Goal: Task Accomplishment & Management: Use online tool/utility

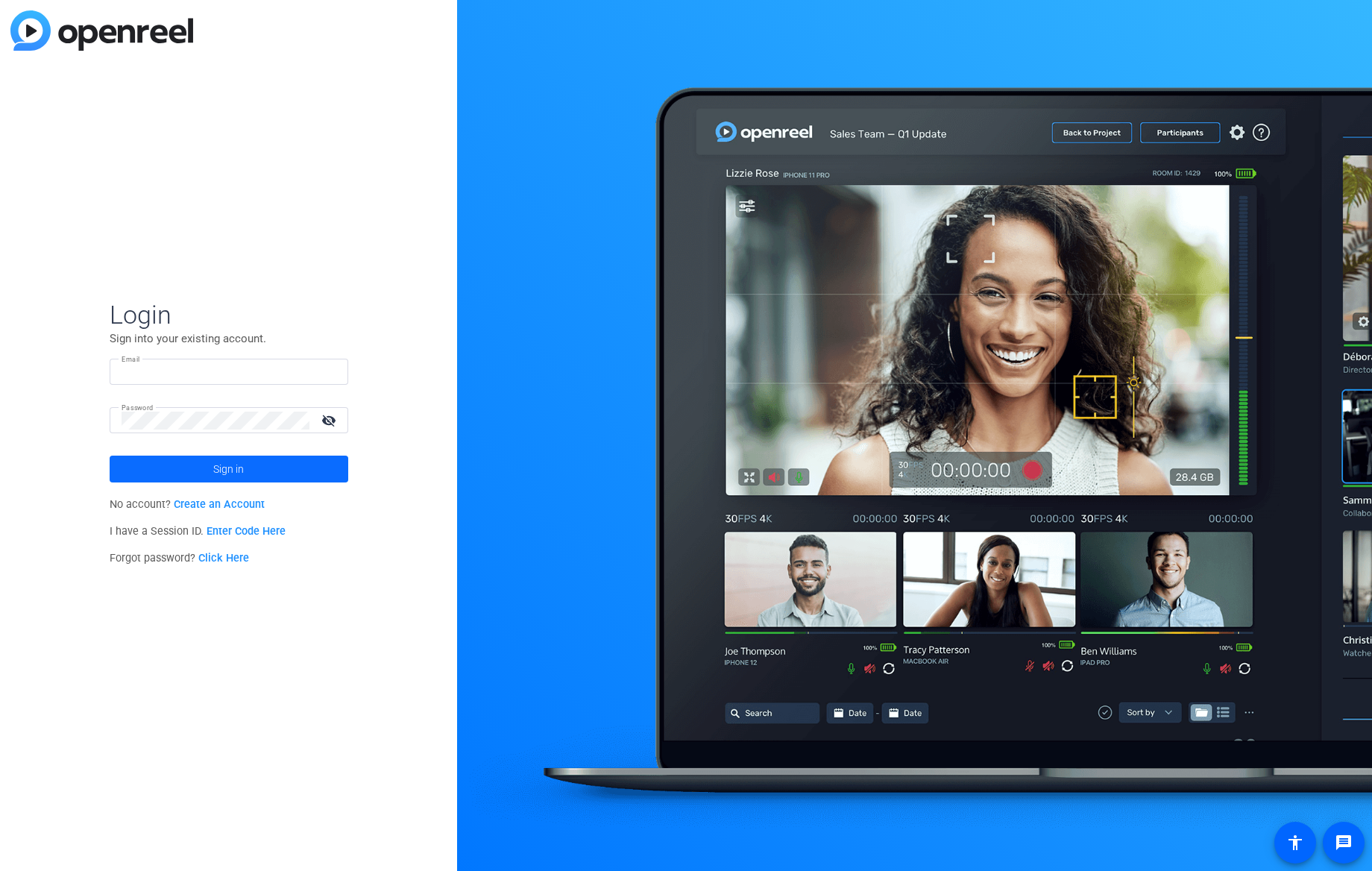
type input "[EMAIL_ADDRESS][DOMAIN_NAME]"
click at [260, 474] on span at bounding box center [228, 469] width 239 height 36
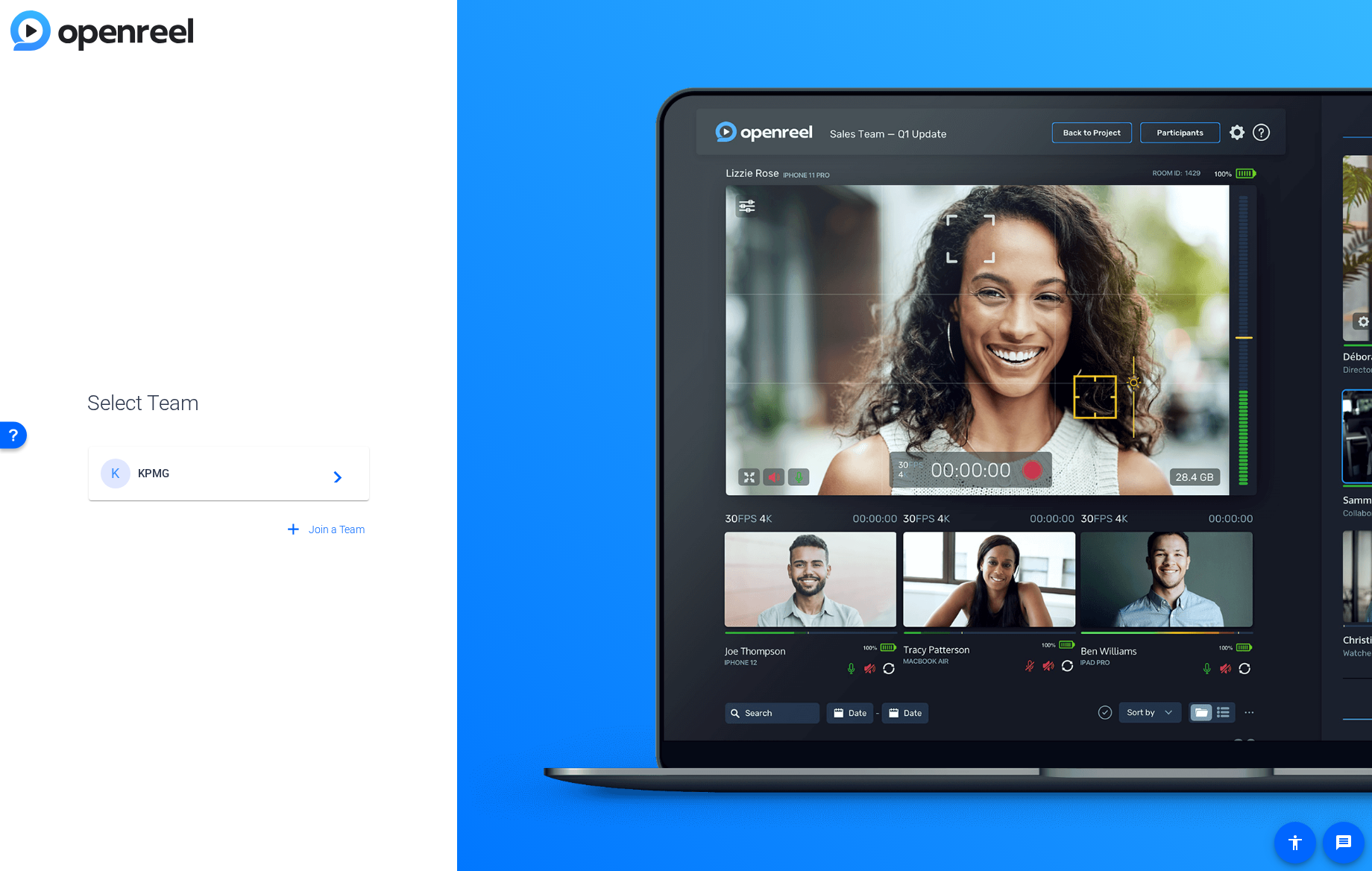
click at [298, 477] on span "KPMG" at bounding box center [231, 474] width 187 height 13
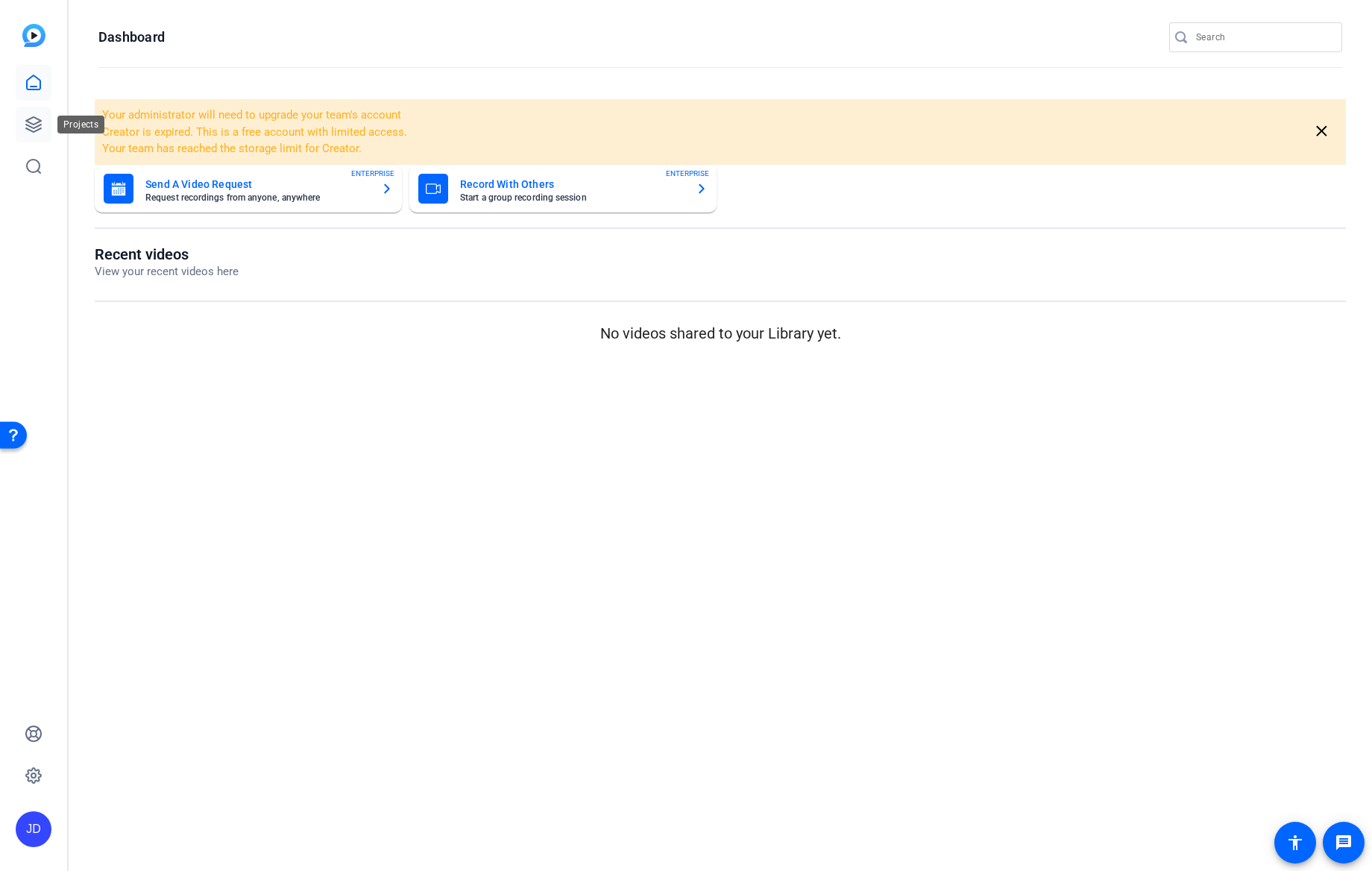
click at [38, 119] on icon at bounding box center [34, 125] width 15 height 15
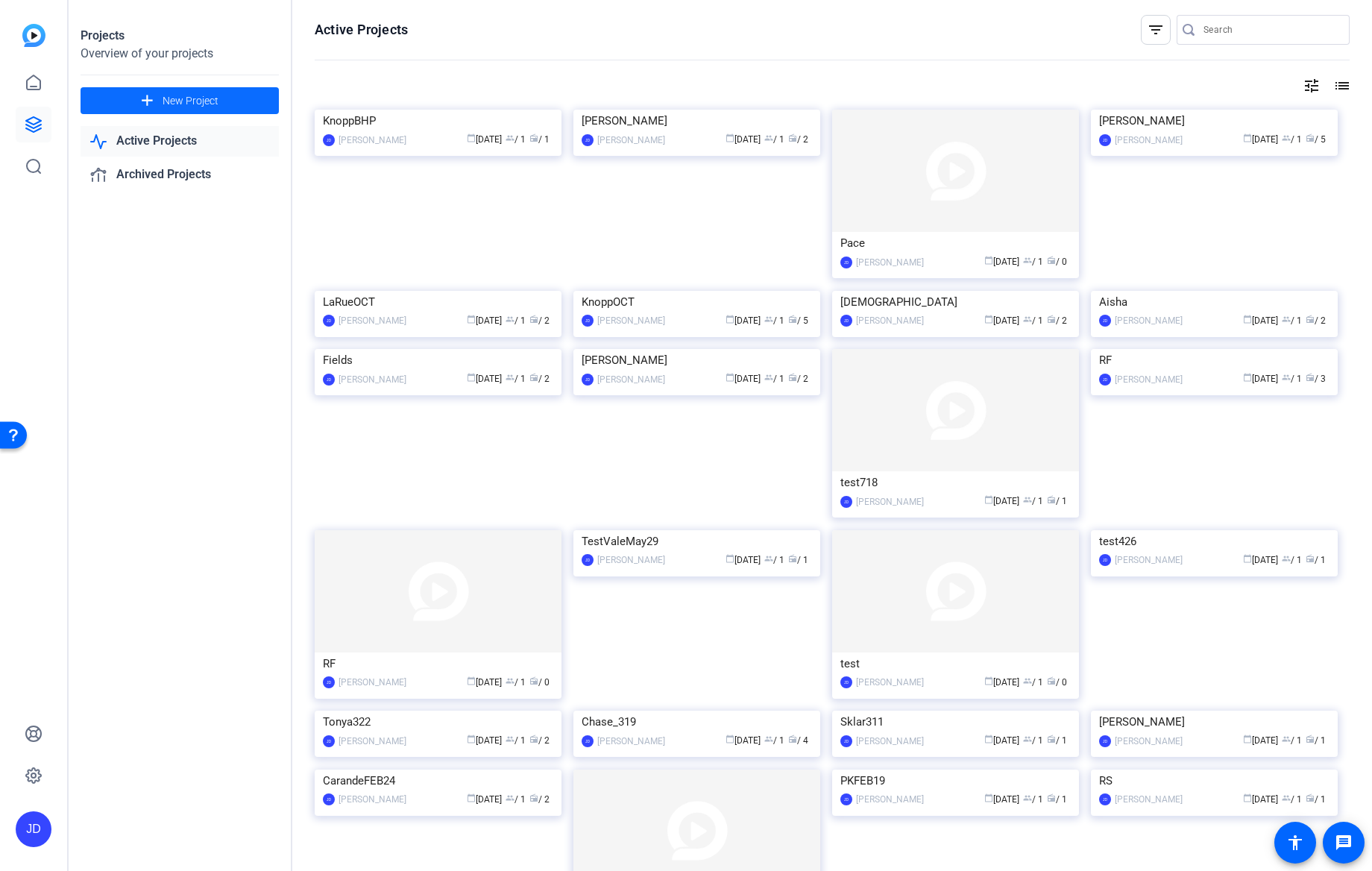
click at [184, 93] on span "New Project" at bounding box center [190, 101] width 56 height 16
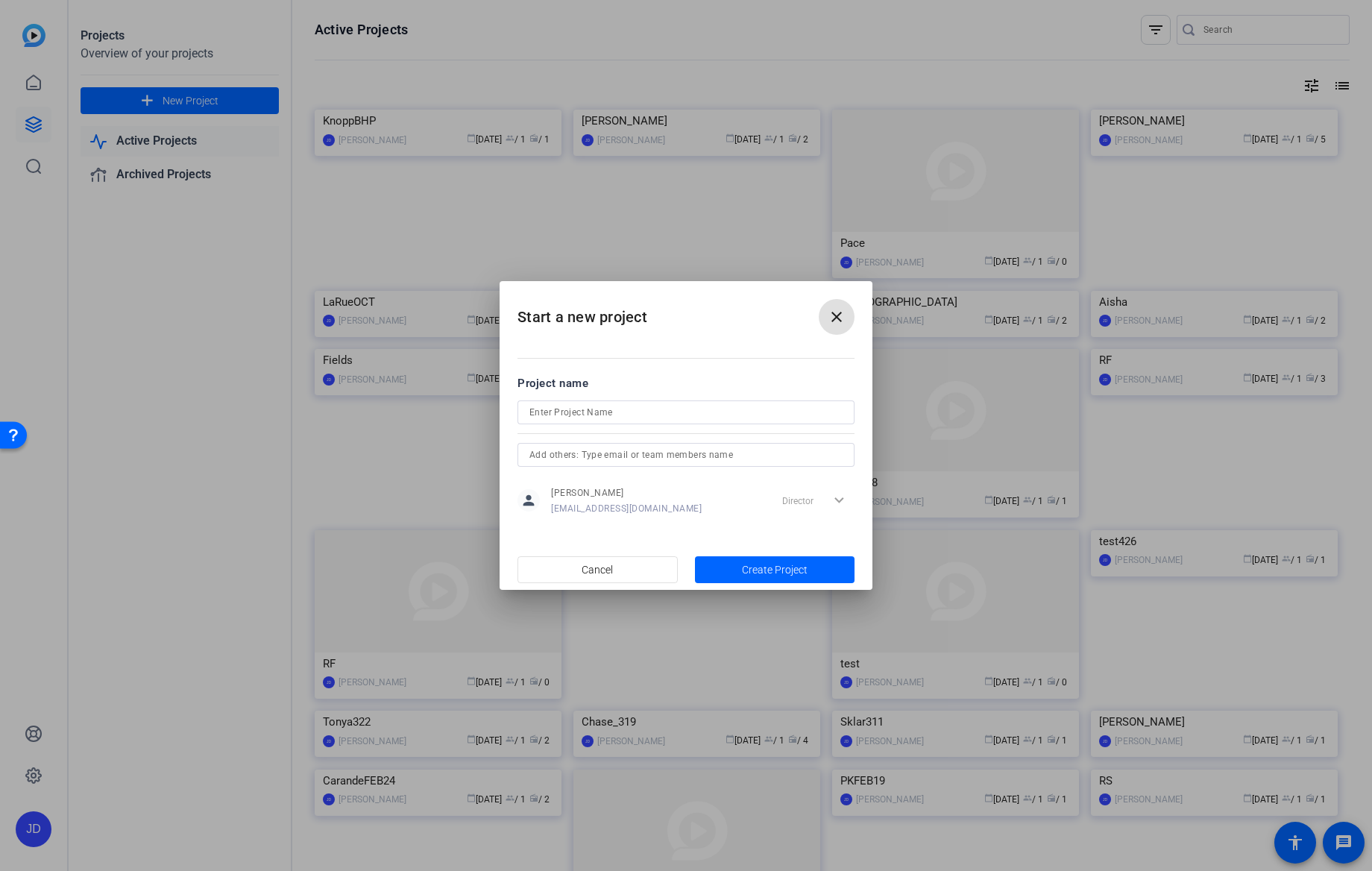
click at [578, 409] on input at bounding box center [686, 412] width 313 height 18
drag, startPoint x: 596, startPoint y: 411, endPoint x: 461, endPoint y: 417, distance: 135.1
click at [461, 417] on div "Start a new project close Project name TWCoinbase person [PERSON_NAME] [PERSON_…" at bounding box center [686, 435] width 1372 height 871
type input "TWCoinbase"
click at [801, 567] on span "Create Project" at bounding box center [775, 570] width 66 height 16
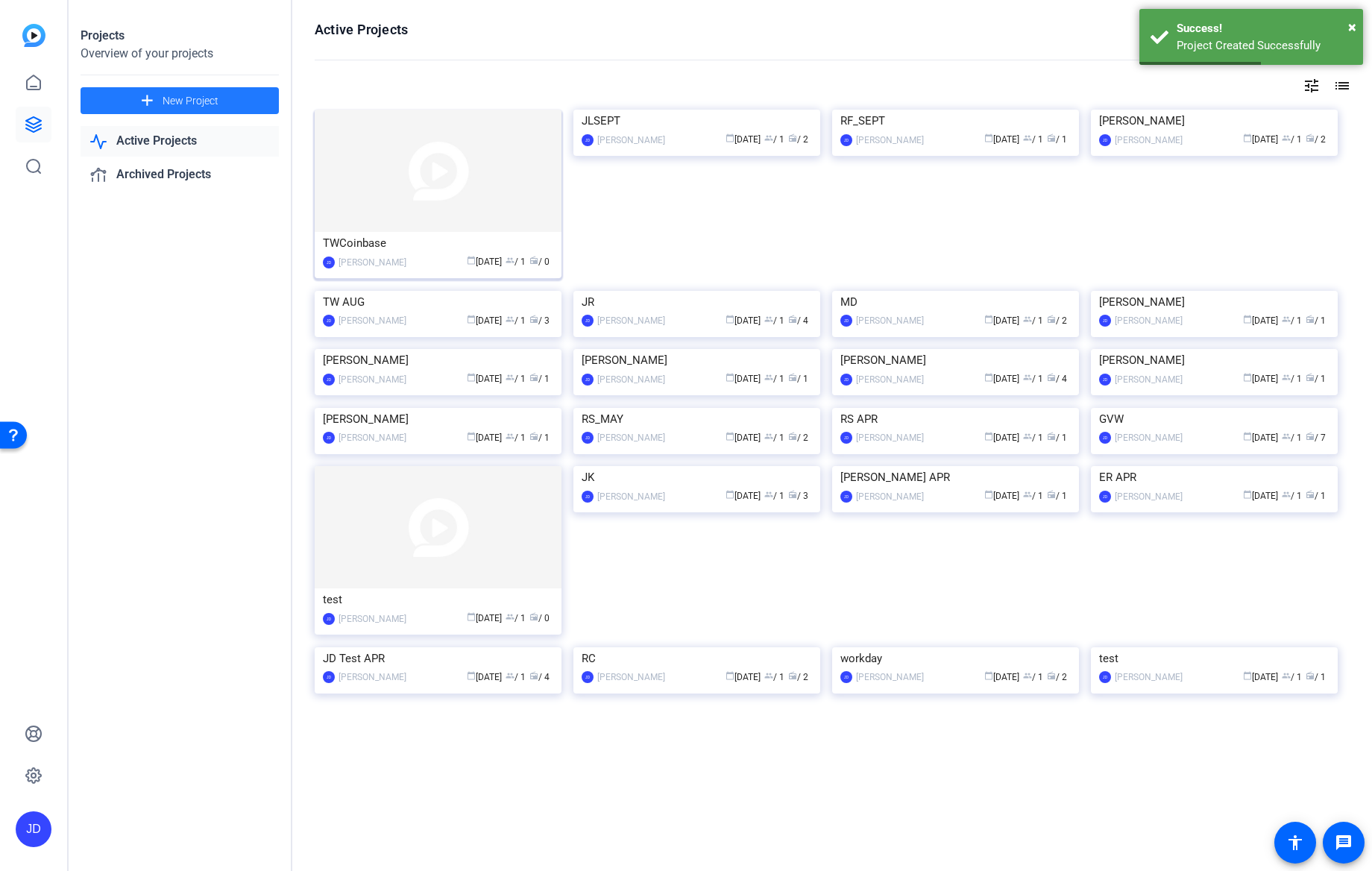
click at [432, 241] on div "TWCoinbase" at bounding box center [438, 243] width 230 height 23
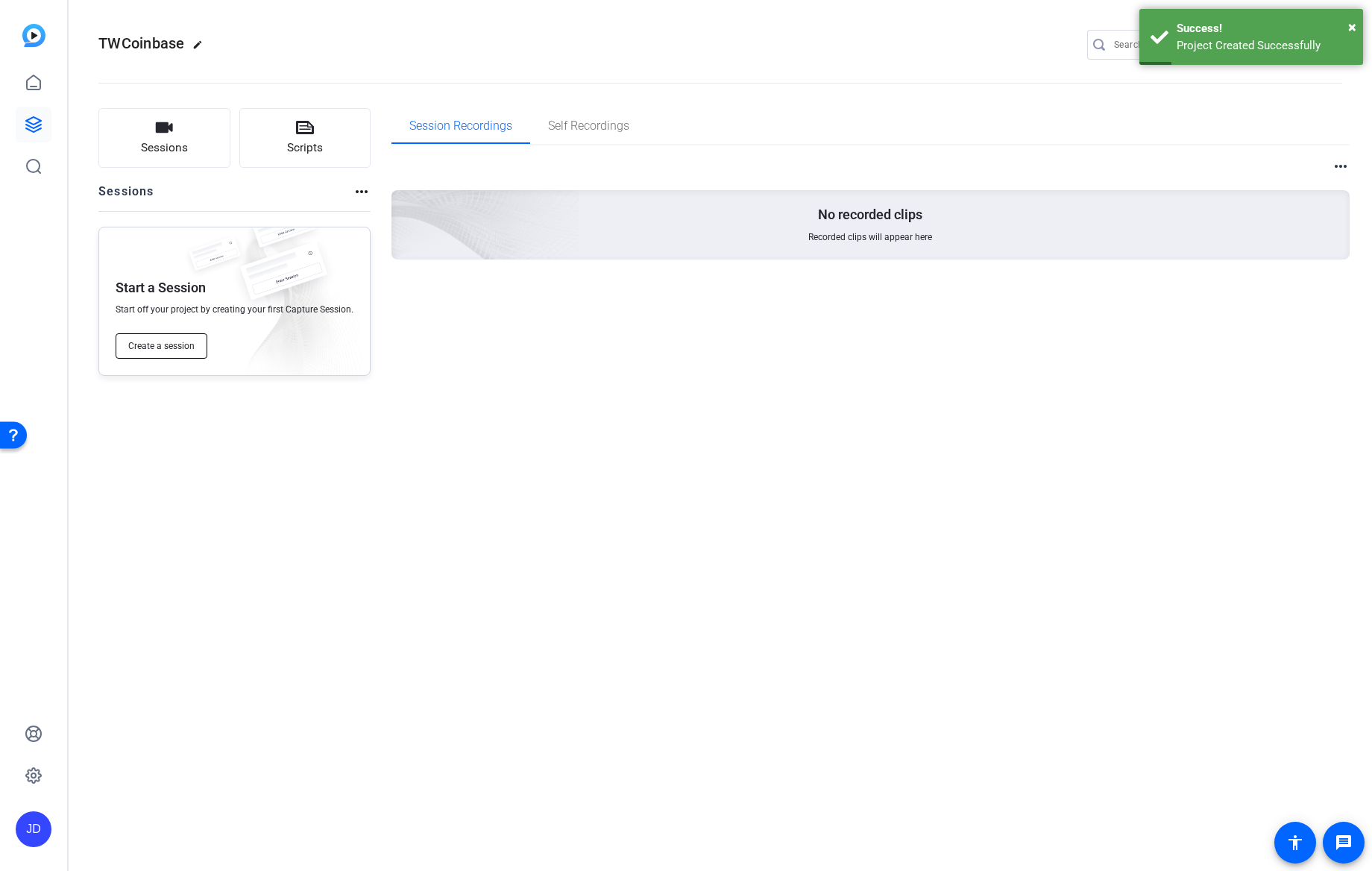
click at [176, 343] on span "Create a session" at bounding box center [161, 345] width 66 height 12
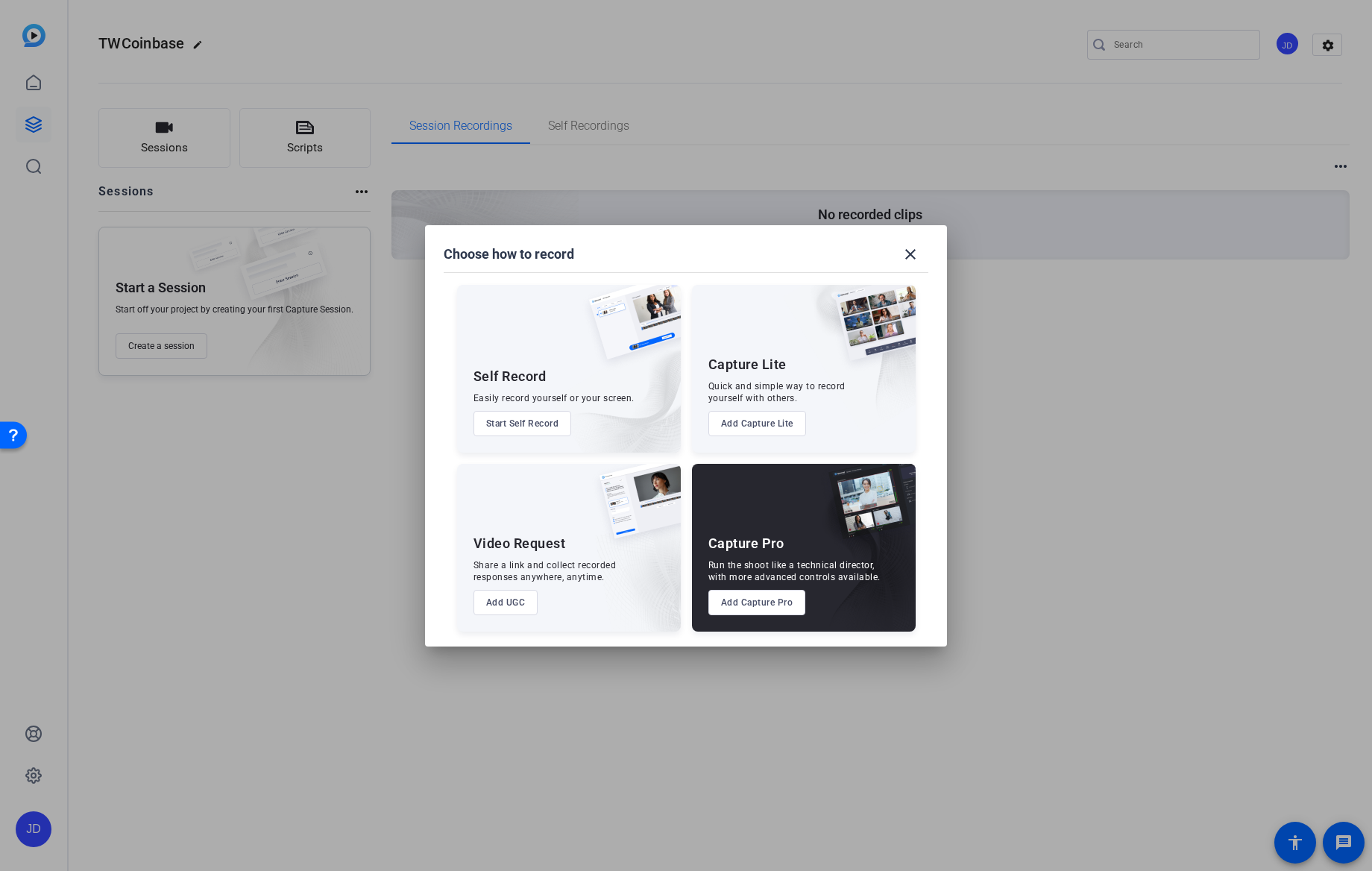
click at [766, 603] on button "Add Capture Pro" at bounding box center [758, 602] width 98 height 25
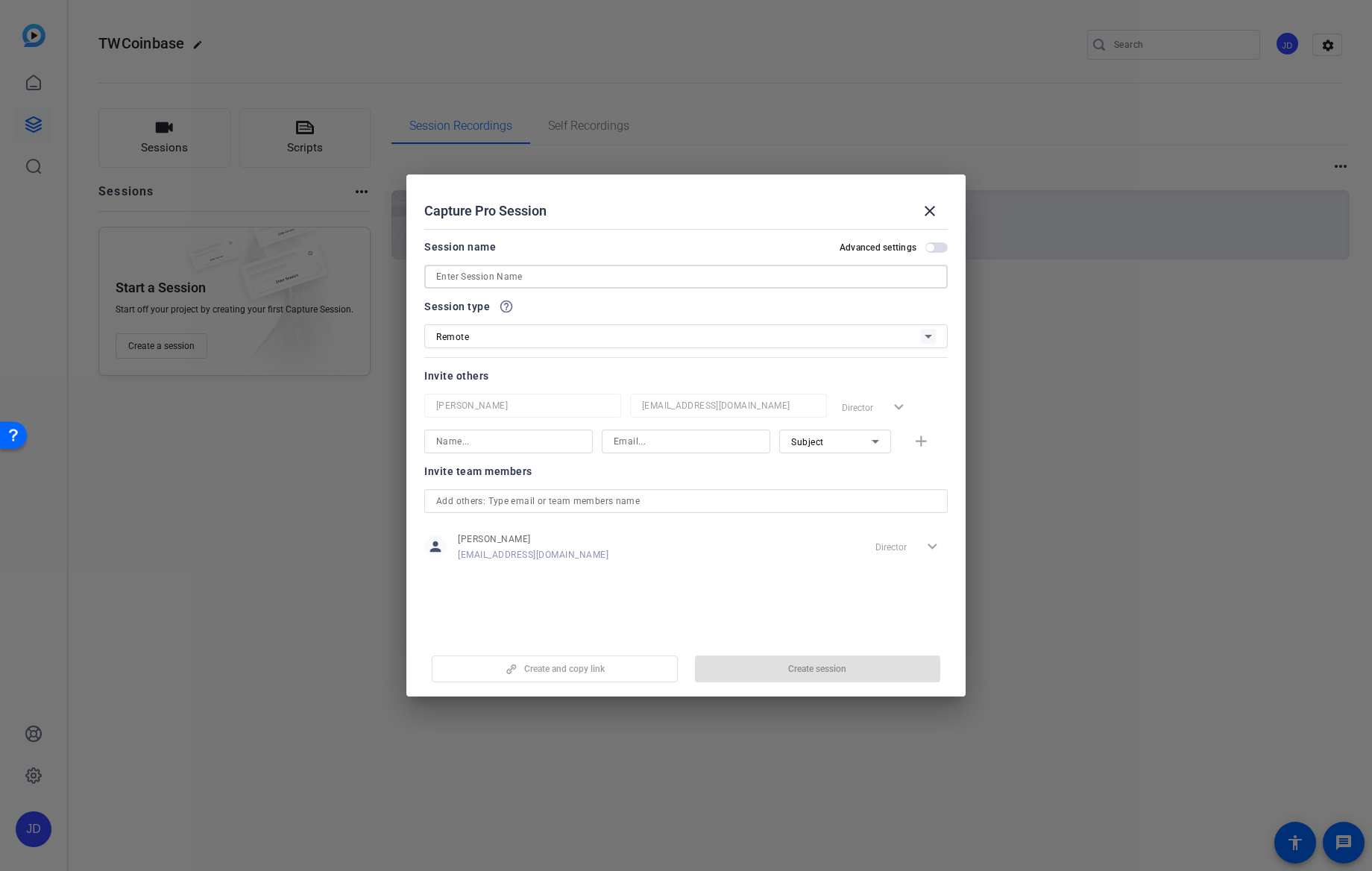
click at [514, 275] on input at bounding box center [686, 276] width 500 height 18
paste input "TWCoinbase"
type input "TWCoinbase"
click at [823, 665] on span "Create session" at bounding box center [817, 669] width 59 height 12
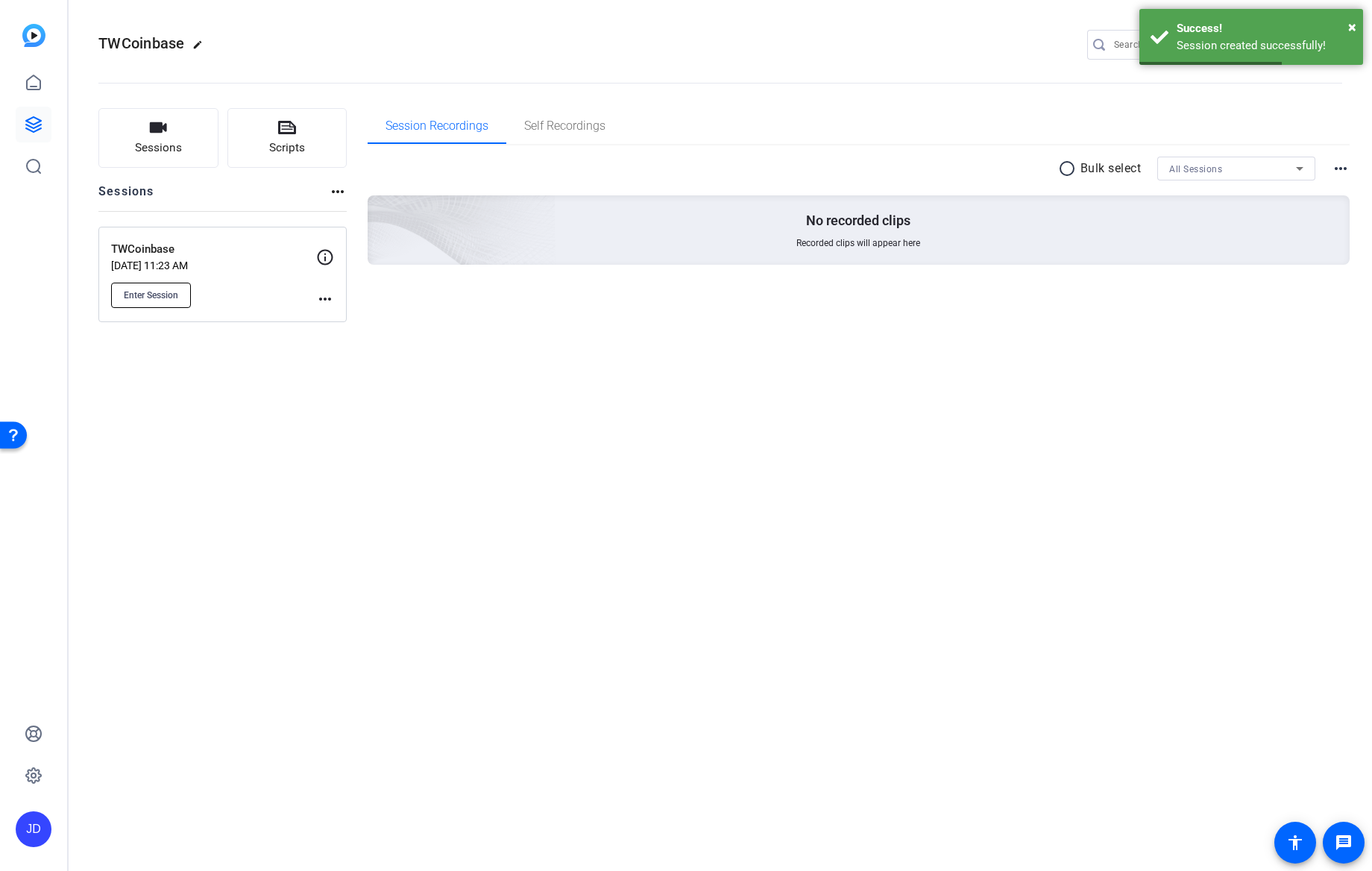
click at [185, 291] on button "Enter Session" at bounding box center [151, 295] width 80 height 25
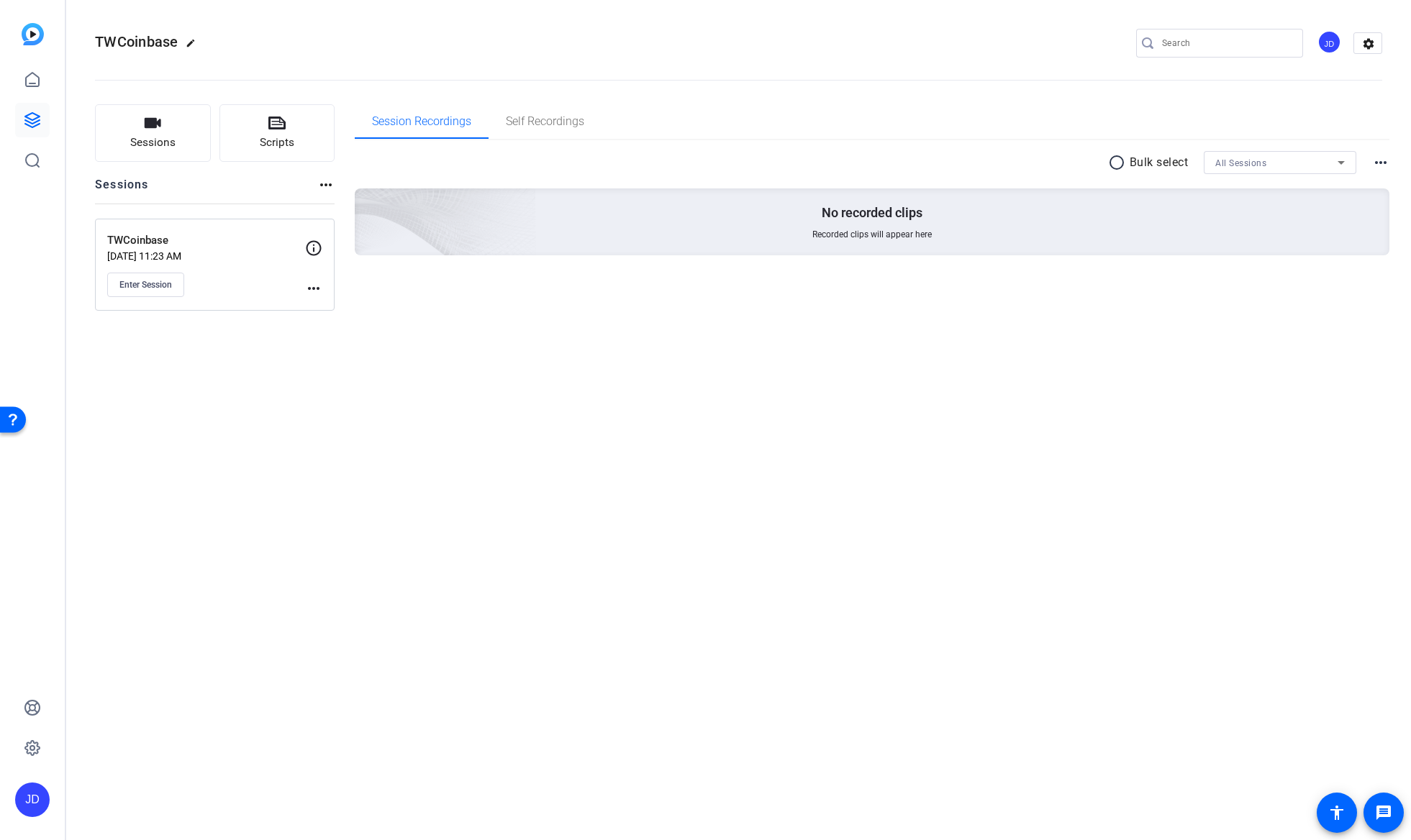
click at [787, 588] on div "TWCoinbase edit JD settings Sessions Scripts Sessions more_horiz TWCoinbase [DA…" at bounding box center [738, 420] width 1345 height 840
click at [626, 458] on div "TWCoinbase edit JD settings Sessions Scripts Sessions more_horiz TWCoinbase [DA…" at bounding box center [738, 420] width 1345 height 840
click at [167, 281] on span "Enter Session" at bounding box center [146, 285] width 53 height 12
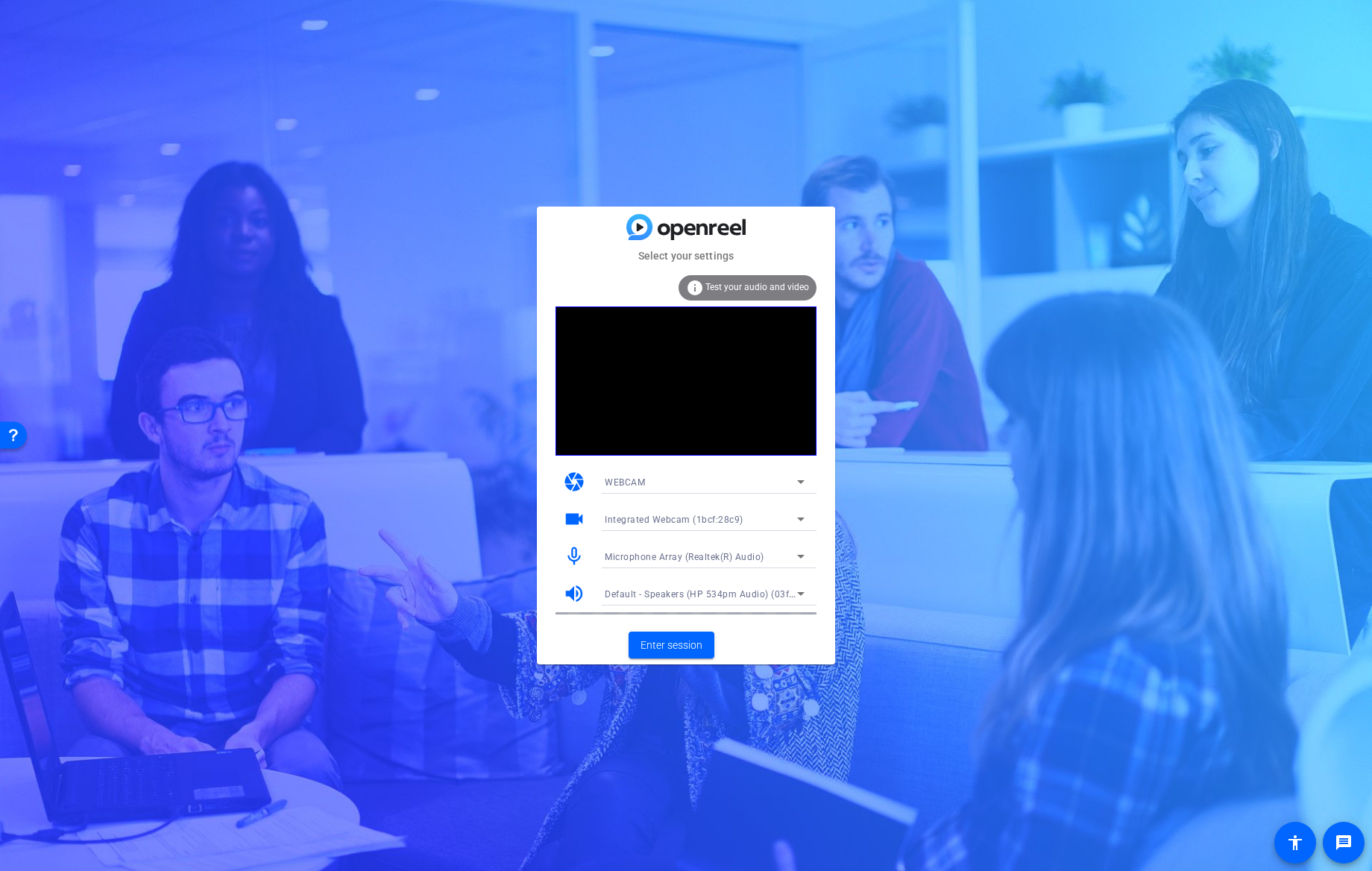
click at [791, 553] on div "Microphone Array (Realtek(R) Audio)" at bounding box center [701, 557] width 192 height 19
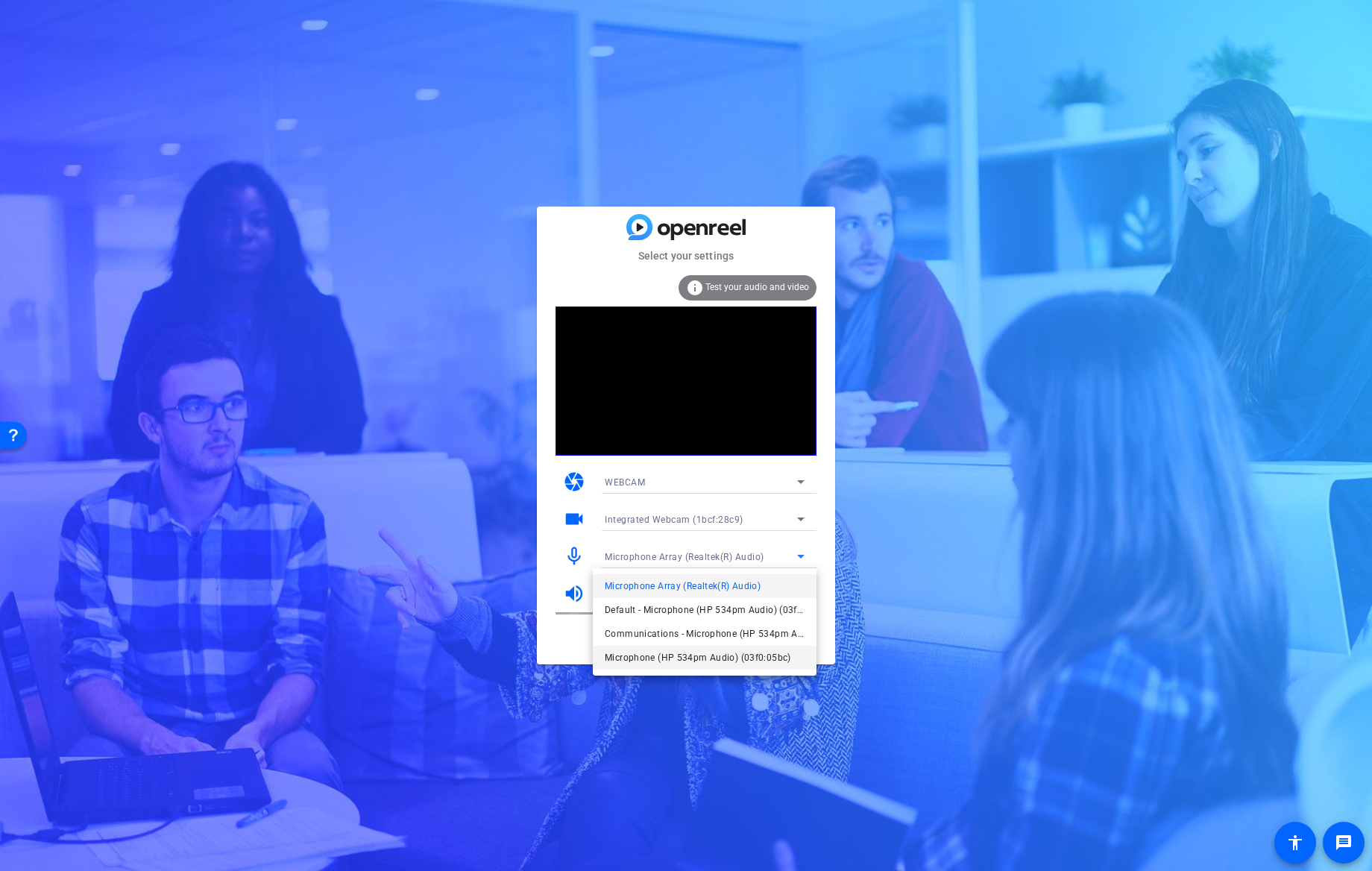
click at [710, 648] on mat-option "Microphone (HP 534pm Audio) (03f0:05bc)" at bounding box center [704, 657] width 224 height 24
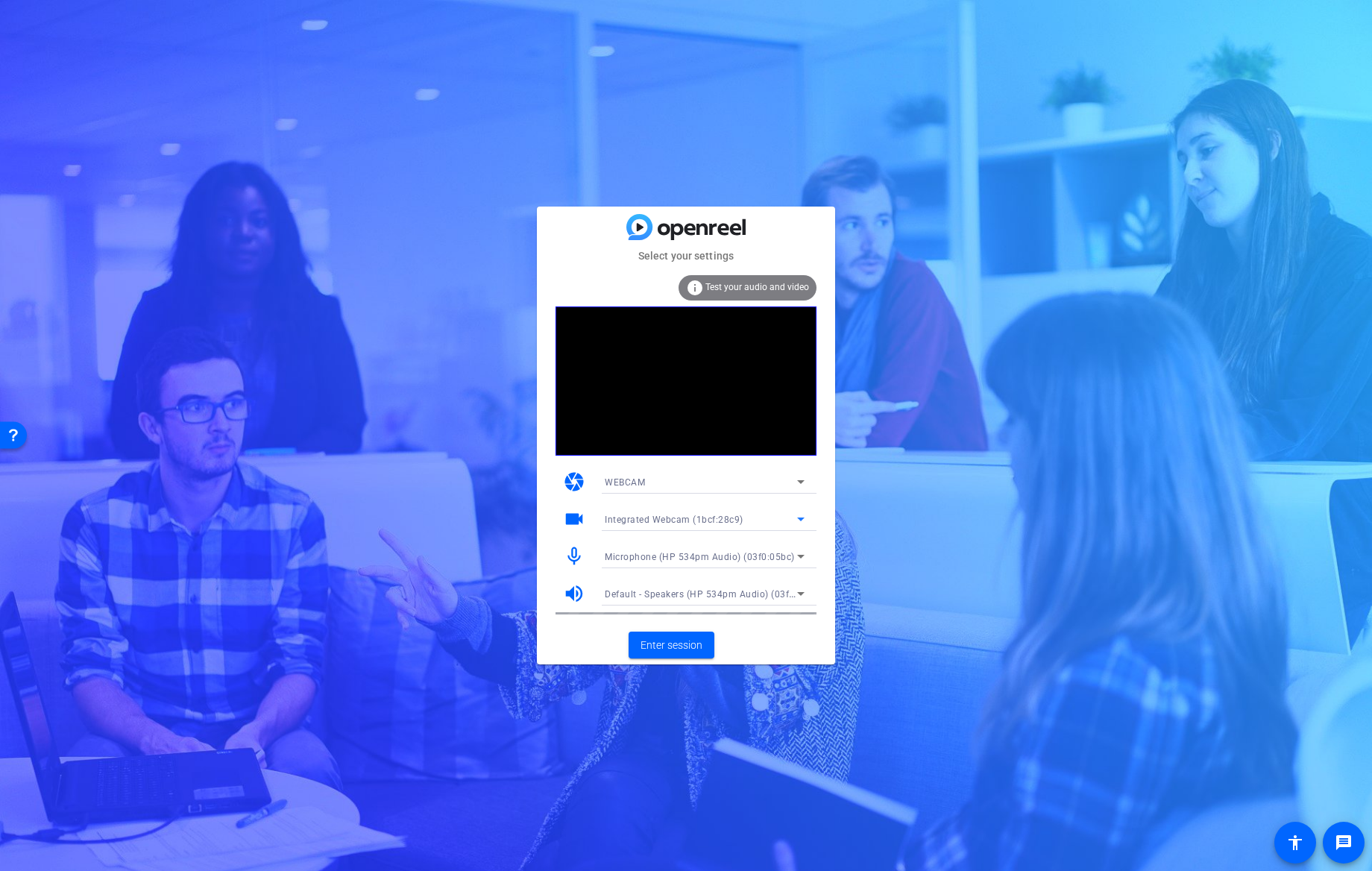
click at [790, 519] on div "Integrated Webcam (1bcf:28c9)" at bounding box center [701, 520] width 192 height 19
click at [728, 575] on span "HP Display Camera (0408:5458)" at bounding box center [675, 573] width 140 height 18
click at [681, 640] on span "Enter session" at bounding box center [672, 645] width 62 height 16
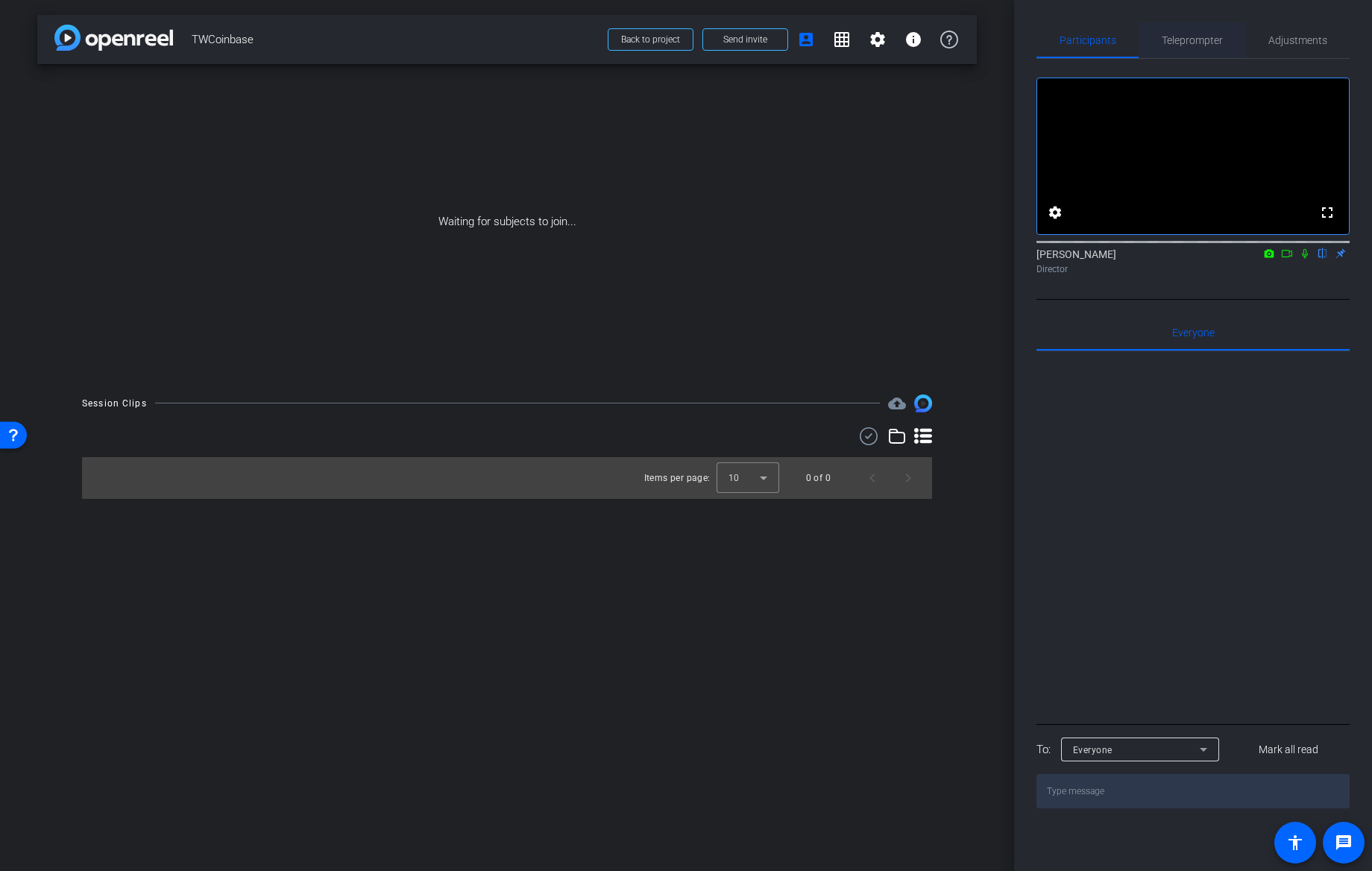
click at [1188, 35] on span "Teleprompter" at bounding box center [1192, 40] width 61 height 10
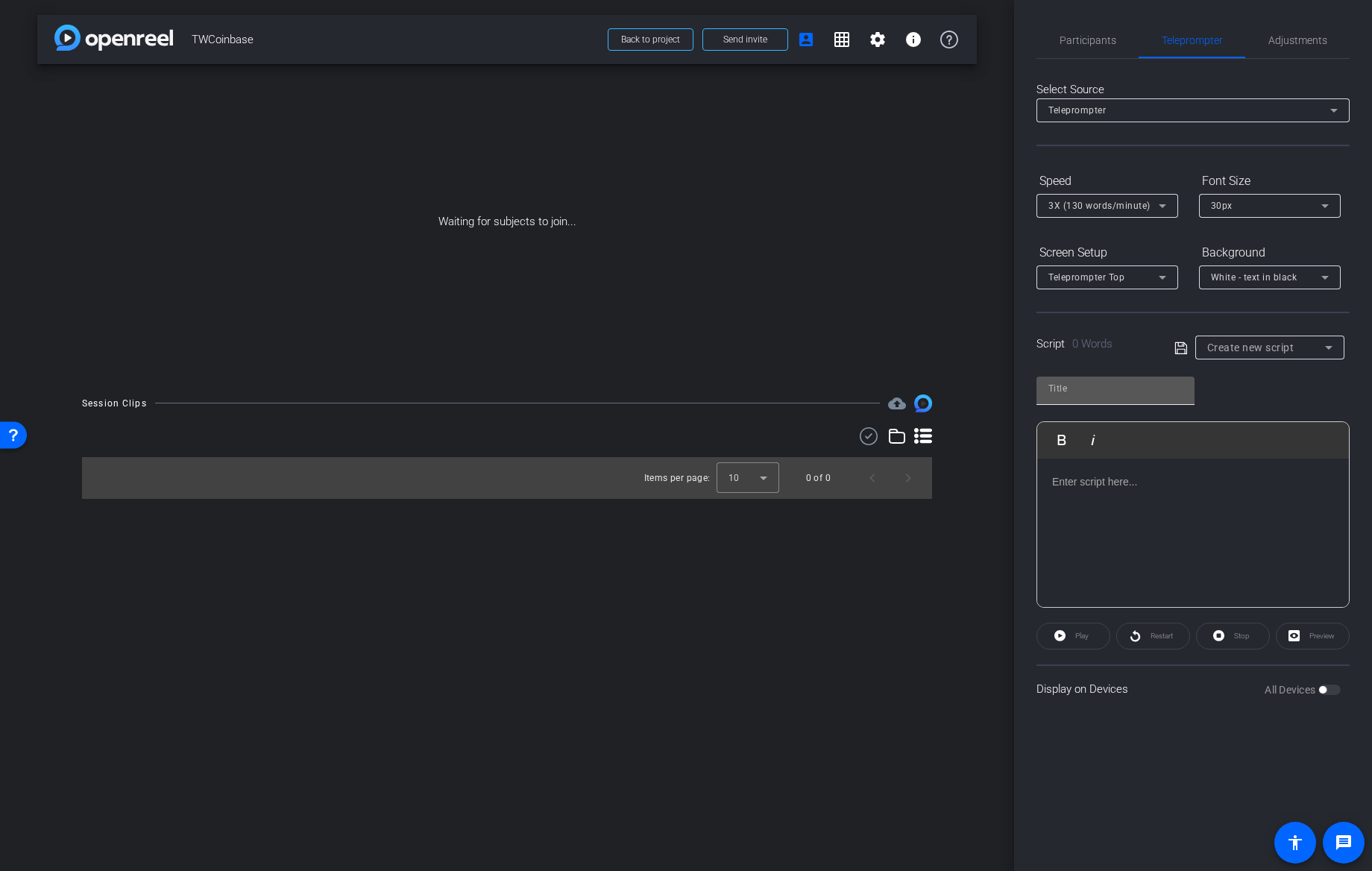
click at [1128, 393] on input "text" at bounding box center [1115, 388] width 134 height 18
type input "1"
click at [1112, 504] on div at bounding box center [1193, 533] width 311 height 149
click at [1174, 478] on p at bounding box center [1193, 481] width 282 height 16
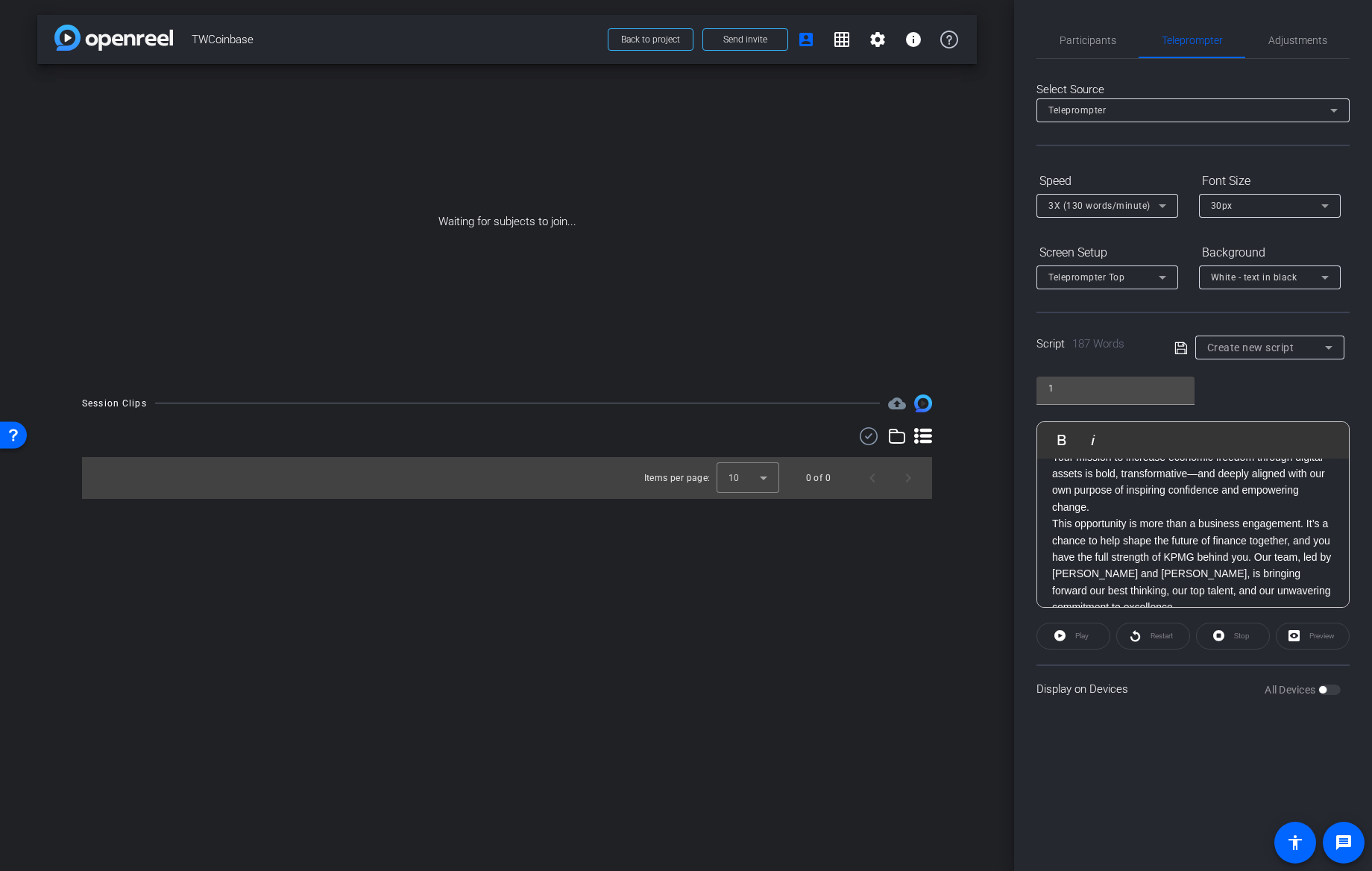
scroll to position [149, 0]
click at [1197, 529] on p "This opportunity is more than a business engagement. It’s a chance to help shap…" at bounding box center [1193, 491] width 282 height 100
click at [1181, 352] on icon at bounding box center [1181, 348] width 13 height 18
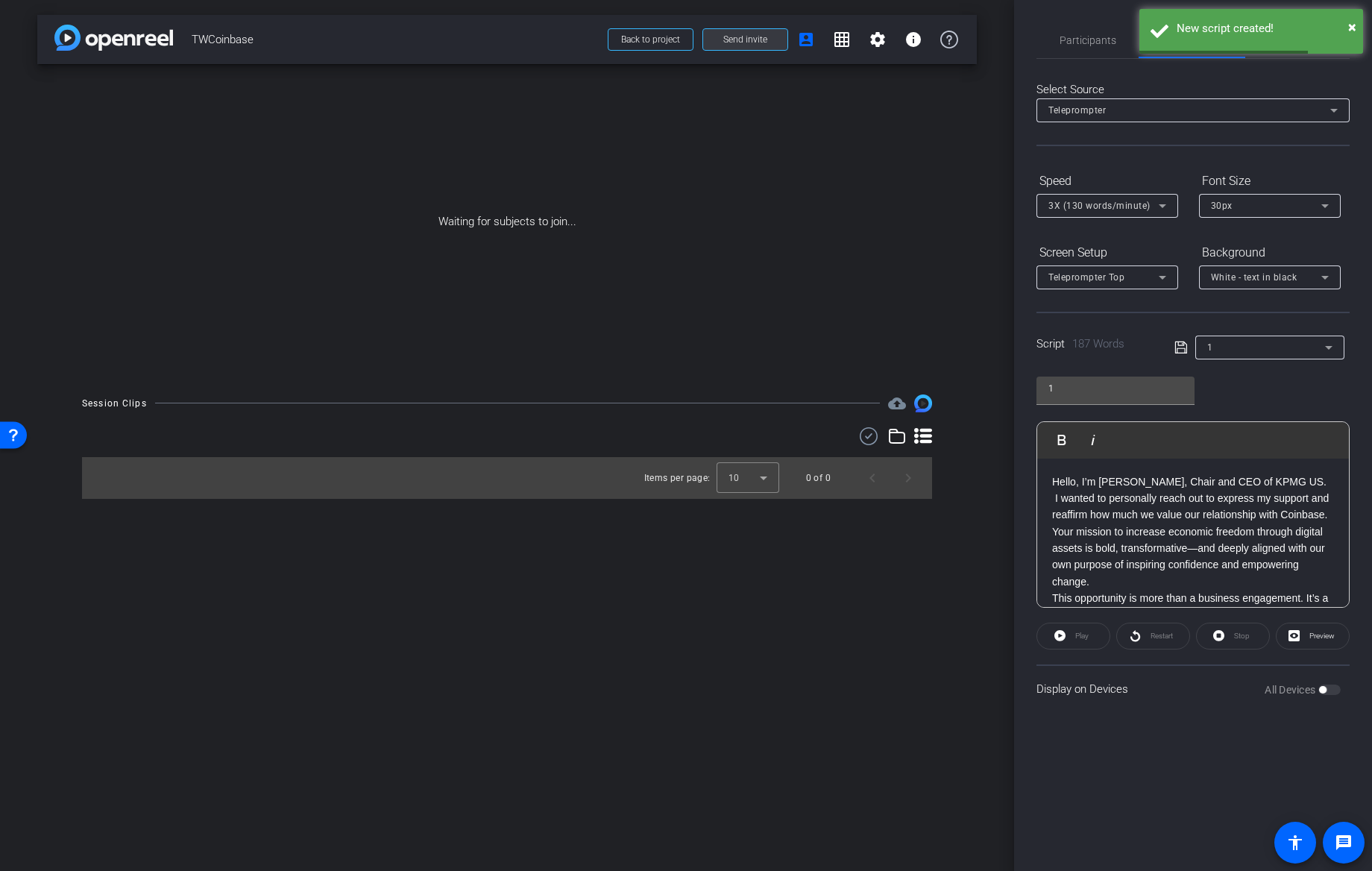
click at [752, 44] on span "Send invite" at bounding box center [745, 40] width 44 height 12
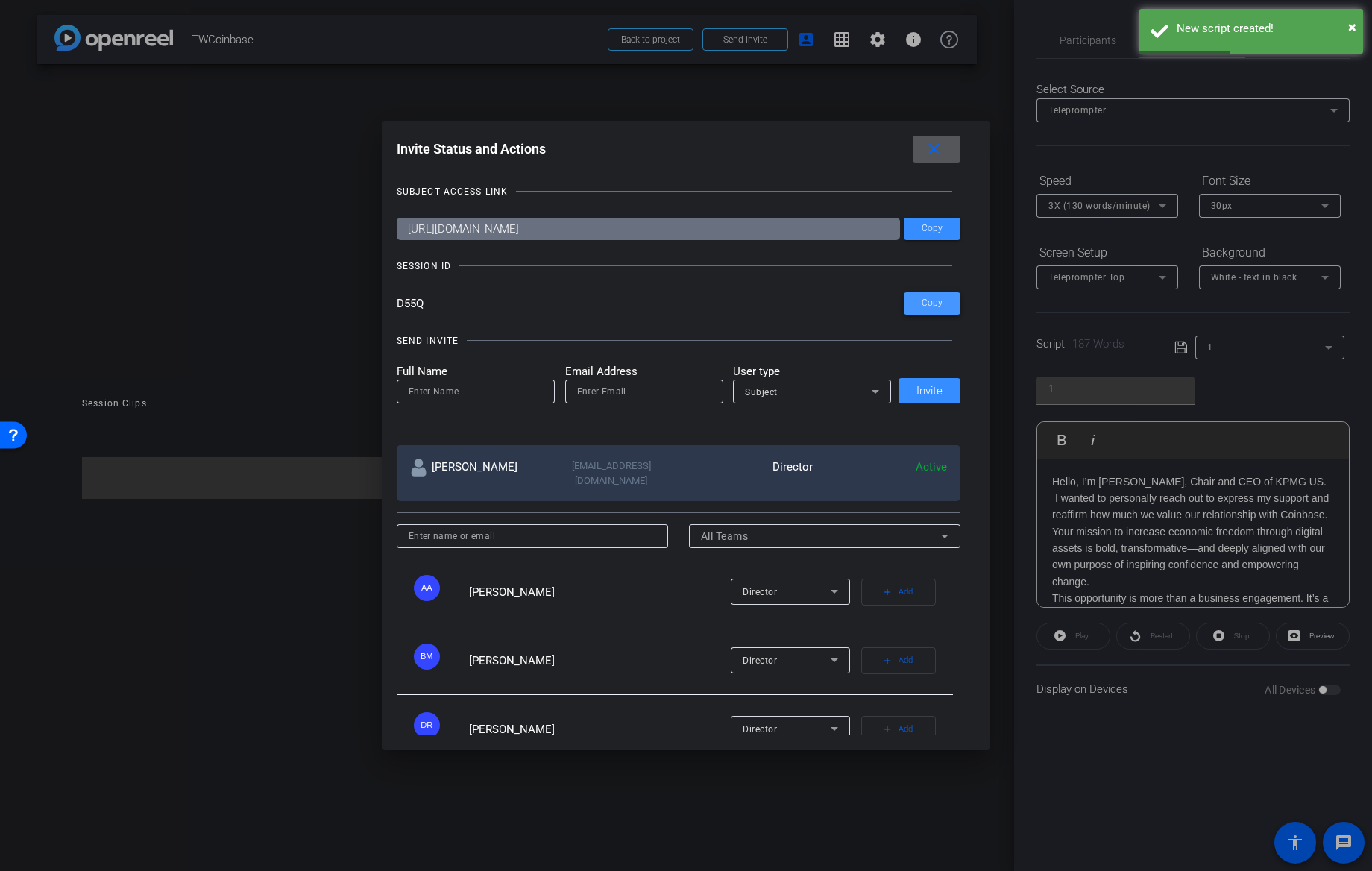
click at [910, 306] on span at bounding box center [932, 304] width 57 height 36
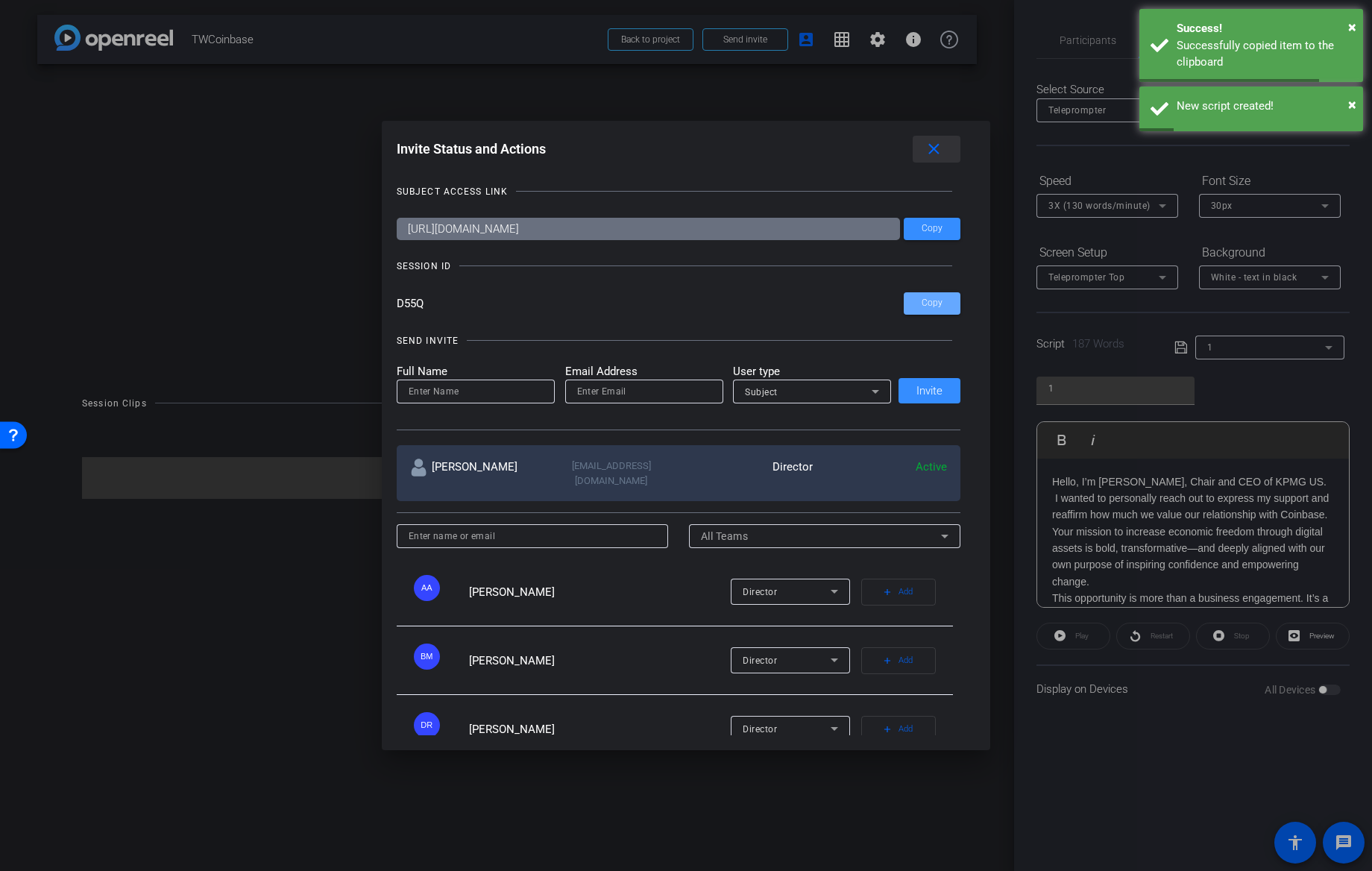
click at [940, 144] on mat-icon "close" at bounding box center [934, 150] width 19 height 19
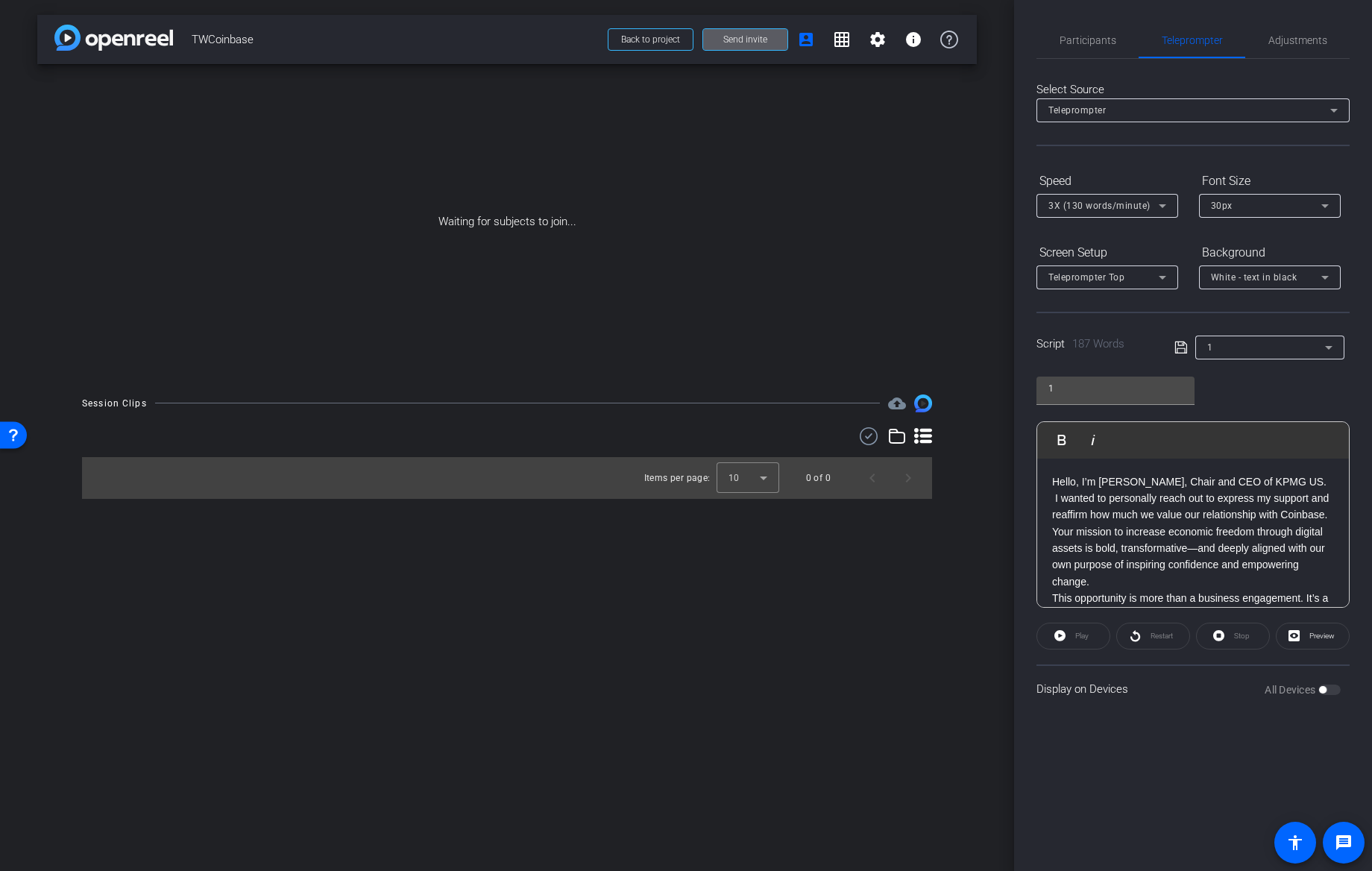
click at [1181, 347] on icon at bounding box center [1181, 347] width 13 height 18
click at [1181, 344] on icon at bounding box center [1181, 347] width 13 height 18
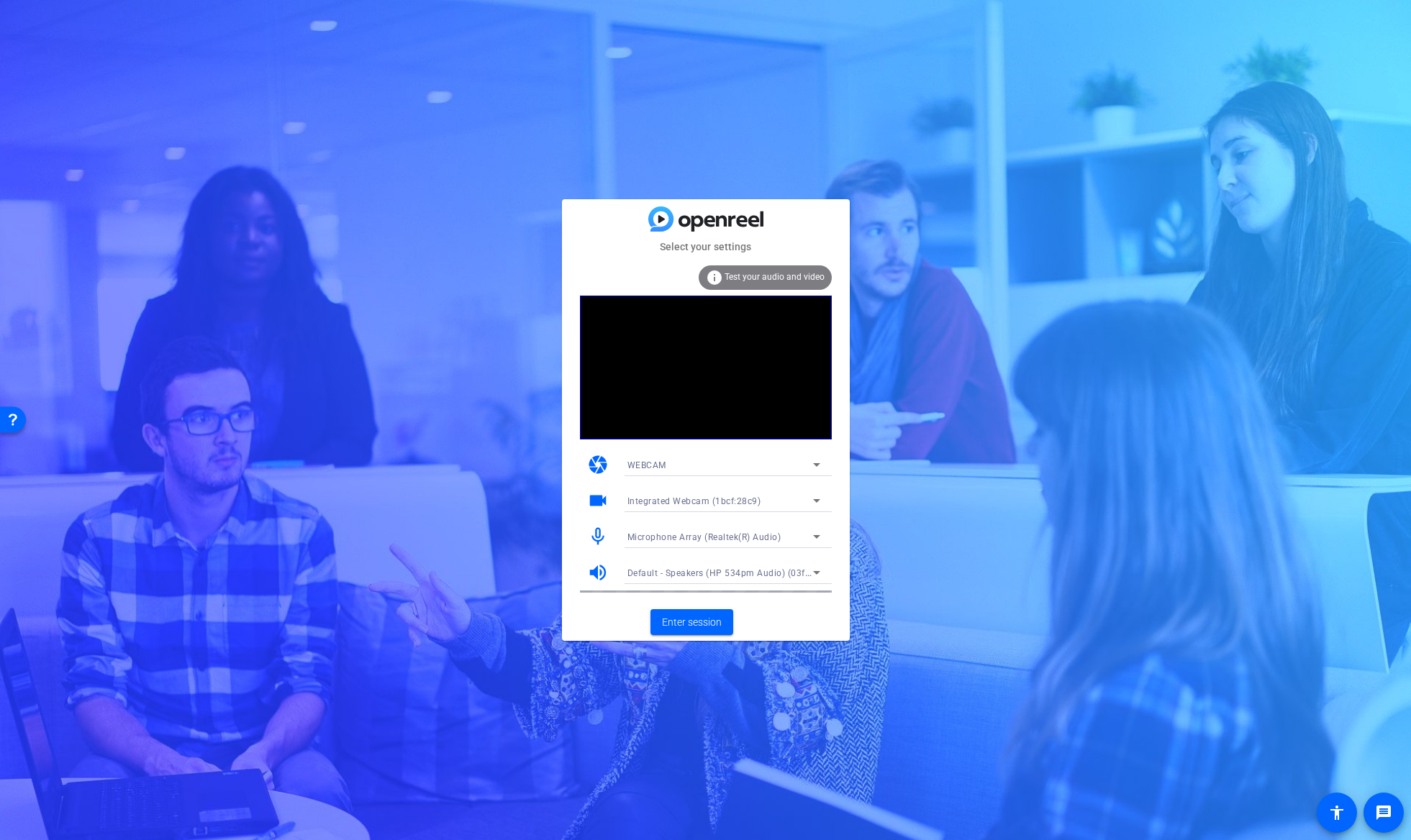
click at [799, 538] on div "Microphone Array (Realtek(R) Audio)" at bounding box center [720, 537] width 186 height 18
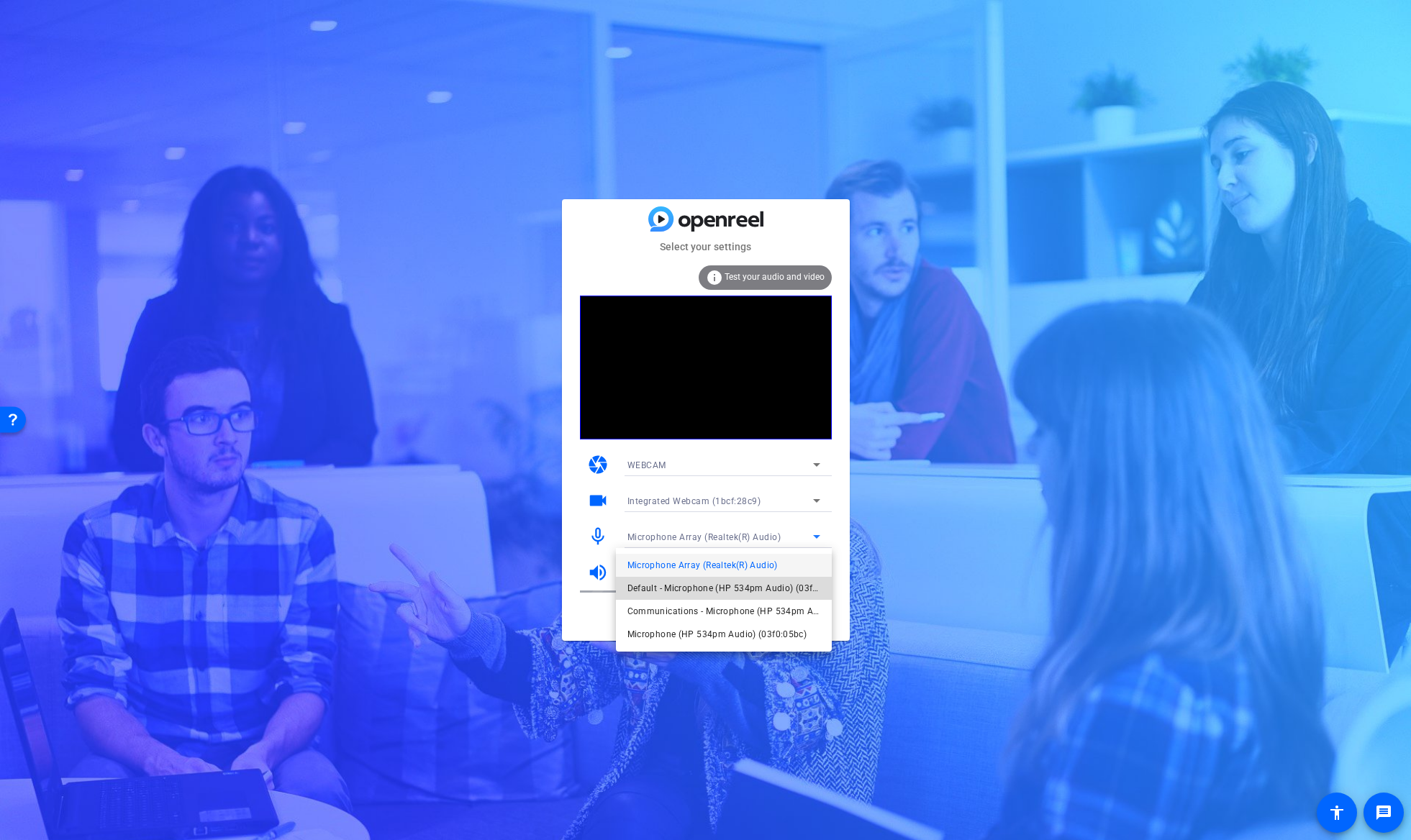
click at [761, 592] on span "Default - Microphone (HP 534pm Audio) (03f0:05bc)" at bounding box center [724, 588] width 193 height 17
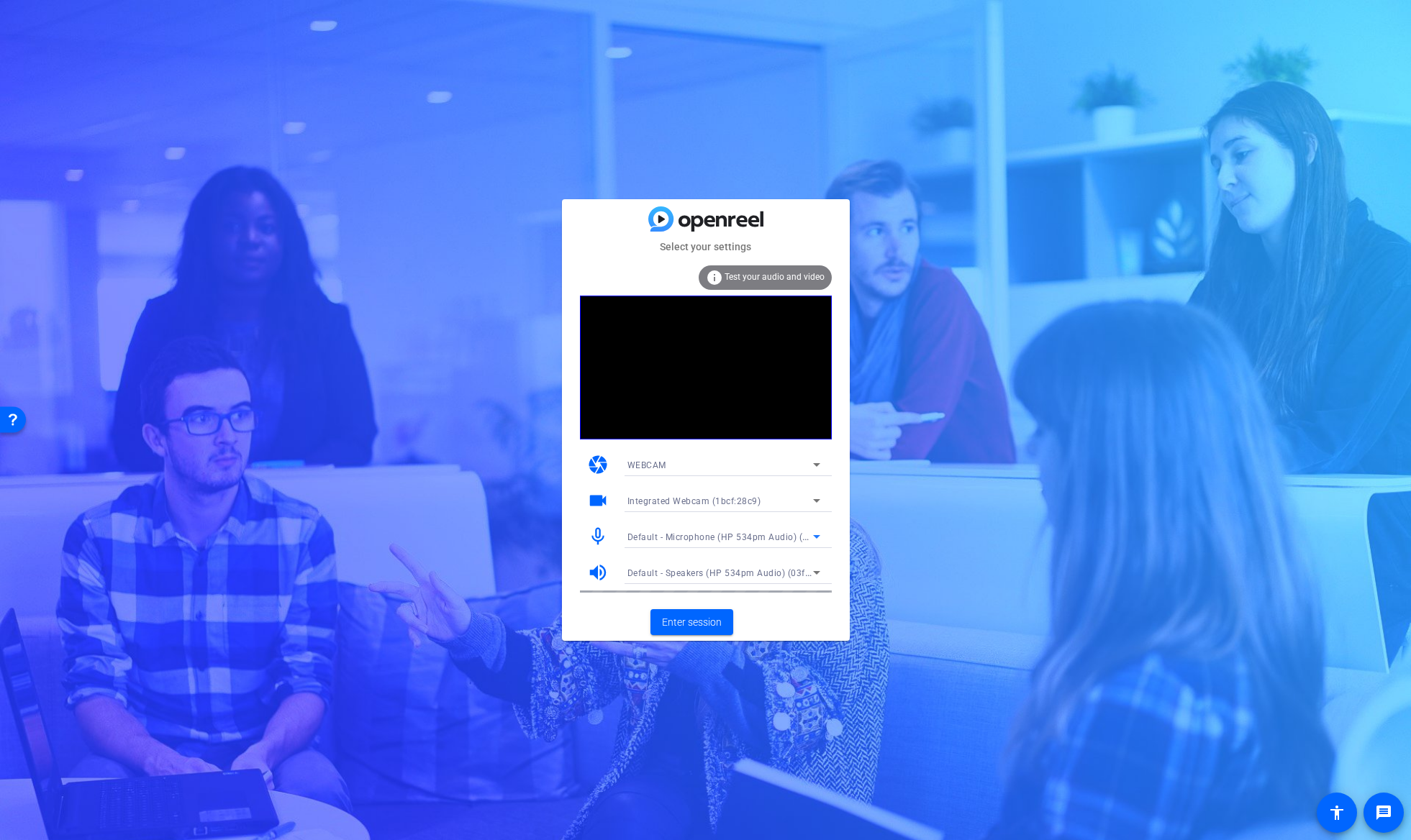
click at [799, 500] on div "Integrated Webcam (1bcf:28c9)" at bounding box center [720, 501] width 186 height 18
click at [735, 547] on span "HP Display Camera (0408:5458)" at bounding box center [695, 552] width 135 height 17
click at [699, 623] on span "Enter session" at bounding box center [692, 622] width 60 height 15
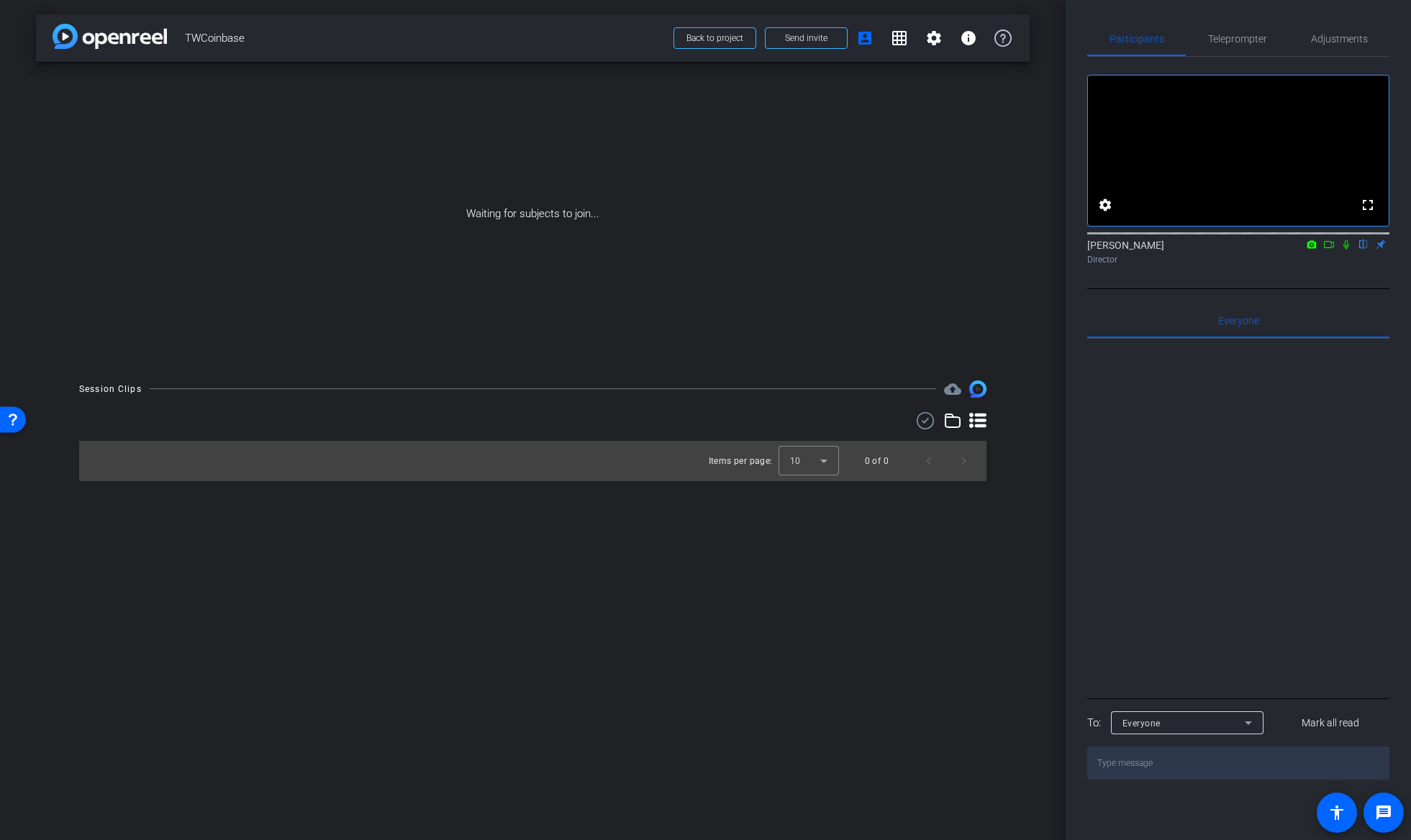
click at [1330, 248] on icon at bounding box center [1328, 245] width 10 height 7
click at [1363, 249] on icon at bounding box center [1364, 244] width 12 height 10
click at [831, 43] on span at bounding box center [806, 38] width 81 height 35
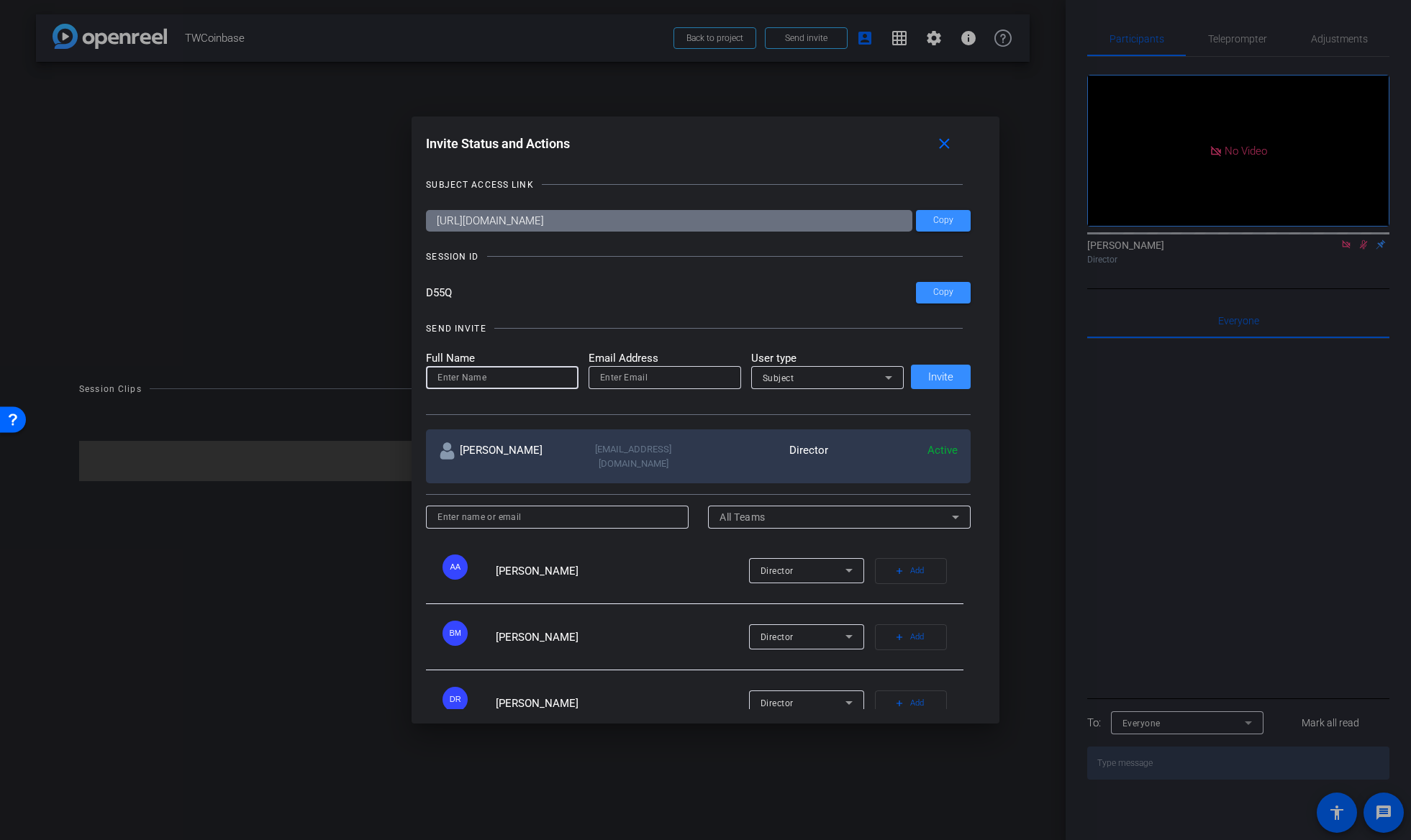
click at [538, 374] on input at bounding box center [502, 377] width 129 height 17
type input "emily"
paste input "emilypimentel@KPMG.com"
type input "emilypimentel@KPMG.com"
click at [818, 381] on div "Subject" at bounding box center [824, 378] width 122 height 18
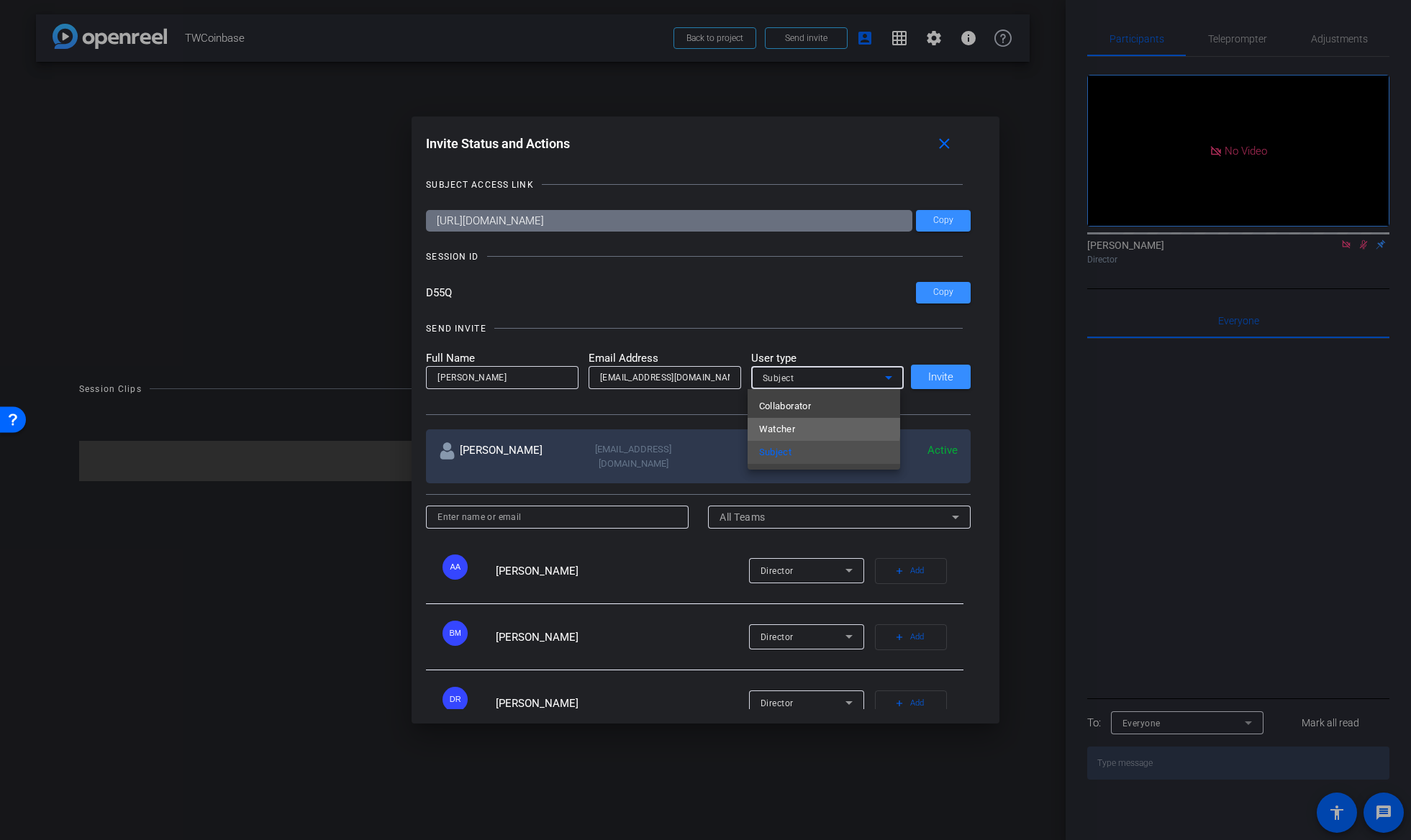
click at [792, 424] on span "Watcher" at bounding box center [777, 429] width 36 height 17
drag, startPoint x: 718, startPoint y: 410, endPoint x: 680, endPoint y: 403, distance: 38.6
click at [718, 410] on div "SEND INVITE Full Name emily Email Address emilypimentel@KPMG.com User type Watc…" at bounding box center [698, 361] width 544 height 108
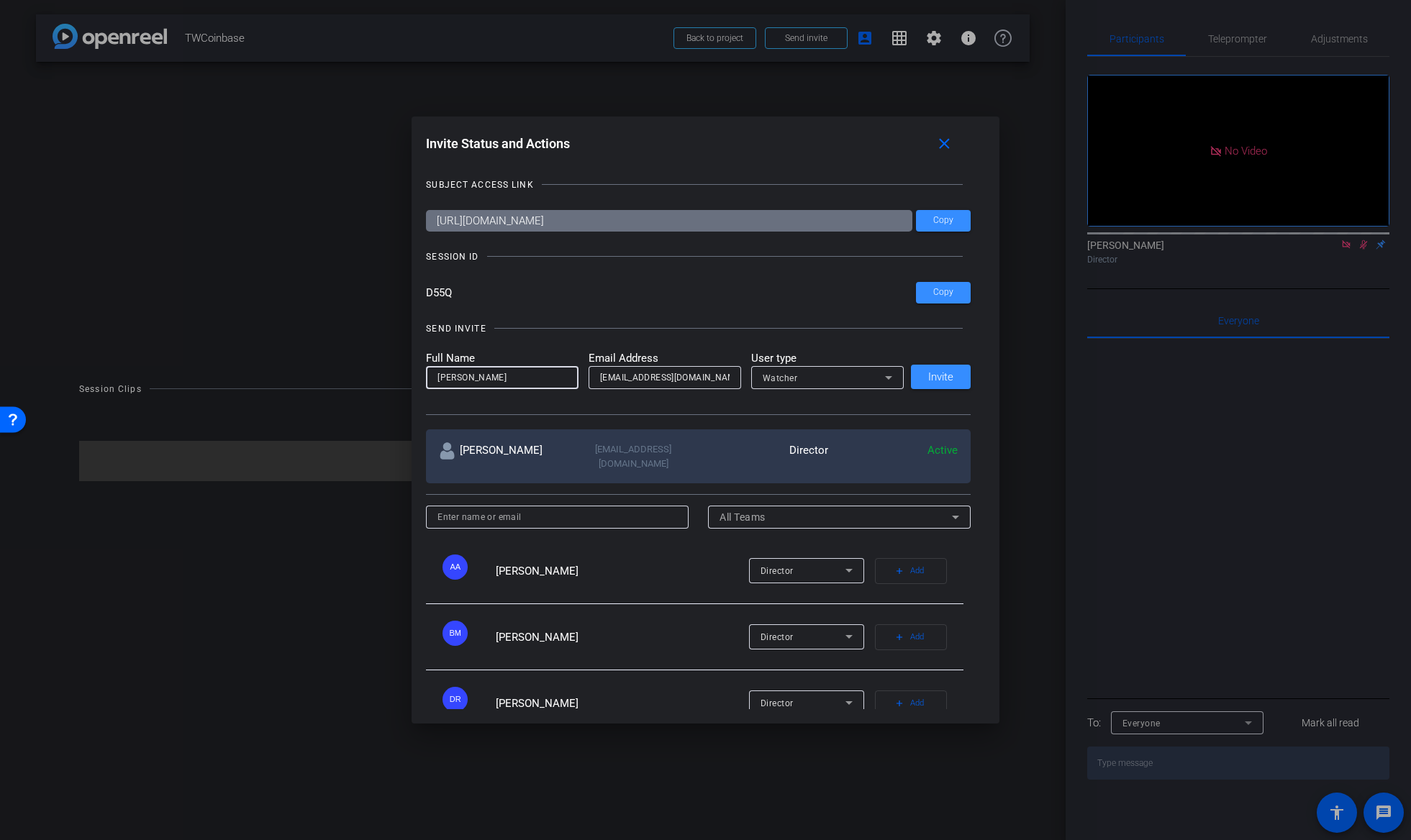
drag, startPoint x: 494, startPoint y: 380, endPoint x: 390, endPoint y: 377, distance: 104.0
click at [390, 377] on div "Invite Status and Actions close SUBJECT ACCESS LINK https://capture.openreel.co…" at bounding box center [706, 420] width 1411 height 840
type input "pat"
drag, startPoint x: 614, startPoint y: 368, endPoint x: 468, endPoint y: 359, distance: 146.3
click at [468, 359] on form "Full Name pat Email Address emilypimentel@KPMG.com User type Watcher" at bounding box center [665, 369] width 478 height 39
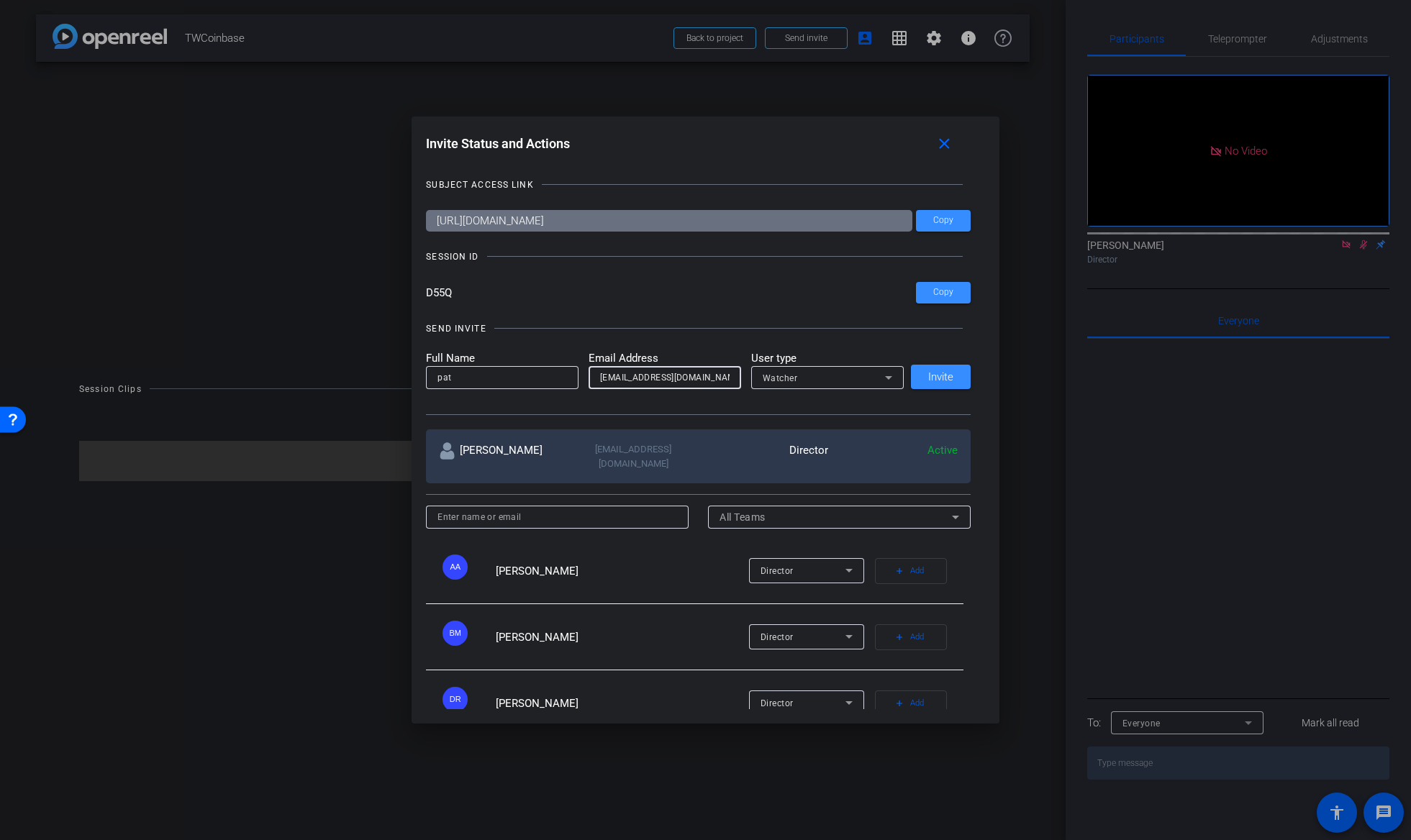
paste input "peilerman"
type input "peilerman@KPMG.com"
click at [929, 372] on span "Invite" at bounding box center [941, 378] width 25 height 11
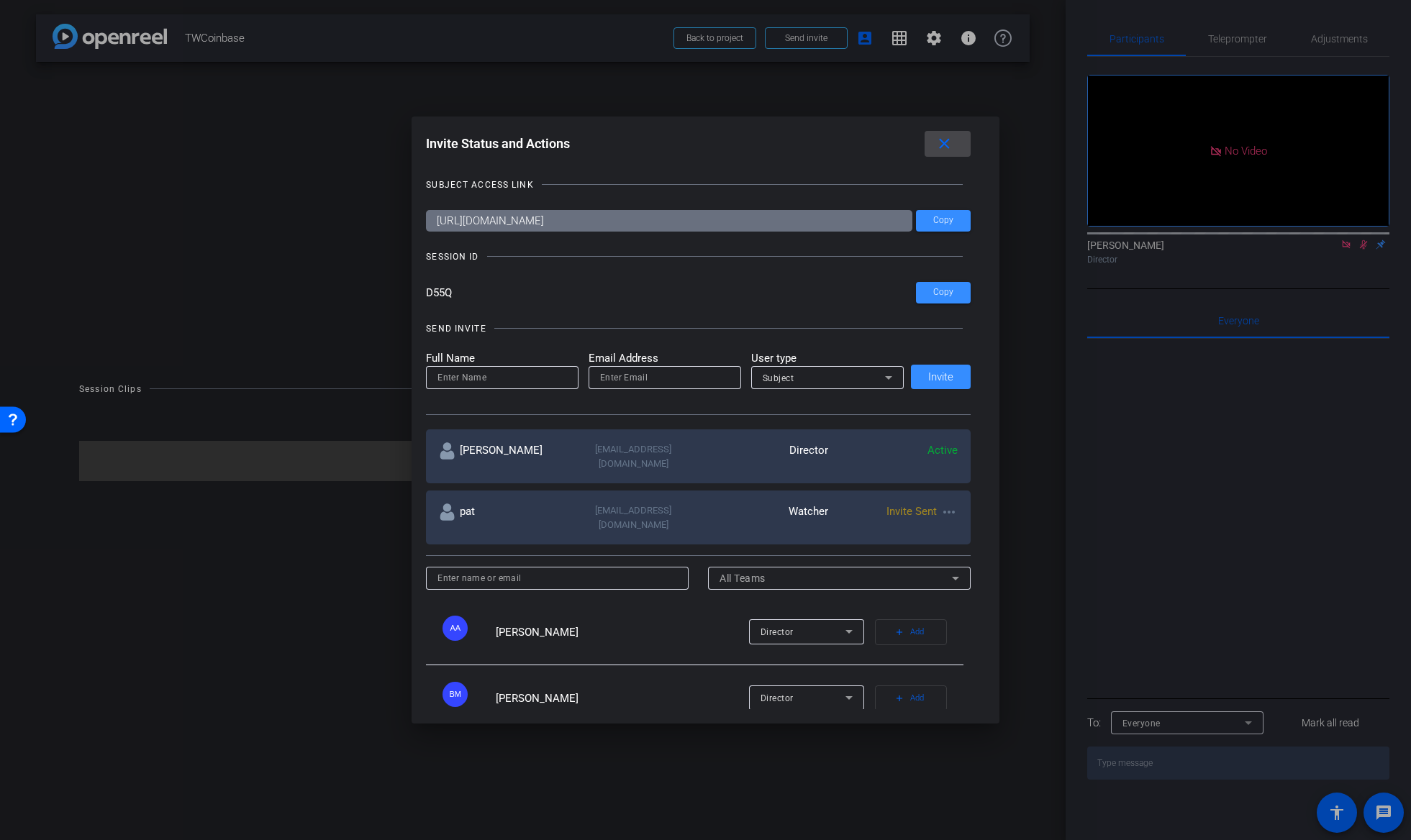
click at [950, 143] on mat-icon "close" at bounding box center [945, 145] width 18 height 18
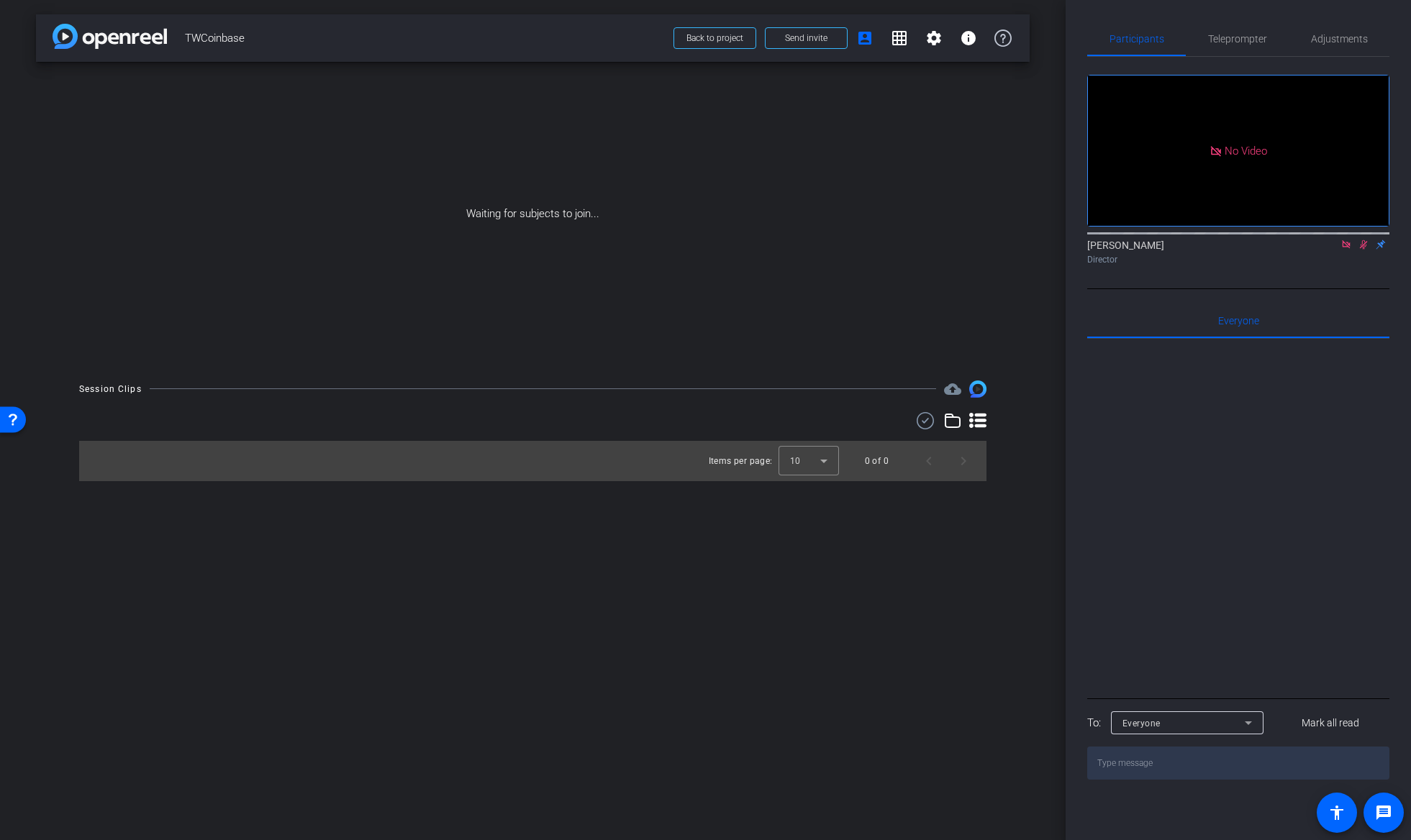
click at [699, 658] on div "arrow_back TWCoinbase Back to project Send invite account_box grid_on settings …" at bounding box center [533, 420] width 1066 height 840
click at [750, 162] on div "Waiting for subjects to join..." at bounding box center [533, 214] width 994 height 304
click at [1343, 249] on icon at bounding box center [1346, 244] width 12 height 10
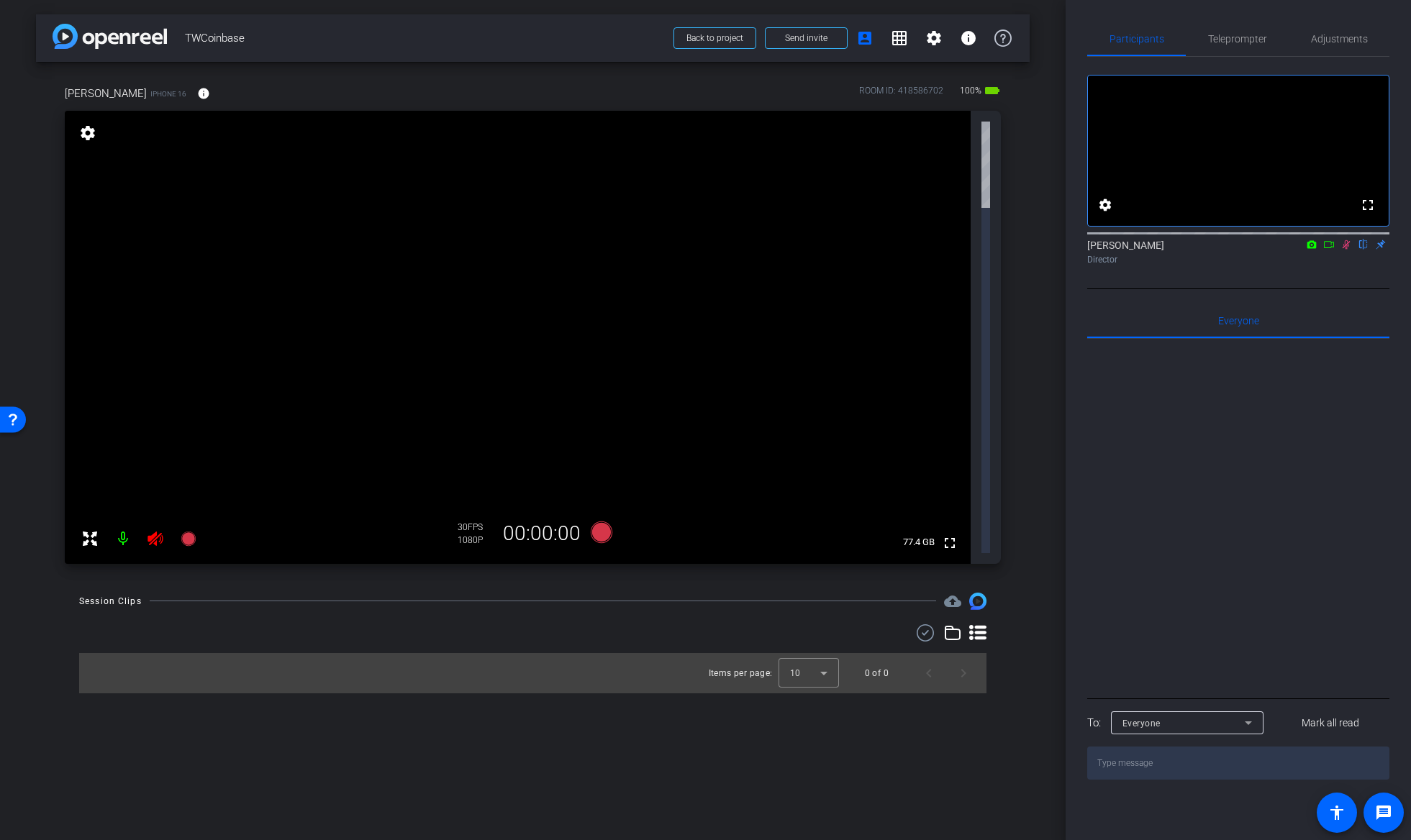
click at [1348, 249] on icon at bounding box center [1346, 244] width 12 height 10
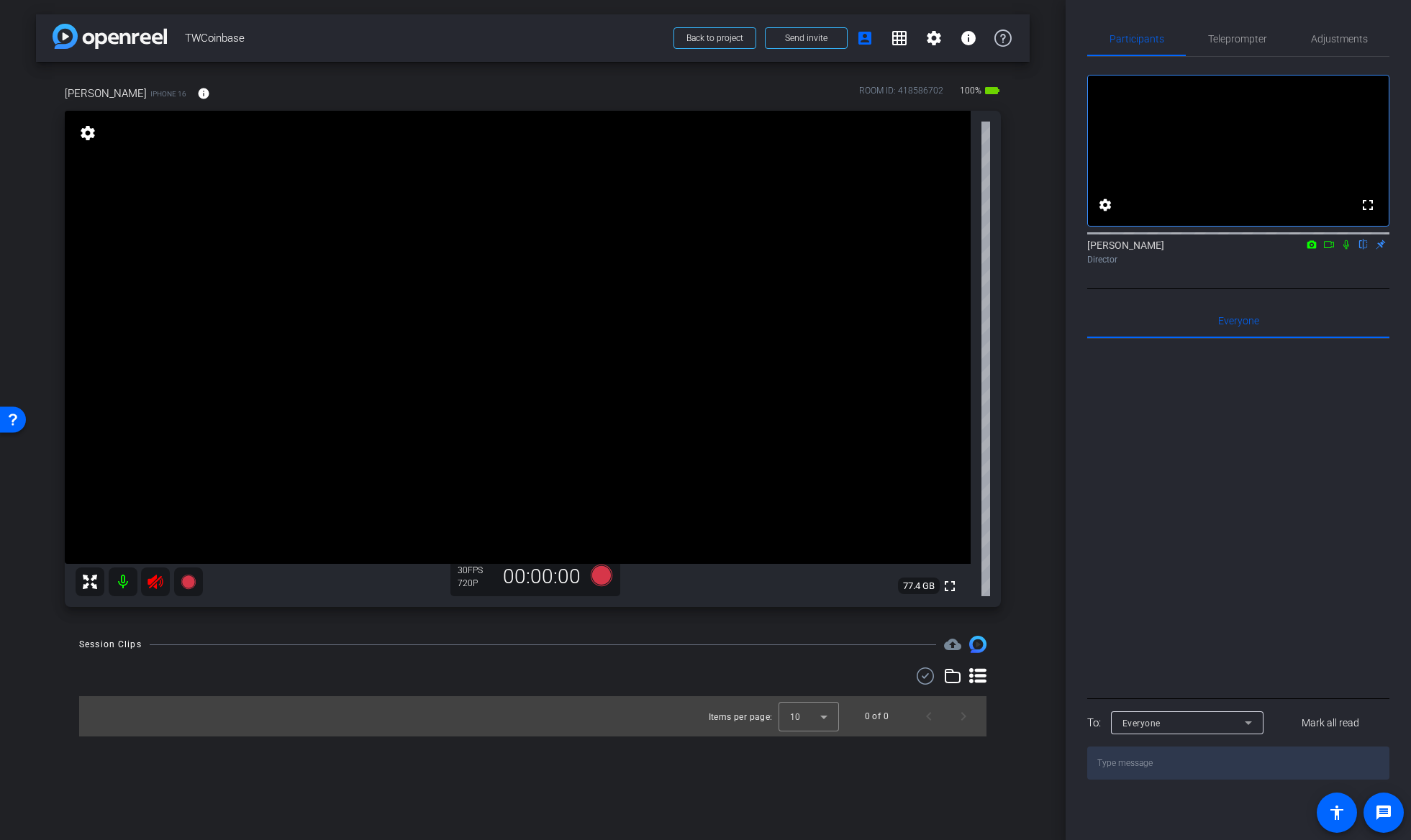
click at [147, 578] on icon at bounding box center [155, 582] width 17 height 17
click at [974, 783] on div "arrow_back TWCoinbase Back to project Send invite account_box grid_on settings …" at bounding box center [533, 420] width 1066 height 840
click at [816, 39] on span "Send invite" at bounding box center [806, 38] width 43 height 12
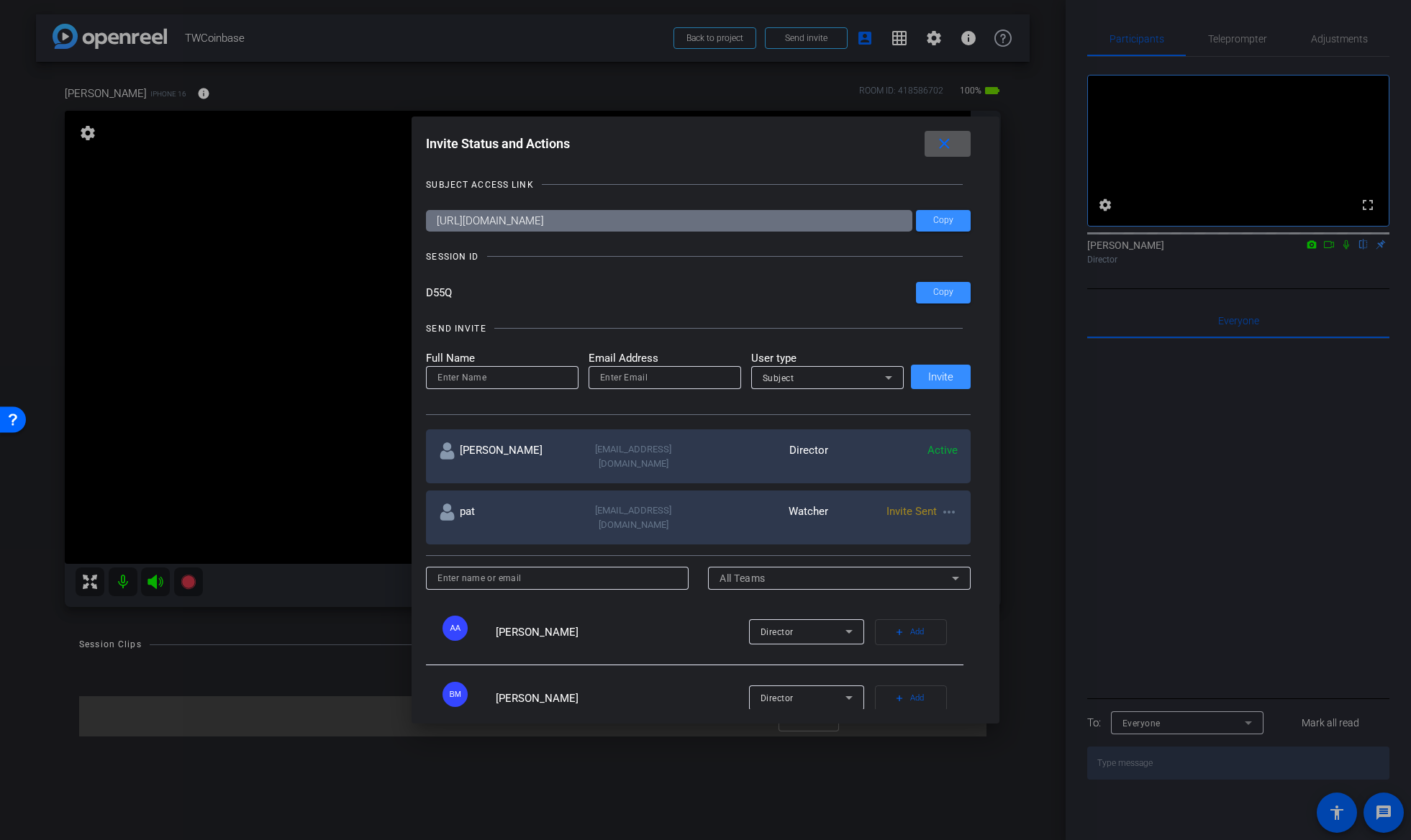
click at [944, 503] on mat-icon "more_horiz" at bounding box center [949, 511] width 17 height 17
click at [959, 538] on span "Re-Send Invite" at bounding box center [1002, 541] width 108 height 17
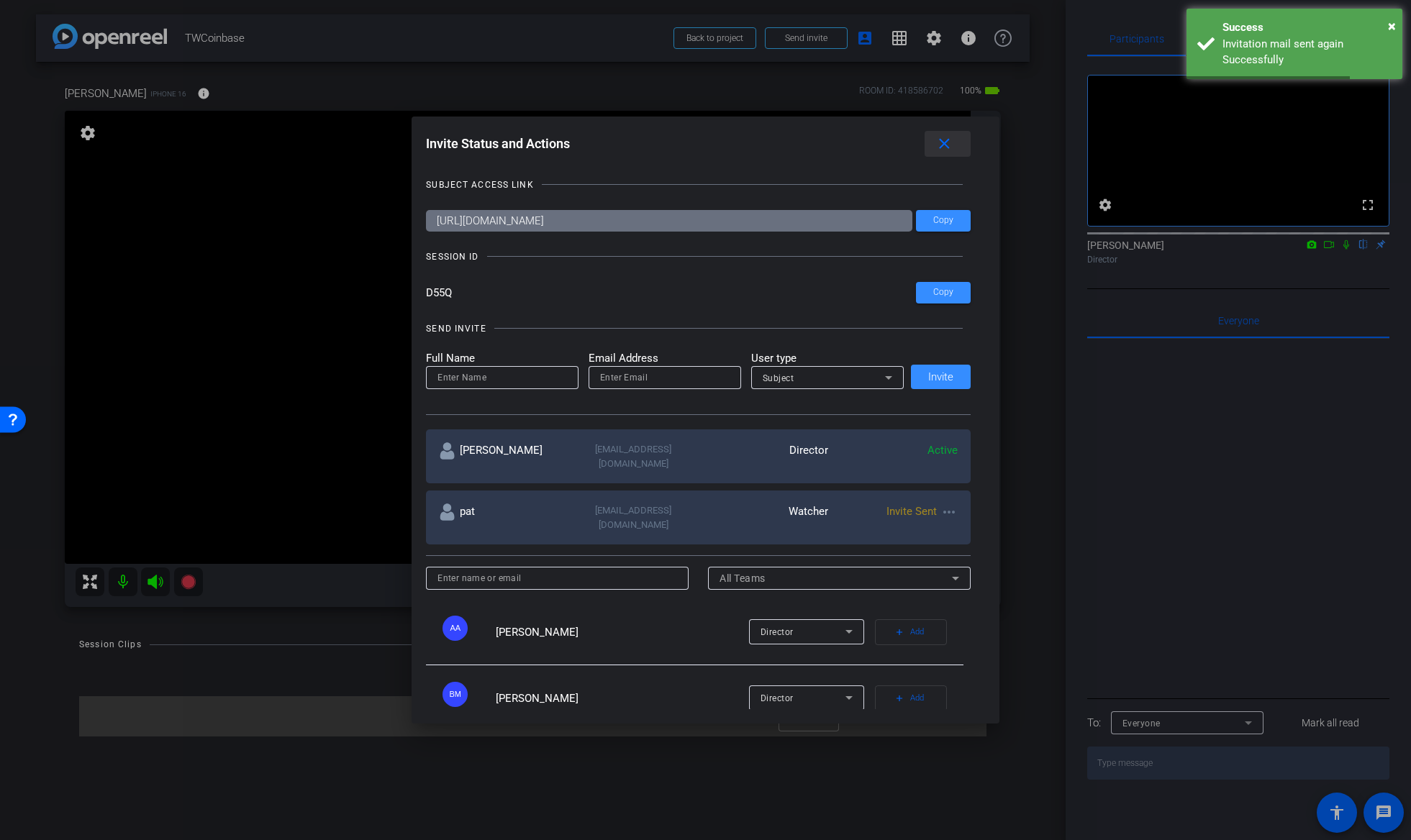
click at [949, 146] on mat-icon "close" at bounding box center [945, 145] width 18 height 18
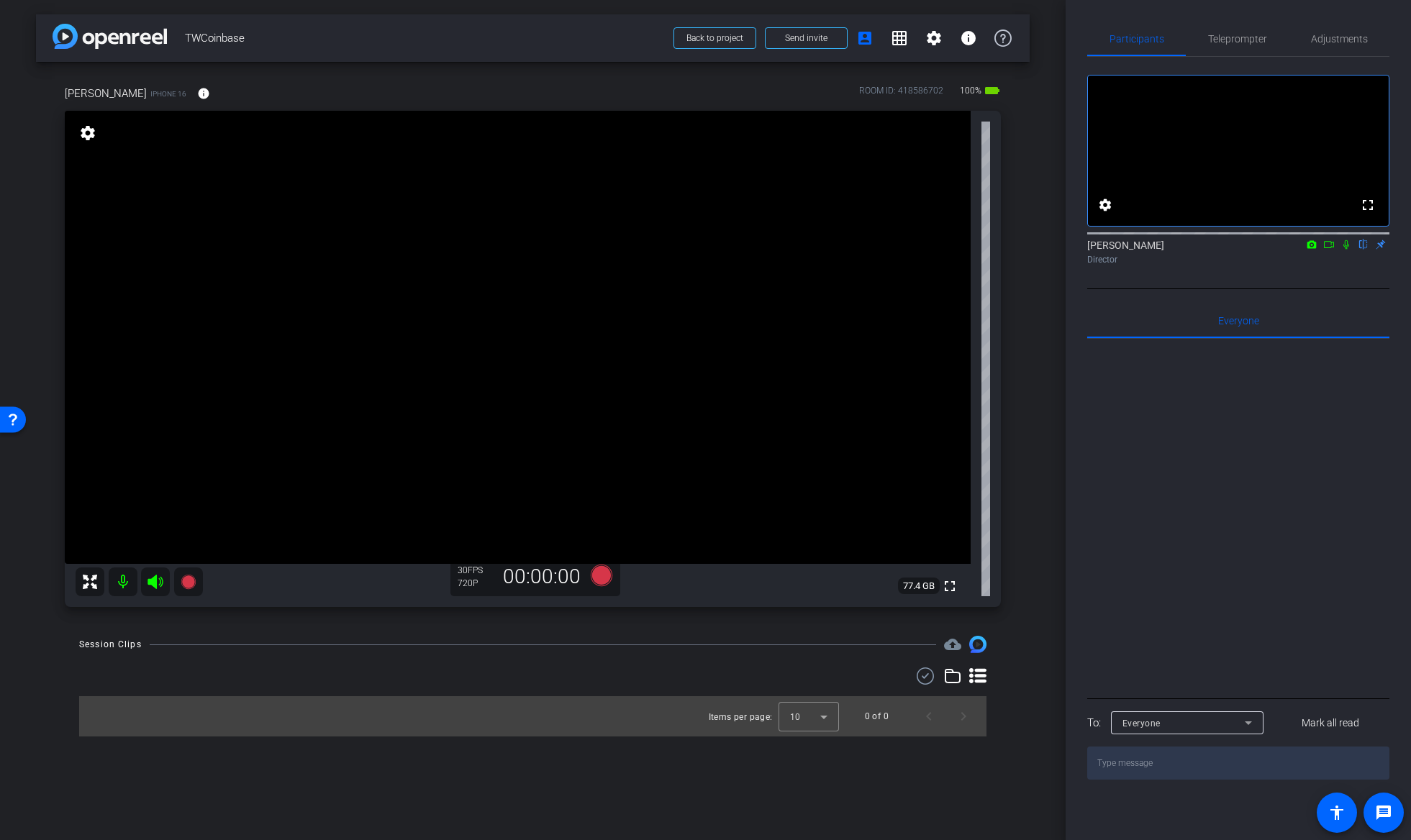
click at [1030, 427] on div "arrow_back TWCoinbase Back to project Send invite account_box grid_on settings …" at bounding box center [533, 420] width 1066 height 840
click at [1246, 42] on span "Teleprompter" at bounding box center [1237, 38] width 59 height 10
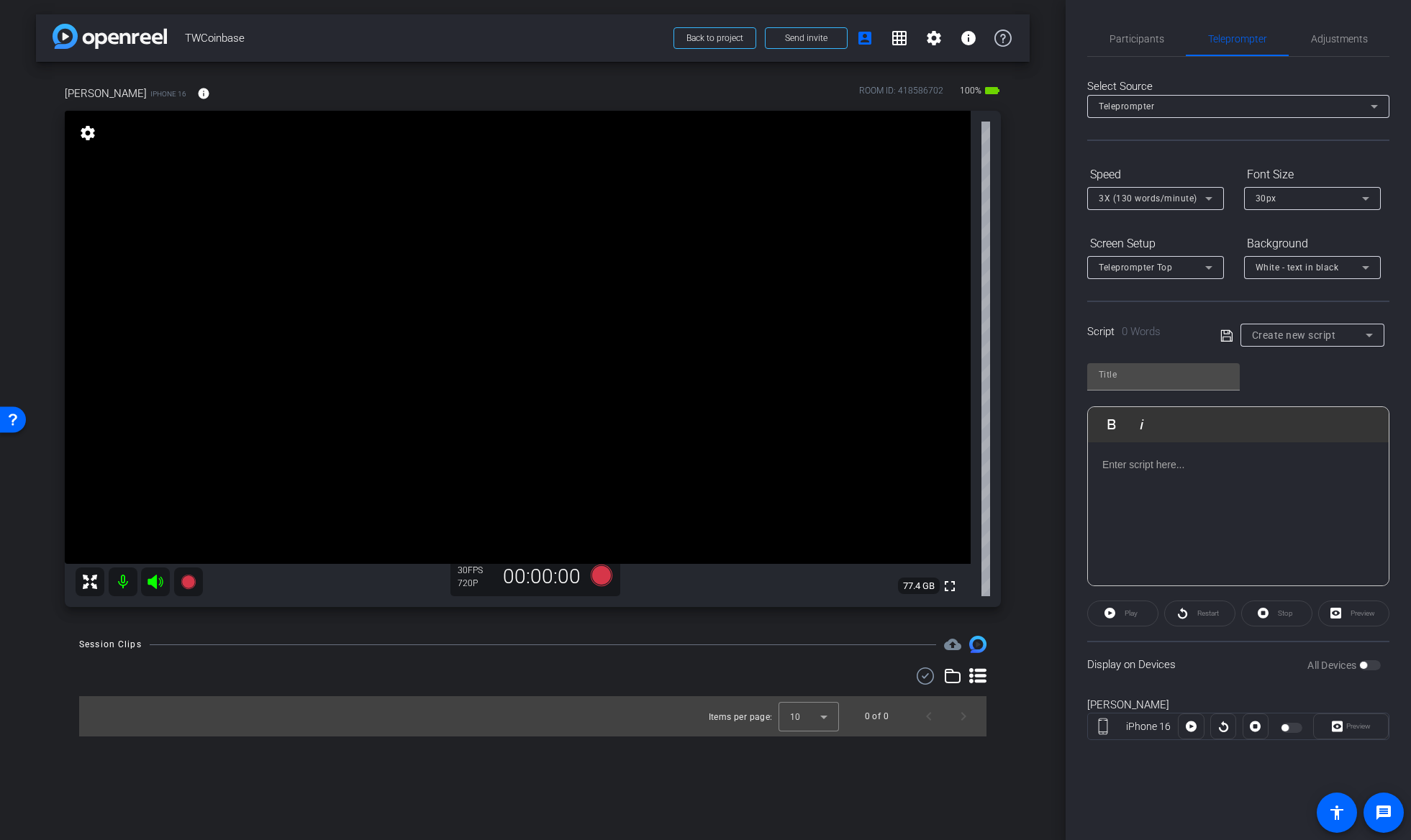
click at [1300, 338] on span "Create new script" at bounding box center [1294, 335] width 84 height 12
click at [1283, 377] on mat-option "1" at bounding box center [1313, 387] width 144 height 23
type input "1"
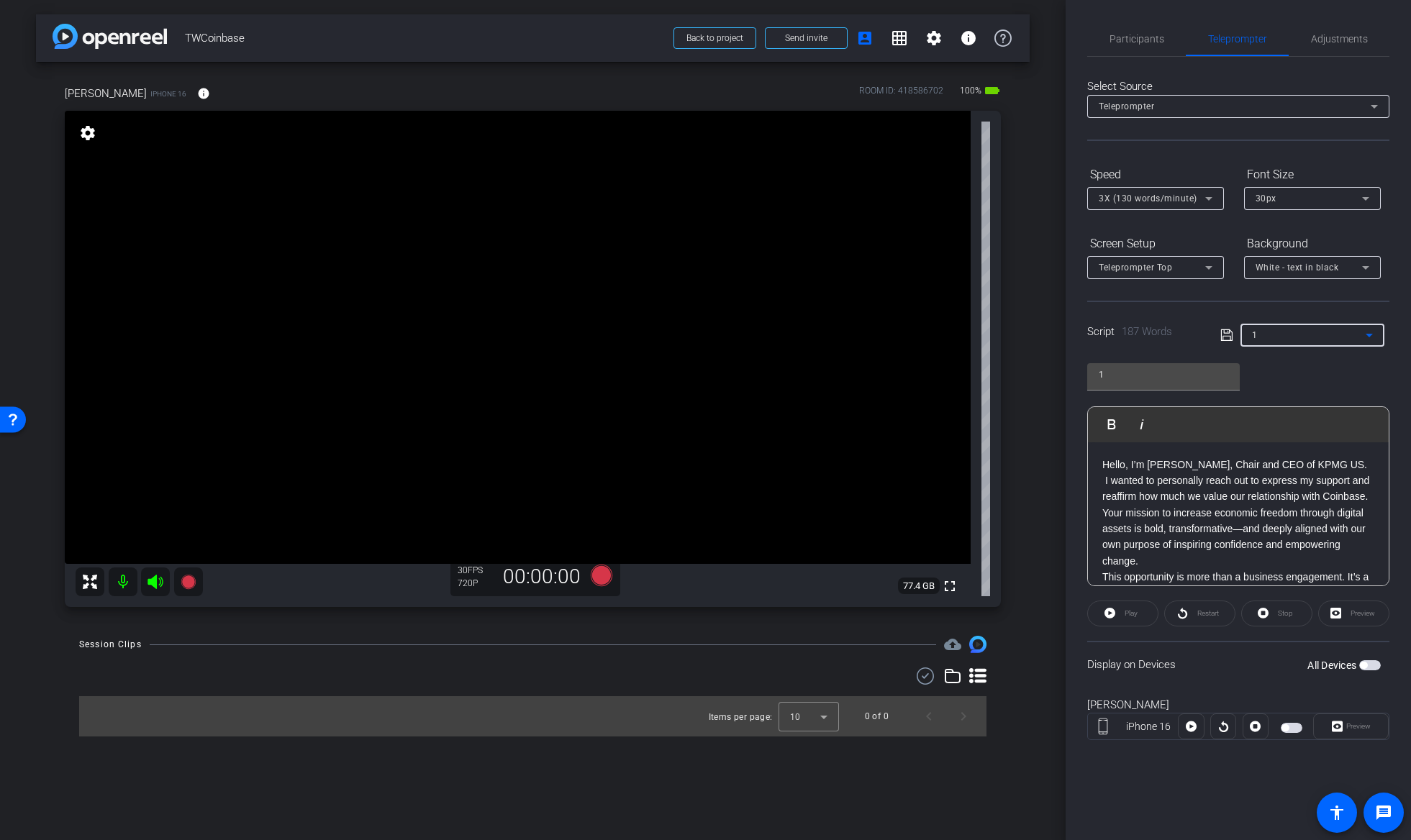
click at [1370, 664] on span "button" at bounding box center [1370, 665] width 22 height 10
click at [1140, 35] on span "Participants" at bounding box center [1137, 38] width 55 height 10
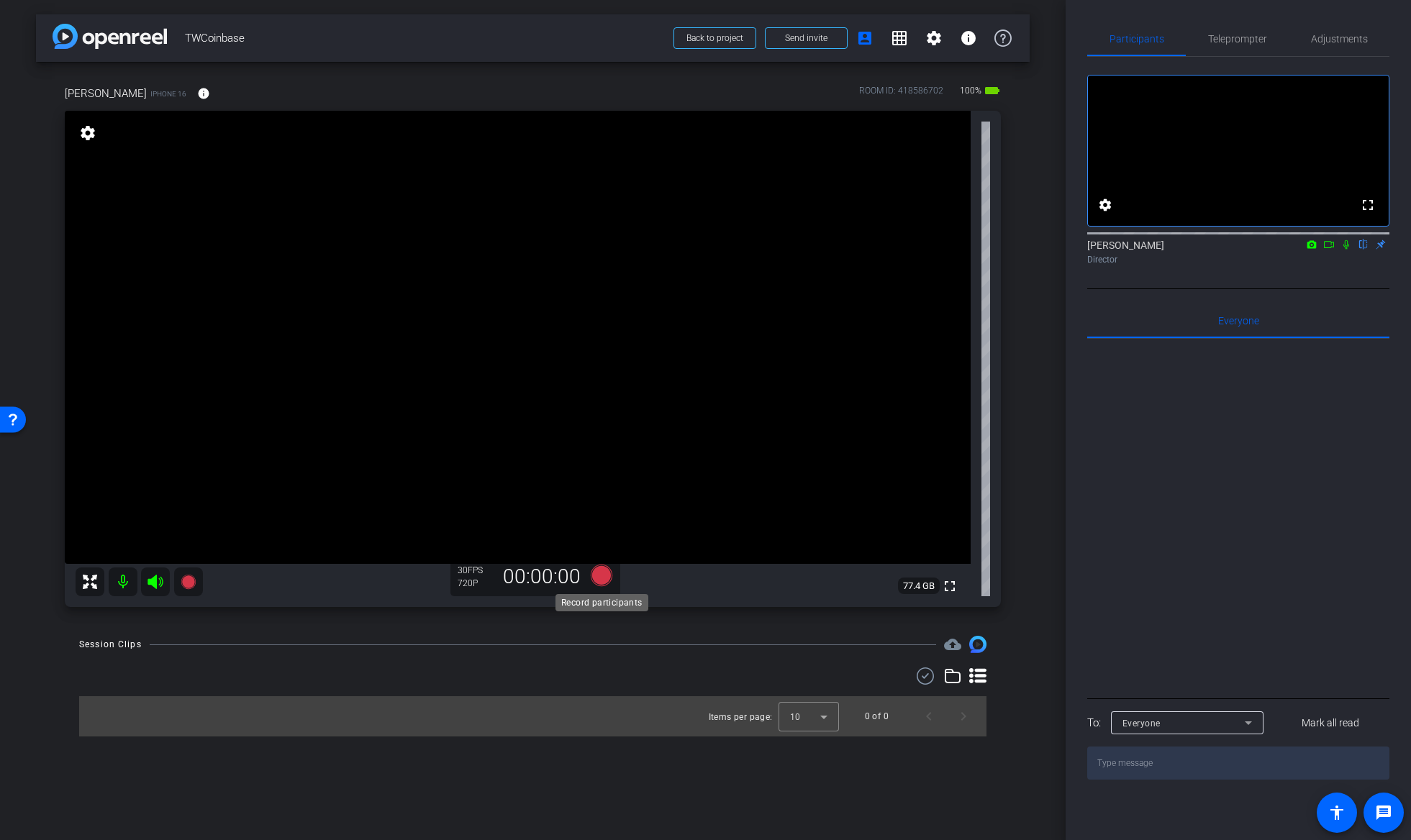
click at [606, 571] on icon at bounding box center [601, 575] width 22 height 22
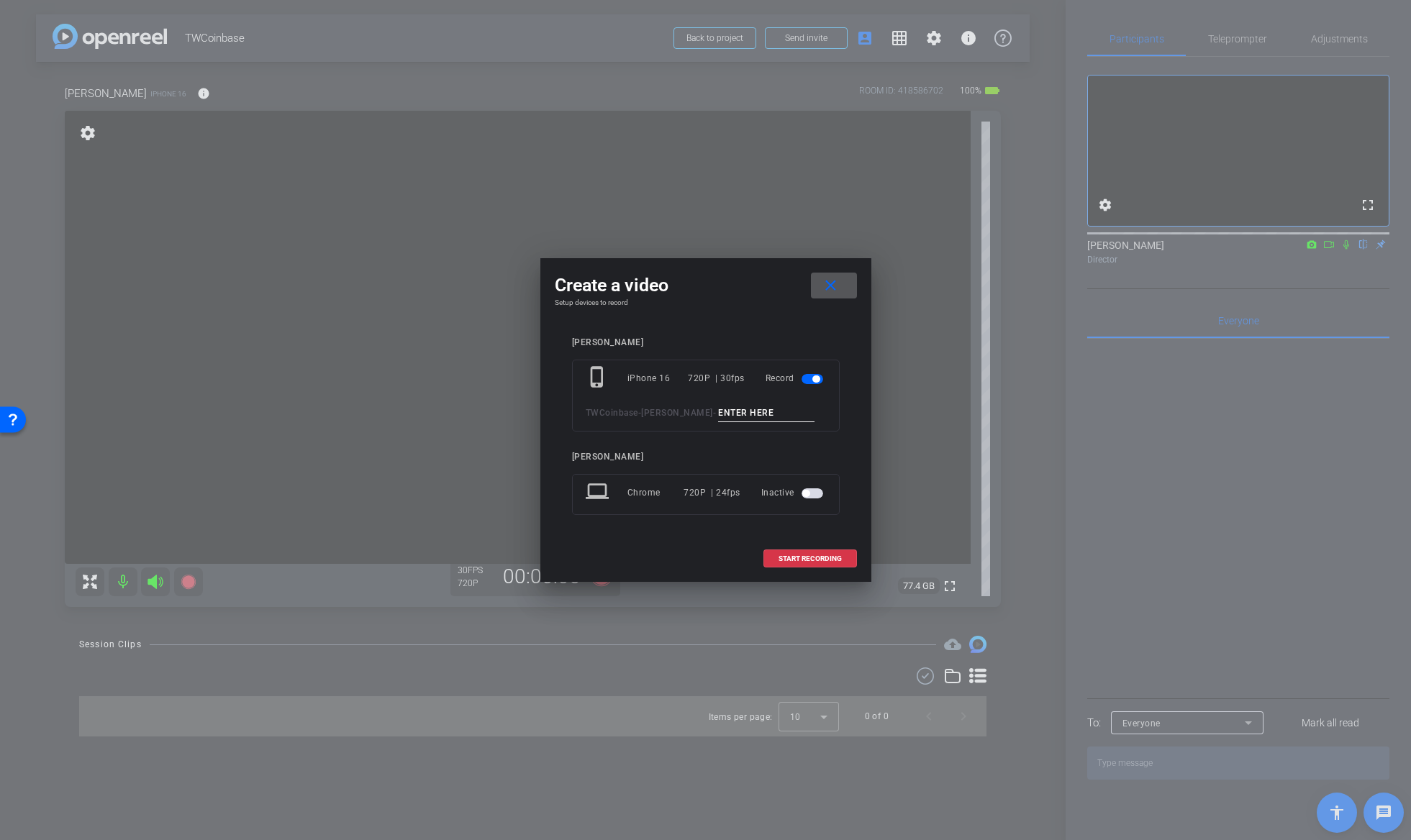
click at [718, 419] on input at bounding box center [766, 413] width 96 height 18
type input "1"
click at [819, 558] on span "START RECORDING" at bounding box center [810, 559] width 64 height 7
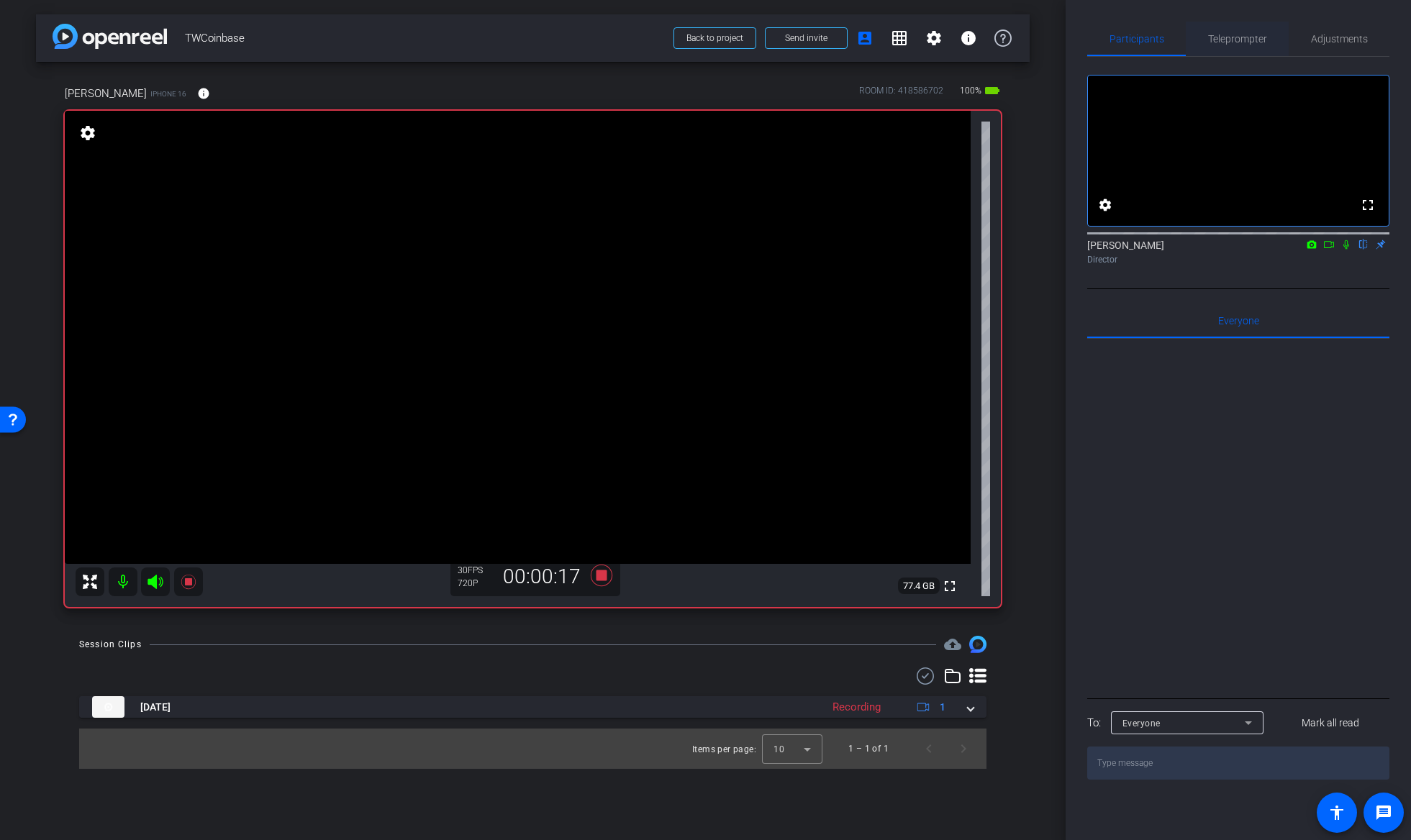
click at [1258, 29] on span "Teleprompter" at bounding box center [1237, 39] width 59 height 35
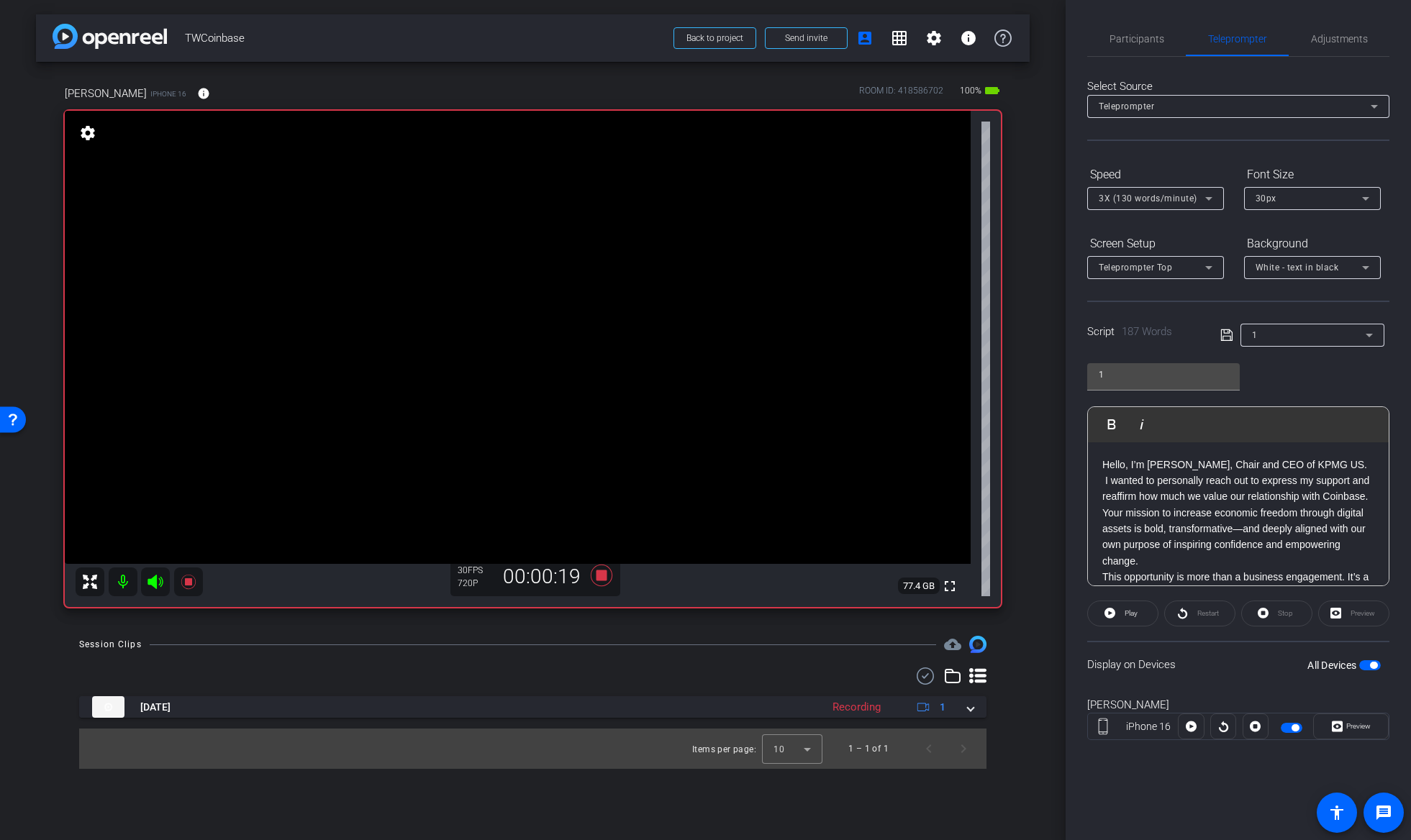
click at [1369, 663] on span "button" at bounding box center [1370, 665] width 22 height 10
click at [594, 576] on icon at bounding box center [602, 575] width 35 height 25
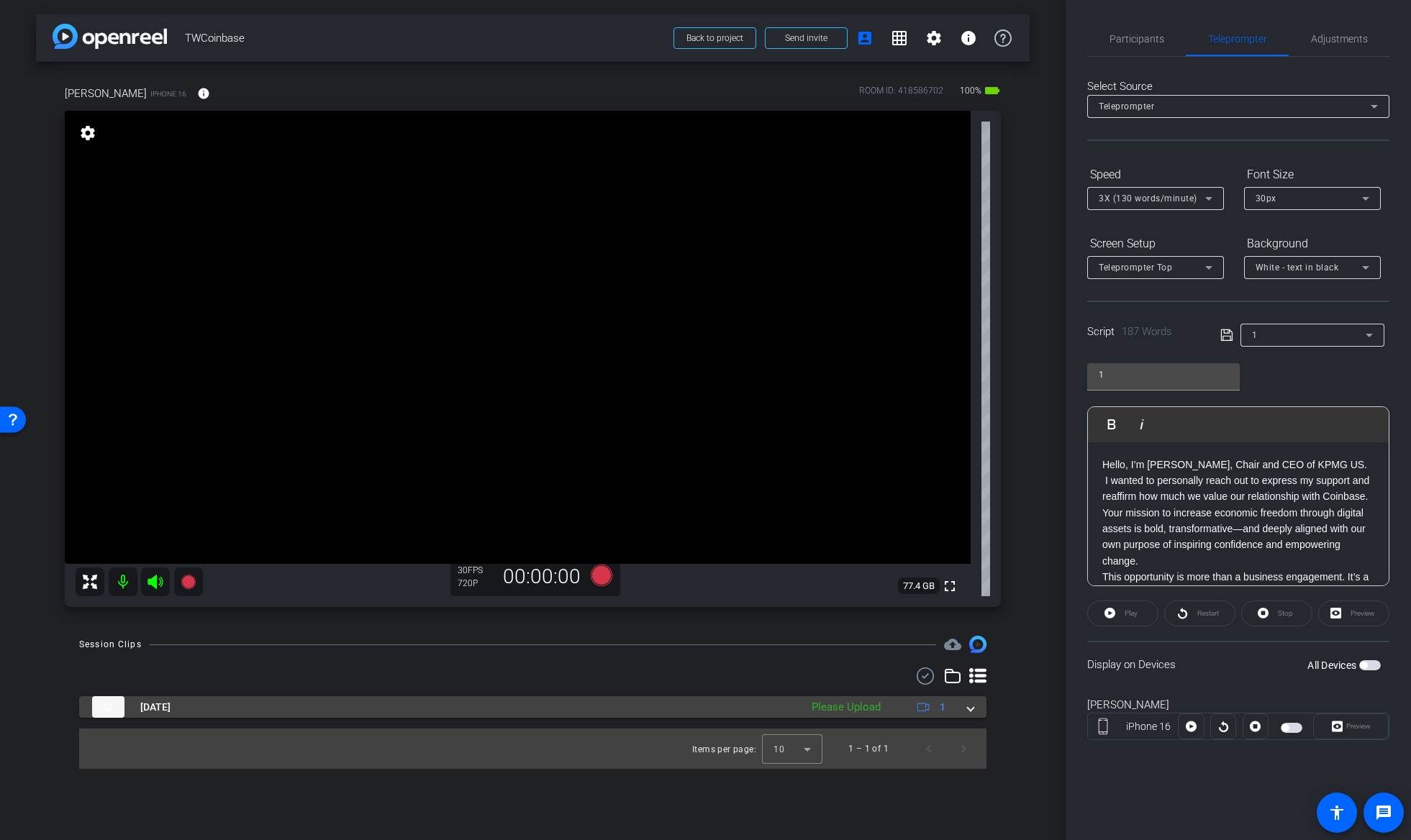
click at [976, 713] on mat-expansion-panel-header "Oct 2, 2025 Please Upload 1" at bounding box center [533, 707] width 908 height 22
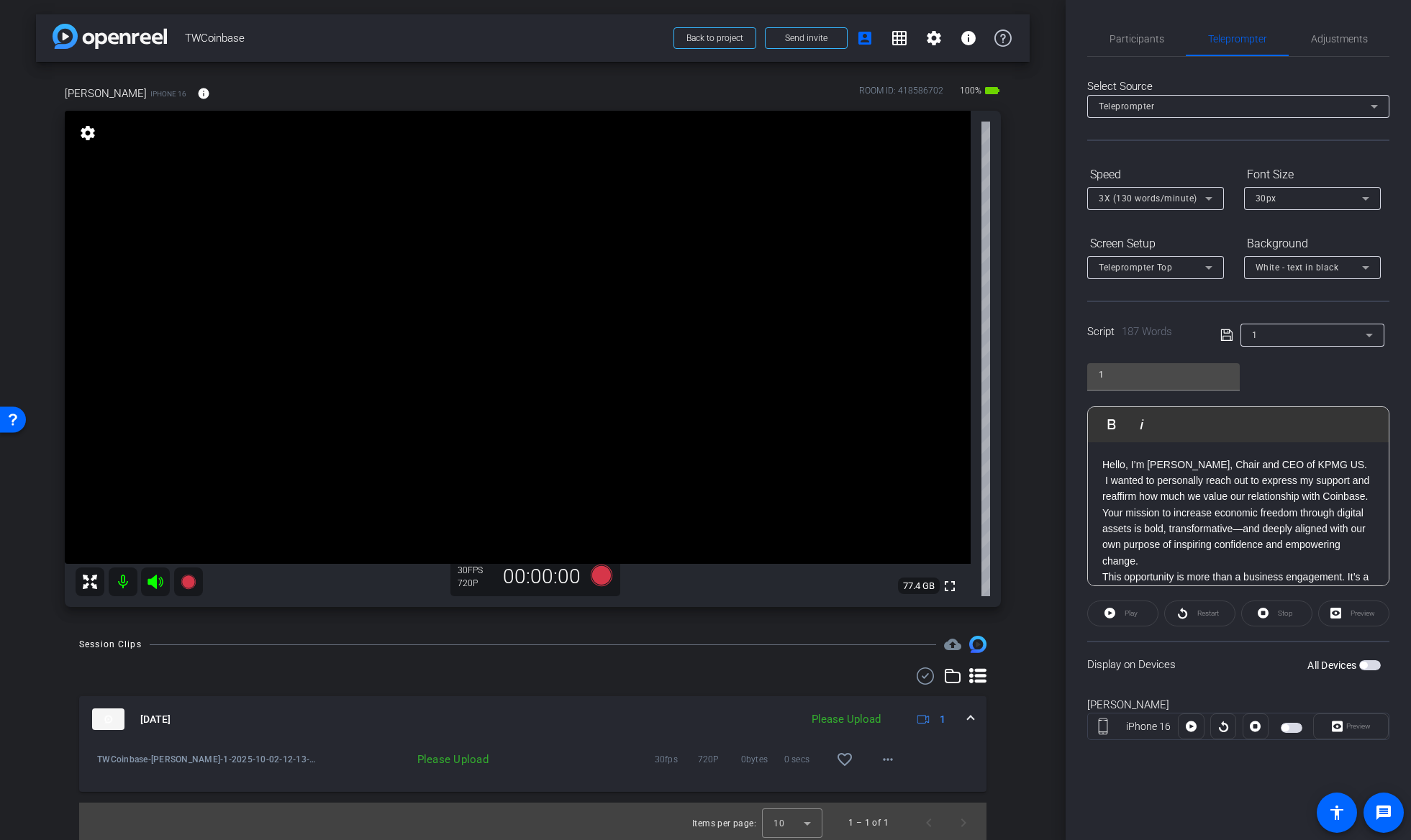
scroll to position [3, 0]
click at [883, 755] on mat-icon "more_horiz" at bounding box center [888, 756] width 17 height 17
click at [901, 815] on span "Delete clip" at bounding box center [903, 823] width 57 height 17
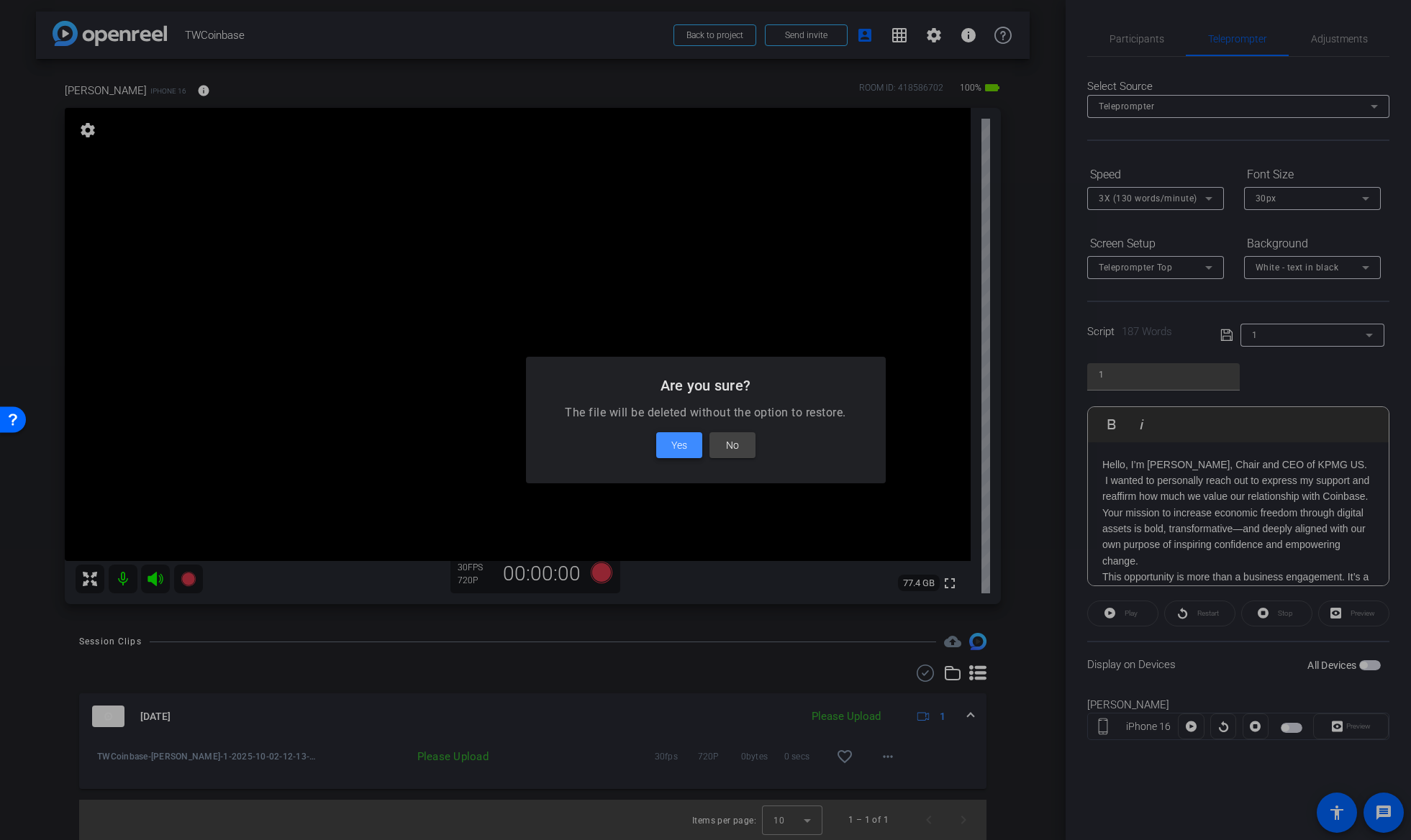
click at [676, 444] on span "Yes" at bounding box center [678, 445] width 15 height 17
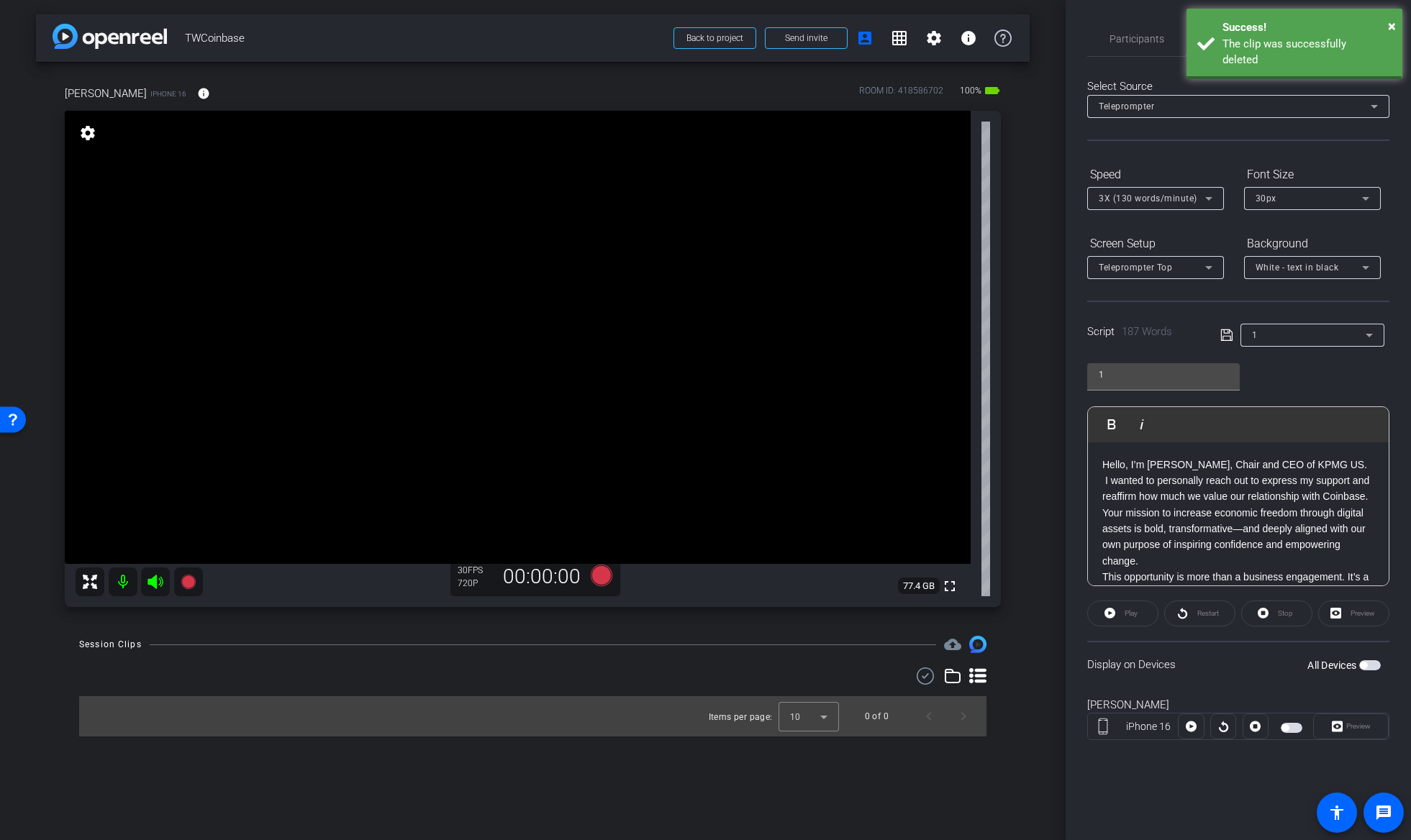
scroll to position [0, 0]
click at [1147, 39] on span "Participants" at bounding box center [1137, 38] width 55 height 10
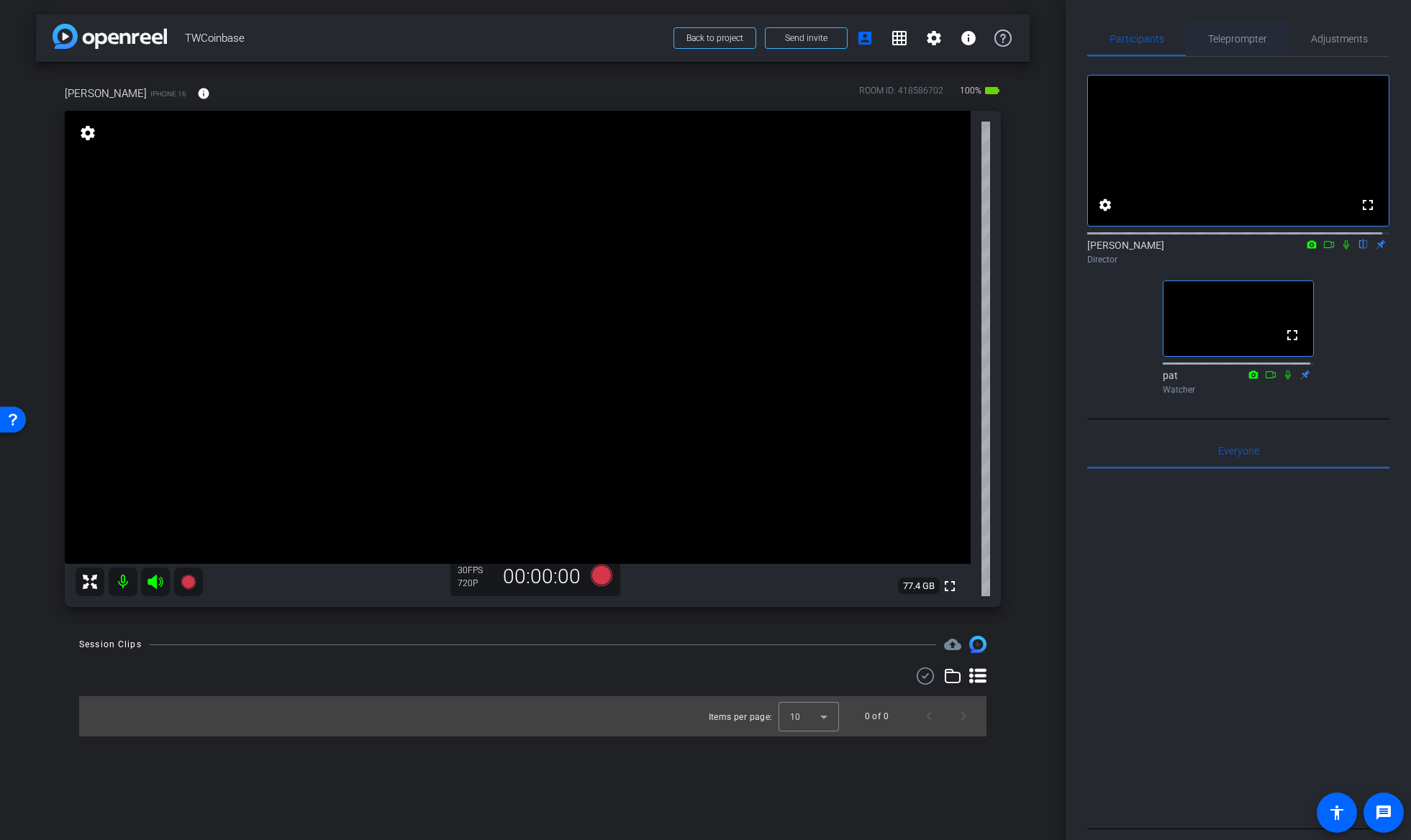
click at [1217, 39] on span "Teleprompter" at bounding box center [1237, 38] width 59 height 10
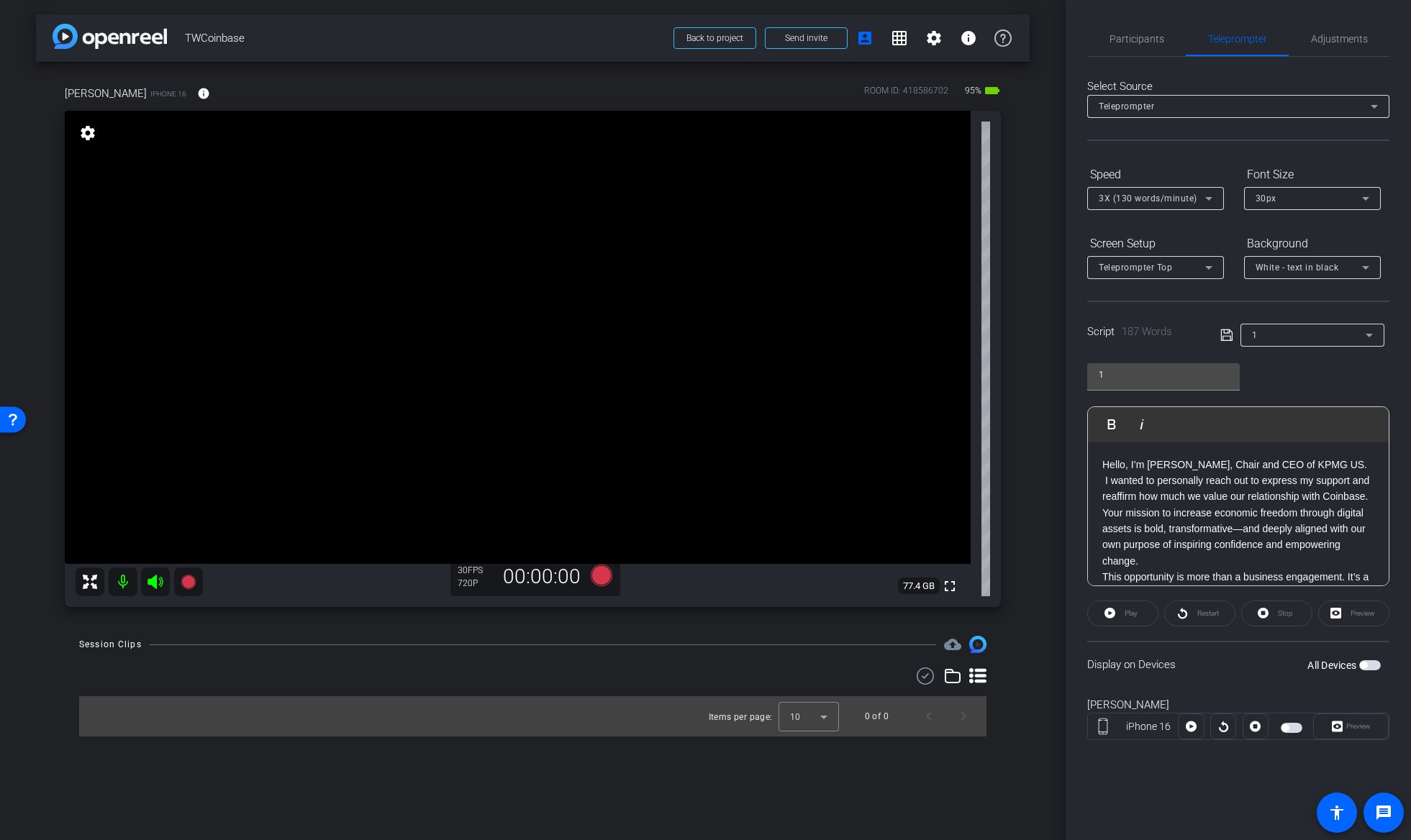
click at [1364, 663] on span "button" at bounding box center [1364, 665] width 7 height 7
click at [1146, 34] on span "Participants" at bounding box center [1137, 38] width 55 height 10
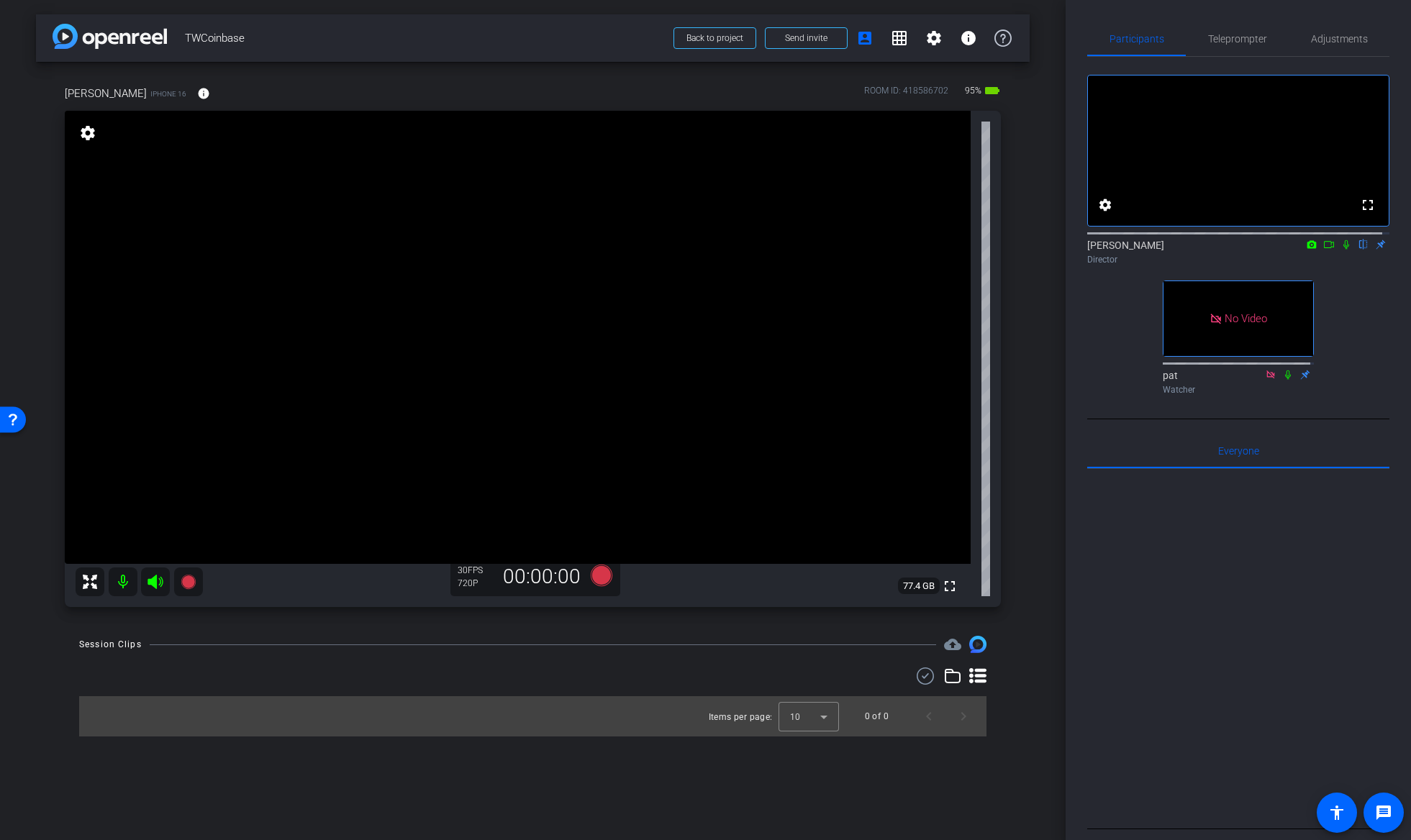
click at [1283, 380] on icon at bounding box center [1288, 374] width 12 height 10
click at [1254, 35] on span "Teleprompter" at bounding box center [1237, 38] width 59 height 10
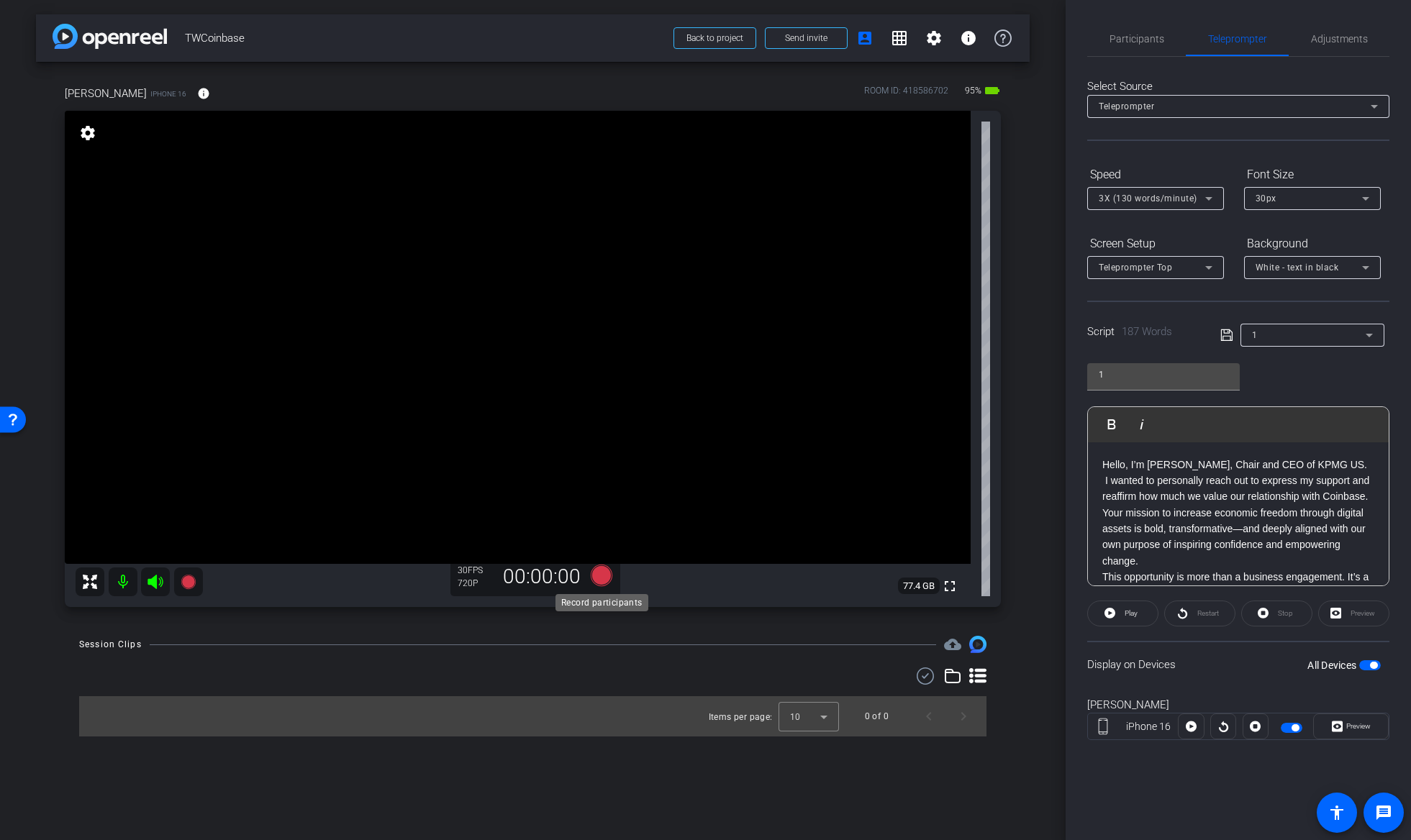
click at [609, 573] on icon at bounding box center [601, 575] width 22 height 22
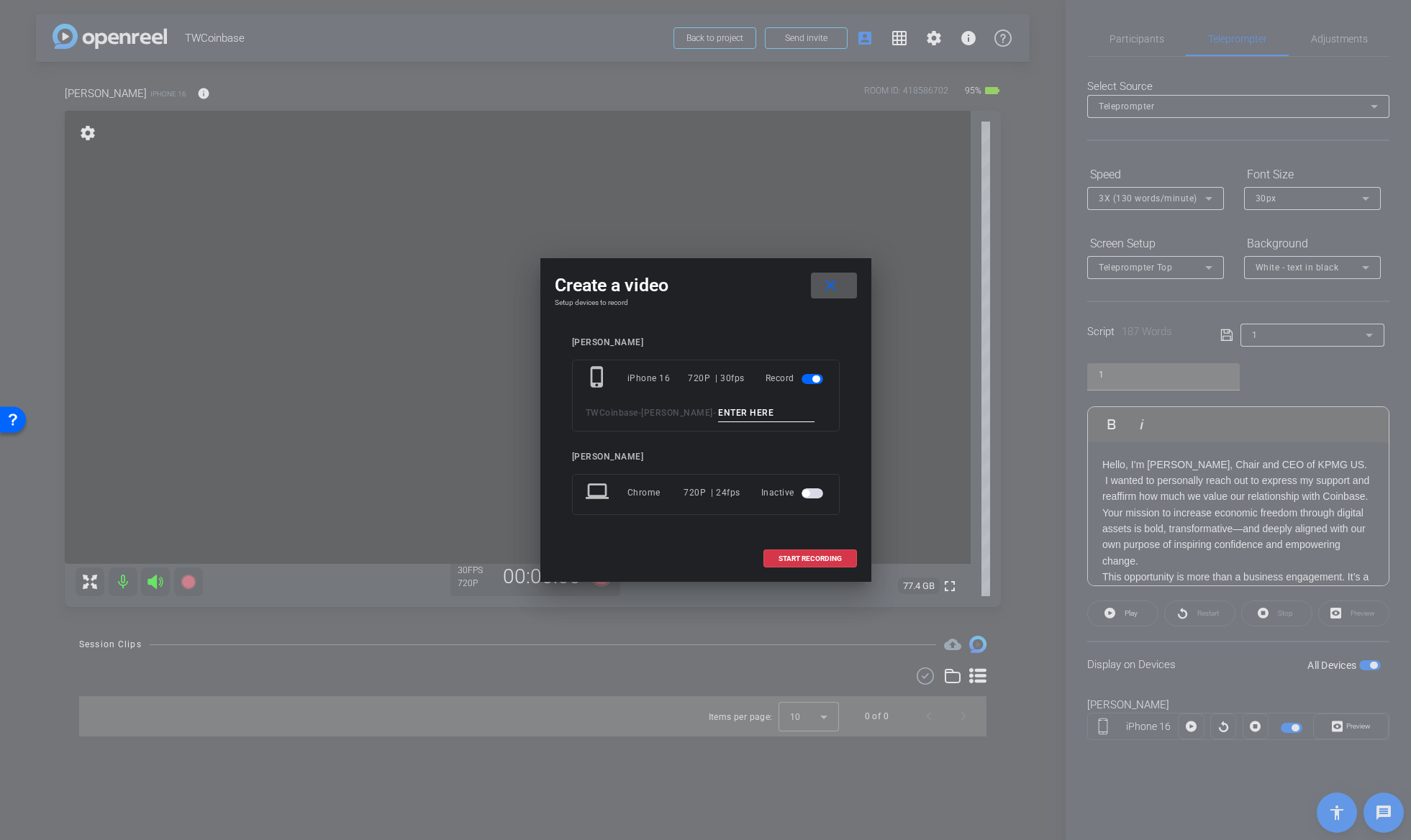
click at [718, 413] on input at bounding box center [766, 413] width 96 height 18
type input "2"
click at [827, 555] on span "START RECORDING" at bounding box center [810, 559] width 64 height 7
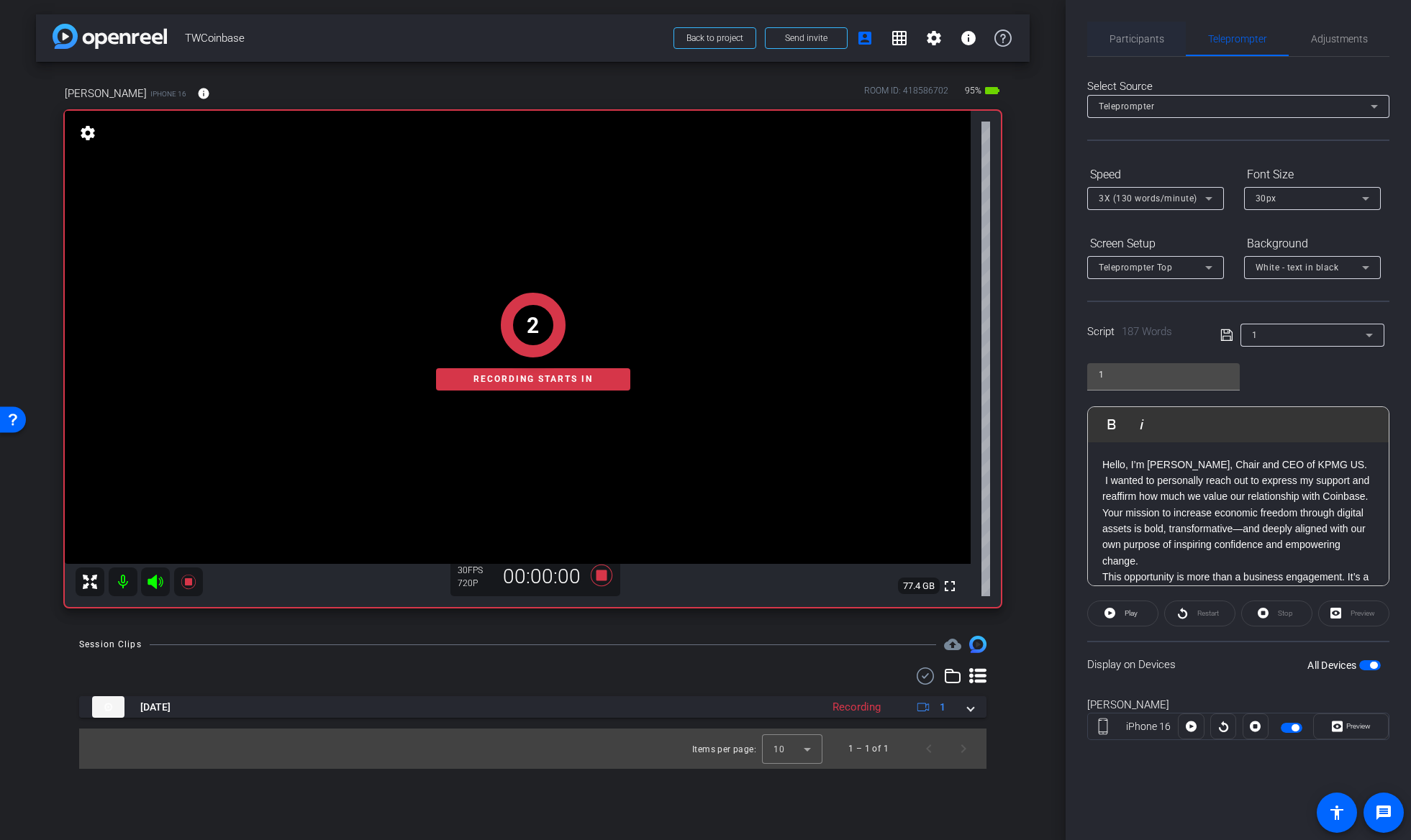
click at [1145, 34] on span "Participants" at bounding box center [1137, 38] width 55 height 10
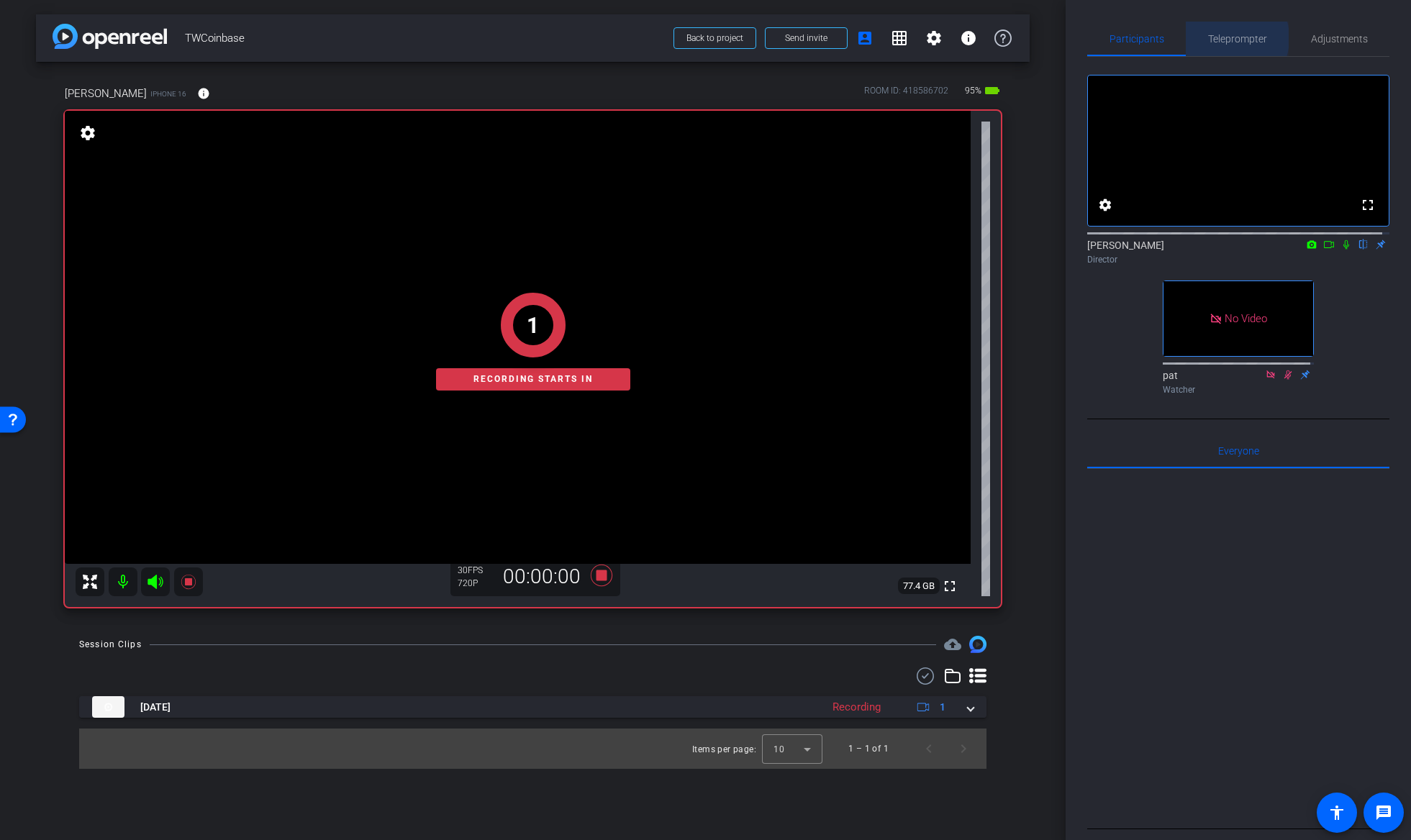
click at [1223, 38] on span "Teleprompter" at bounding box center [1237, 38] width 59 height 10
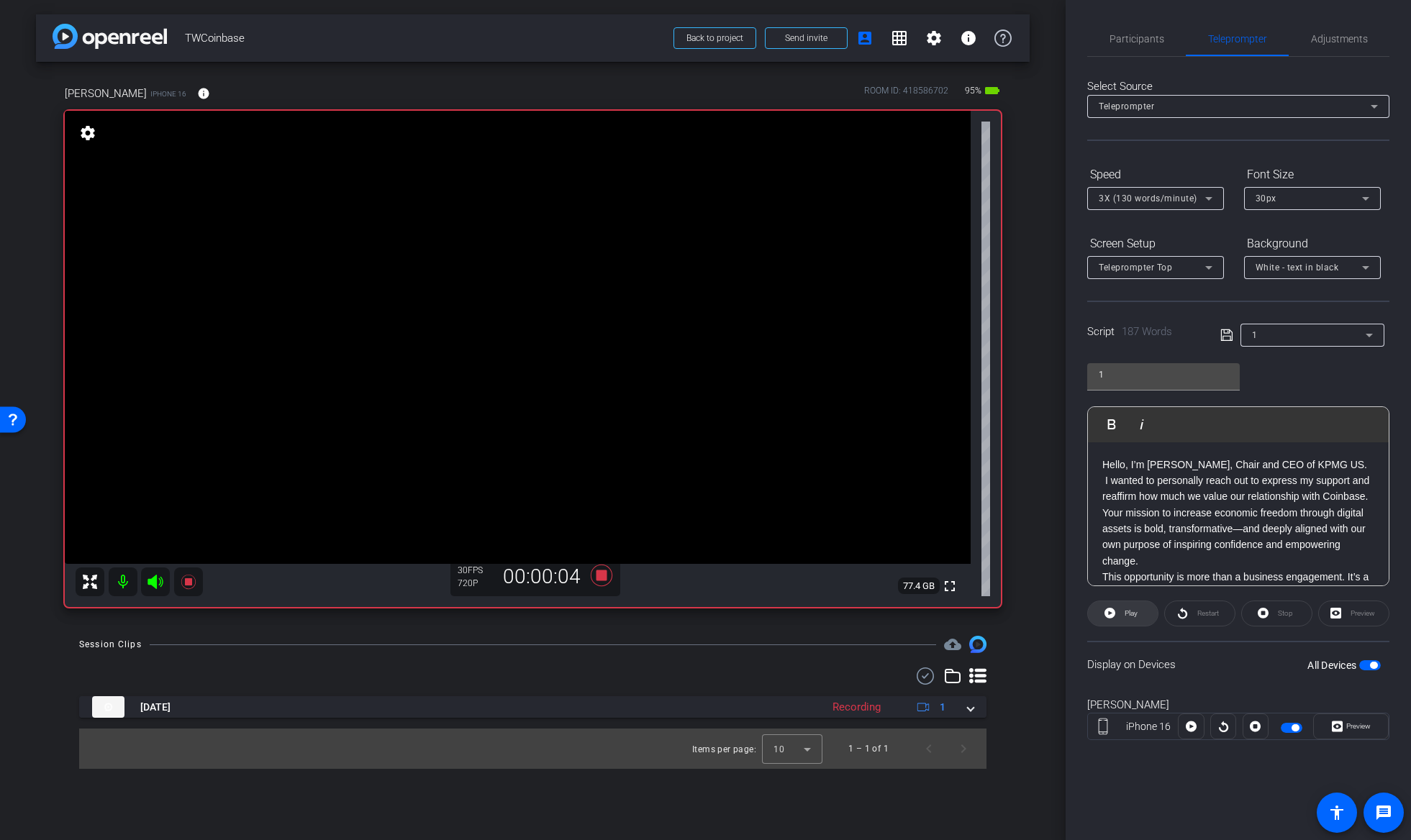
click at [1136, 609] on span "Play" at bounding box center [1131, 612] width 13 height 8
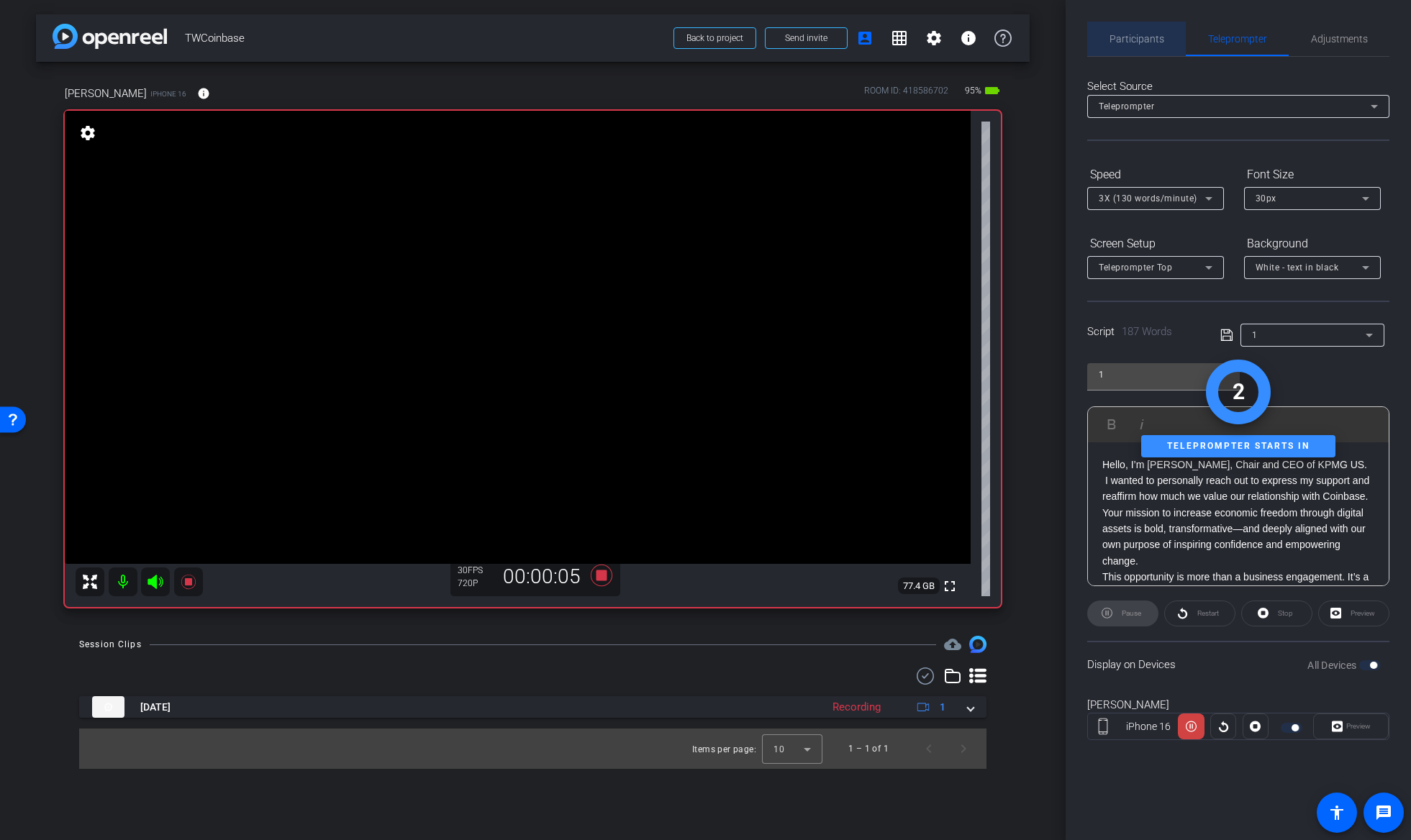
click at [1156, 31] on span "Participants" at bounding box center [1137, 39] width 55 height 35
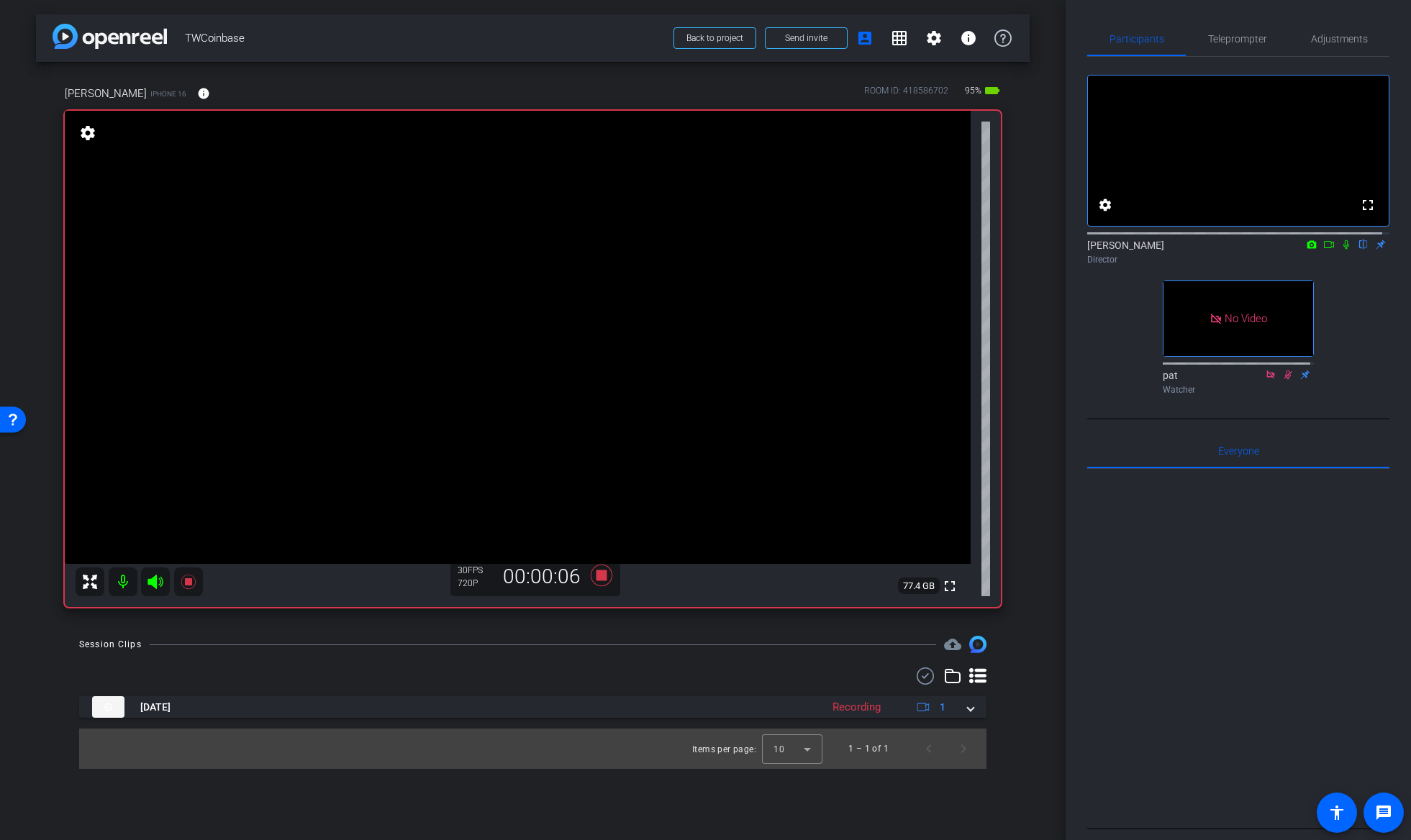
click at [1344, 249] on icon at bounding box center [1346, 245] width 5 height 9
click at [1246, 36] on span "Teleprompter" at bounding box center [1237, 38] width 59 height 10
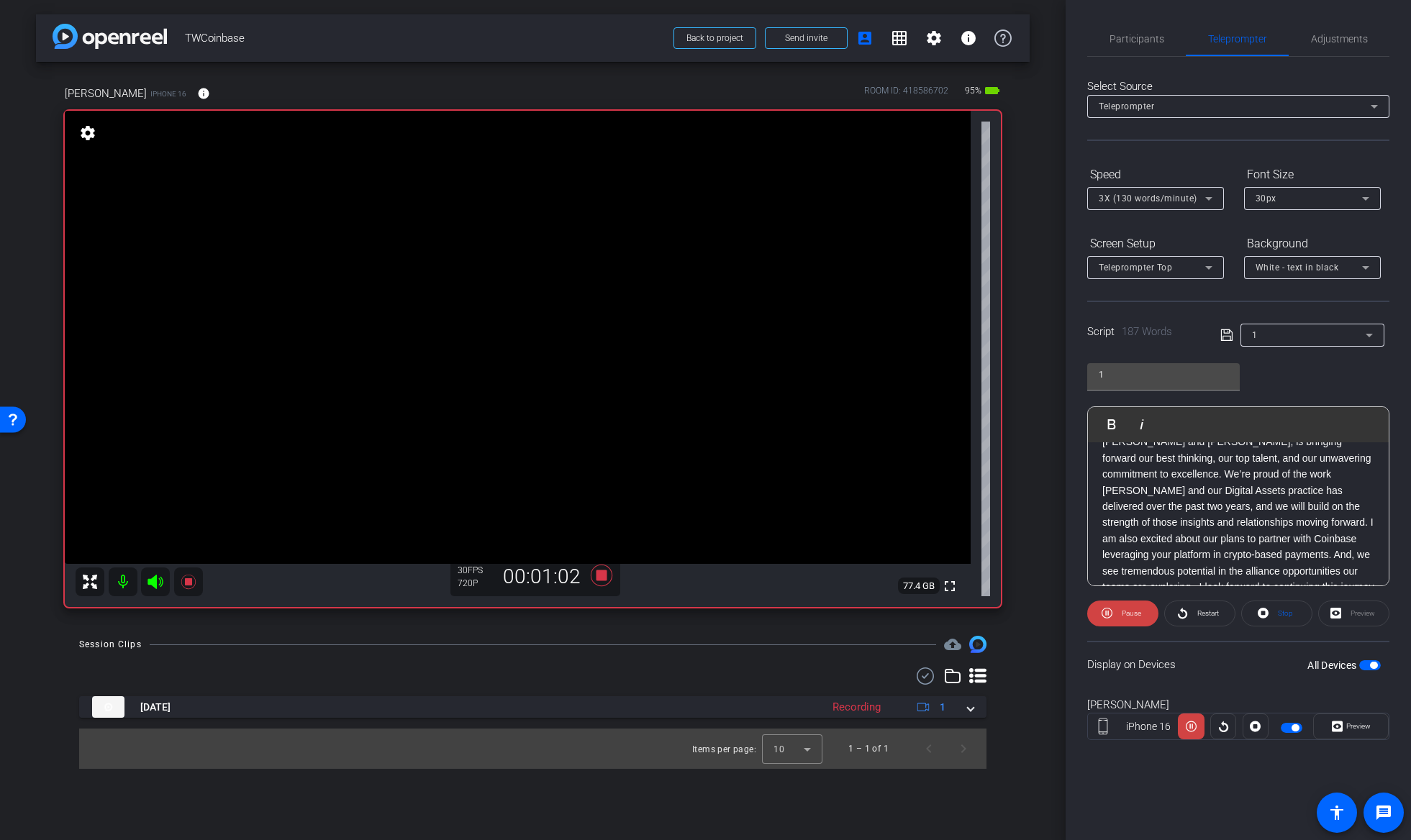
scroll to position [216, 0]
click at [1138, 608] on span "Pause" at bounding box center [1129, 613] width 23 height 20
click at [1145, 34] on span "Participants" at bounding box center [1137, 38] width 55 height 10
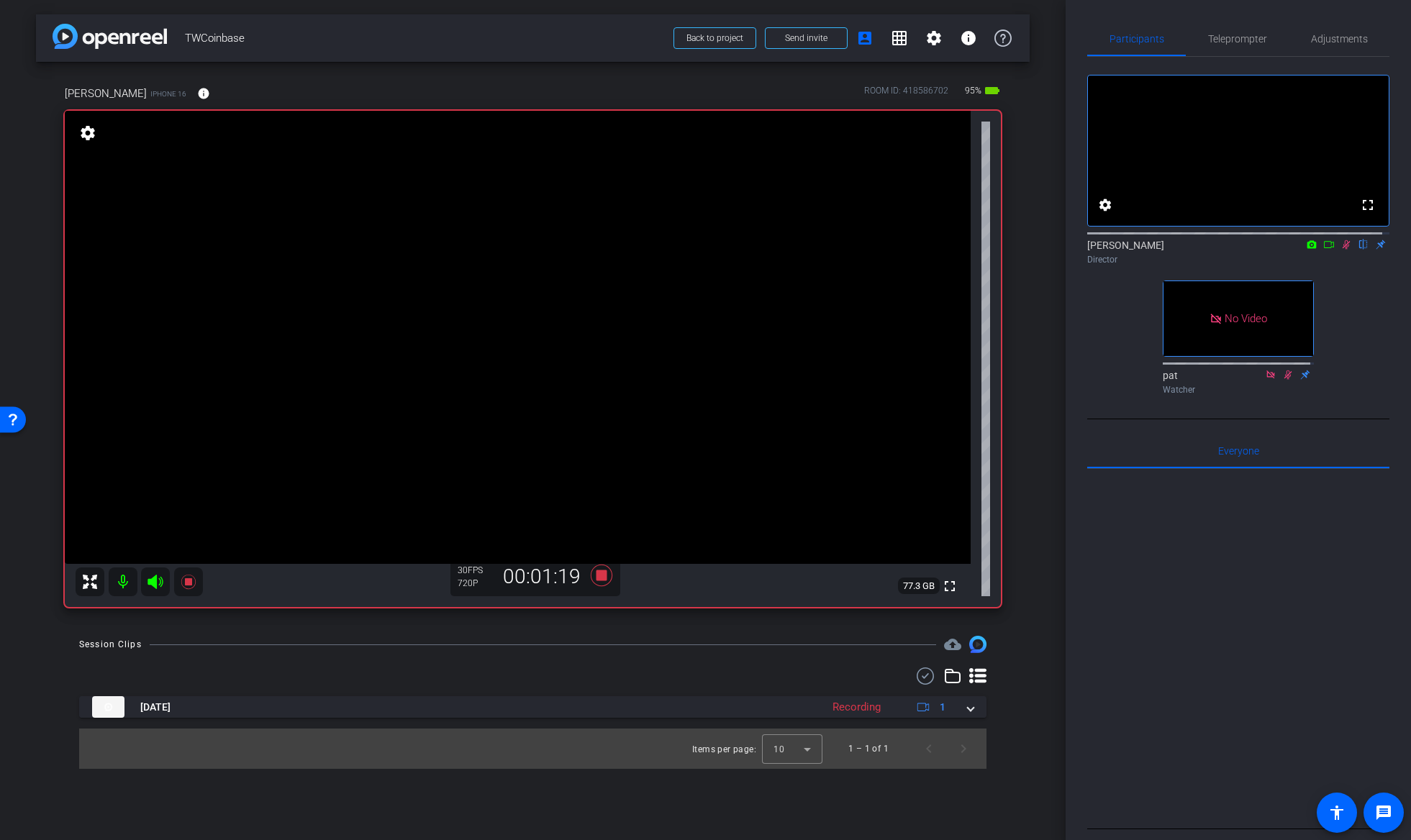
click at [1341, 249] on icon at bounding box center [1346, 244] width 12 height 10
click at [1244, 44] on span "Teleprompter" at bounding box center [1237, 38] width 59 height 10
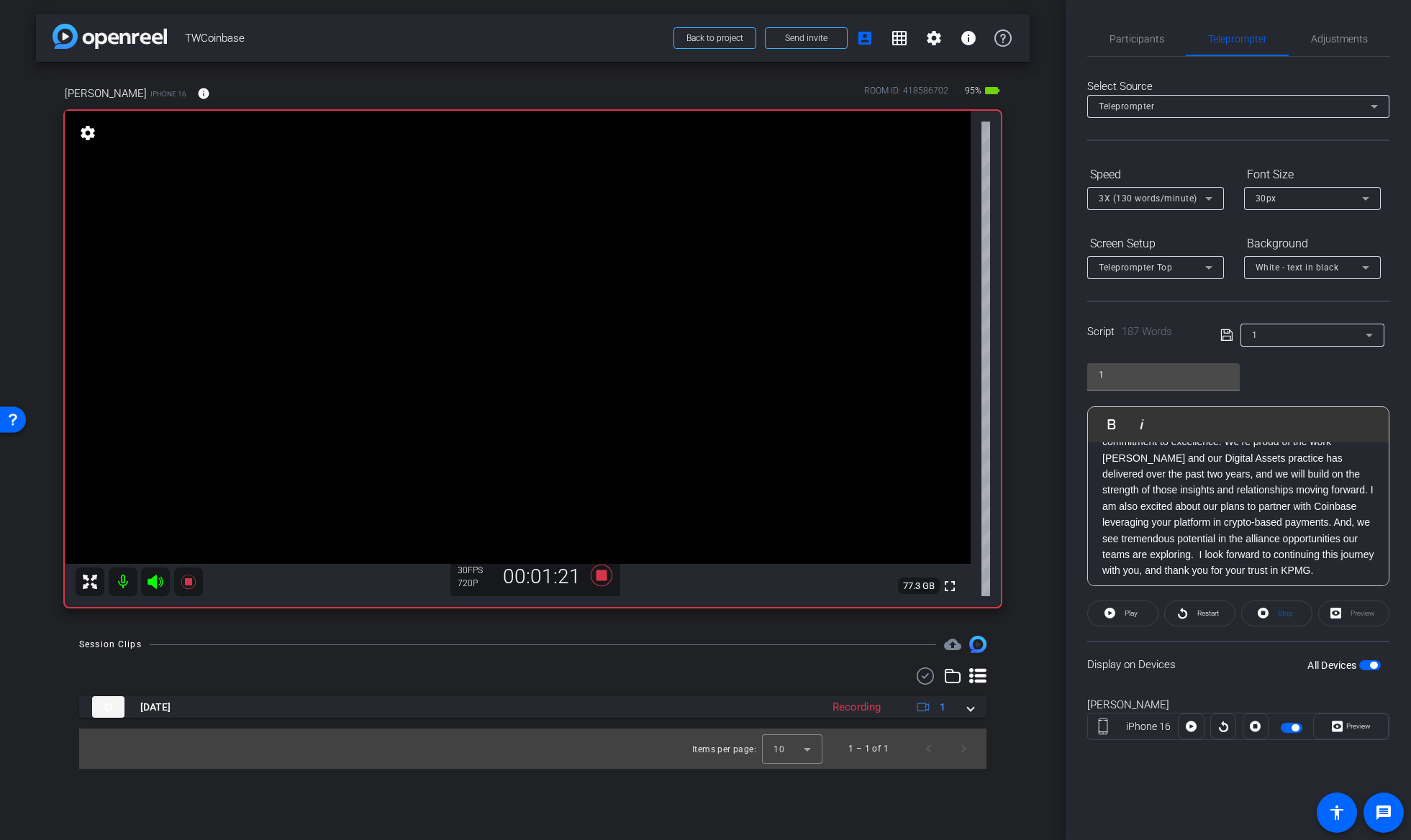
click at [1209, 197] on icon at bounding box center [1209, 199] width 7 height 4
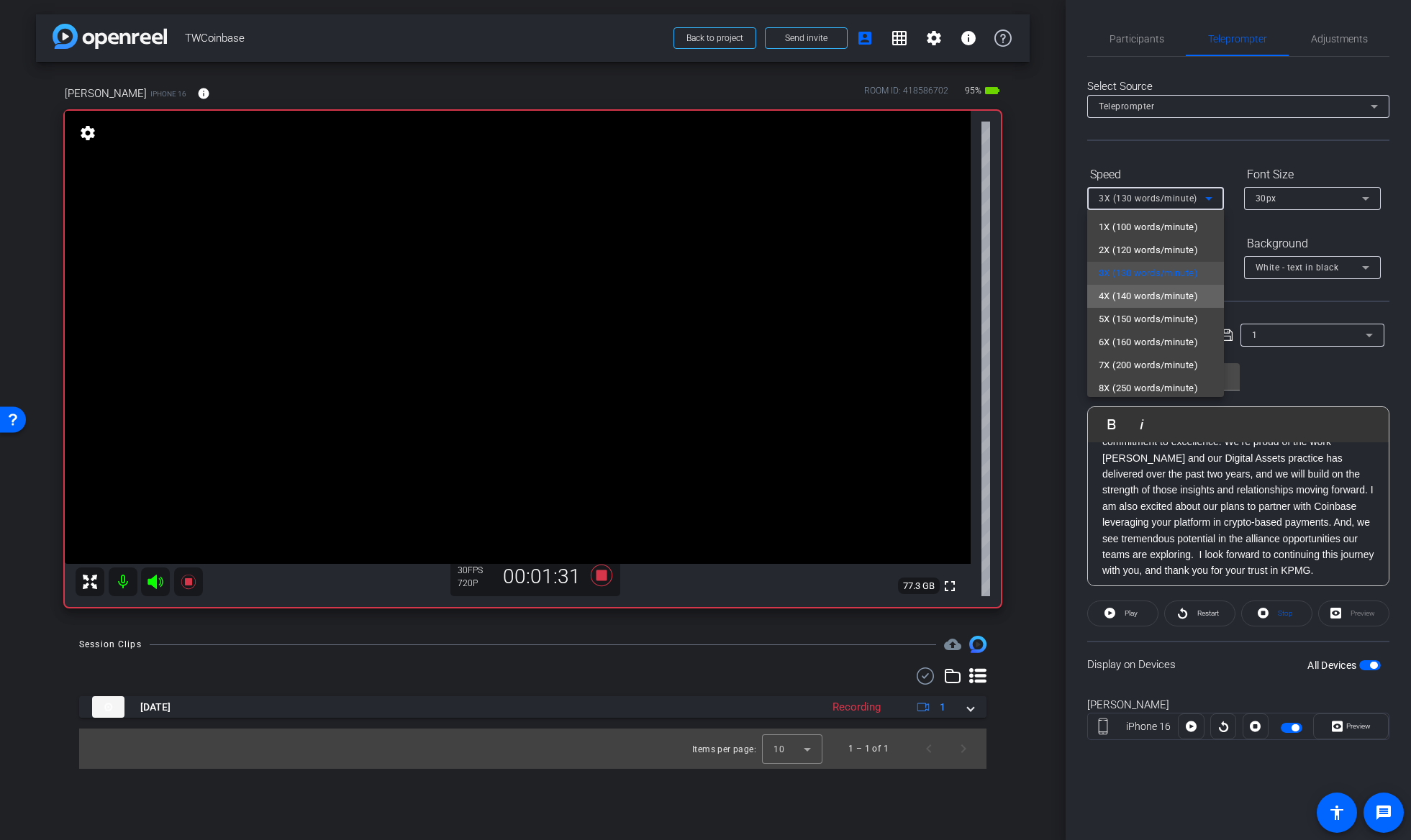
click at [1156, 298] on span "4X (140 words/minute)" at bounding box center [1148, 296] width 99 height 17
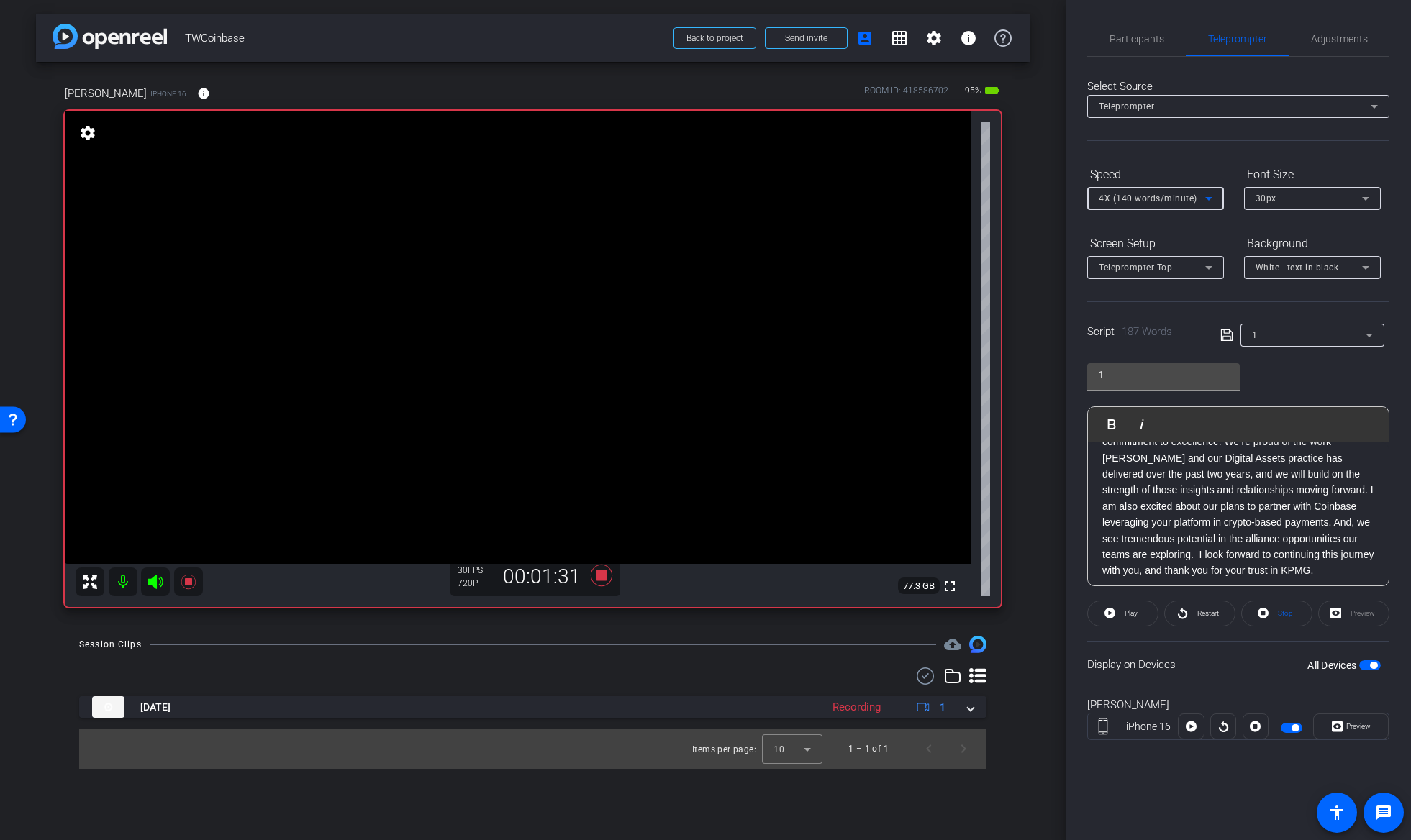
click at [1208, 202] on icon at bounding box center [1208, 198] width 17 height 17
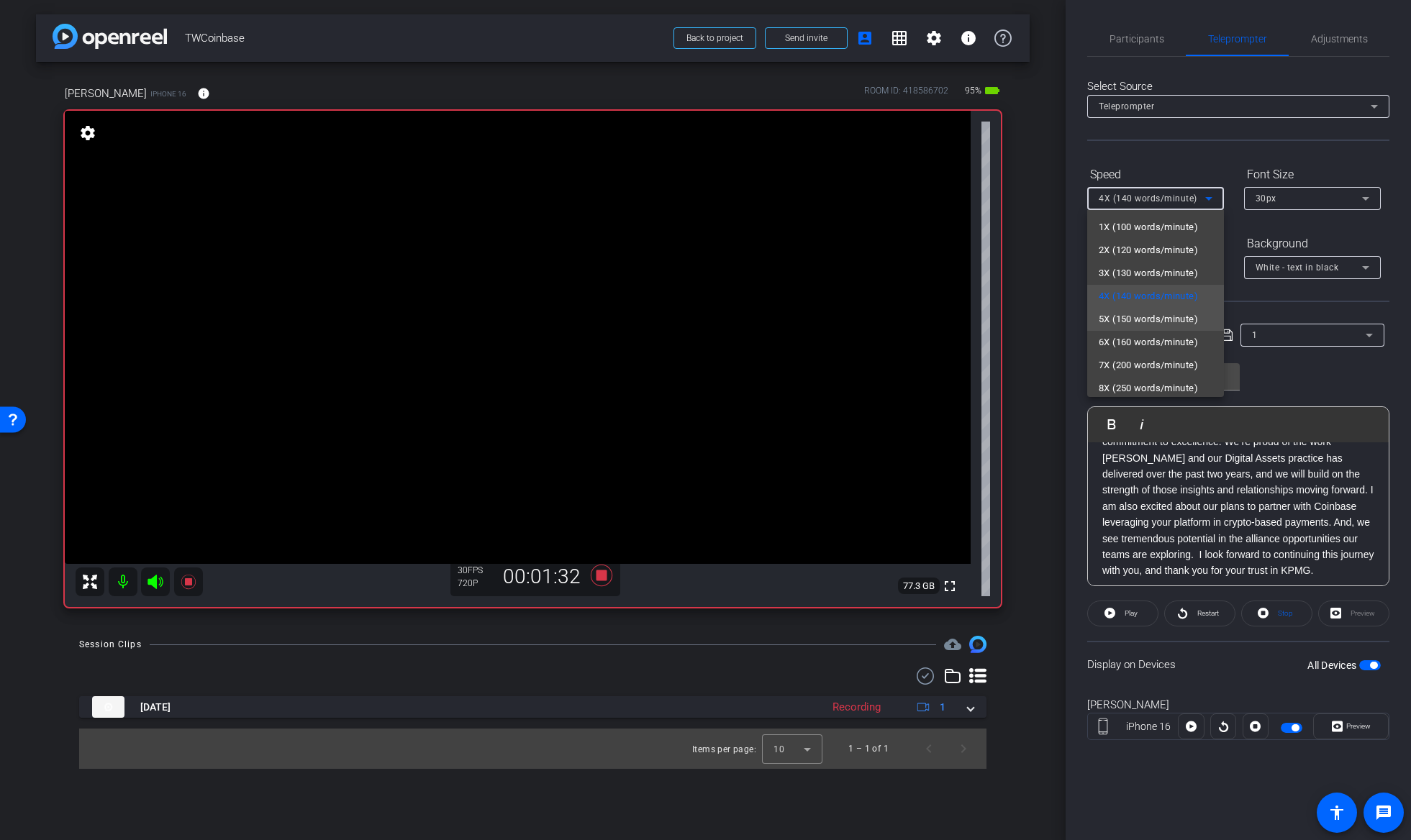
click at [1145, 315] on span "5X (150 words/minute)" at bounding box center [1148, 319] width 99 height 17
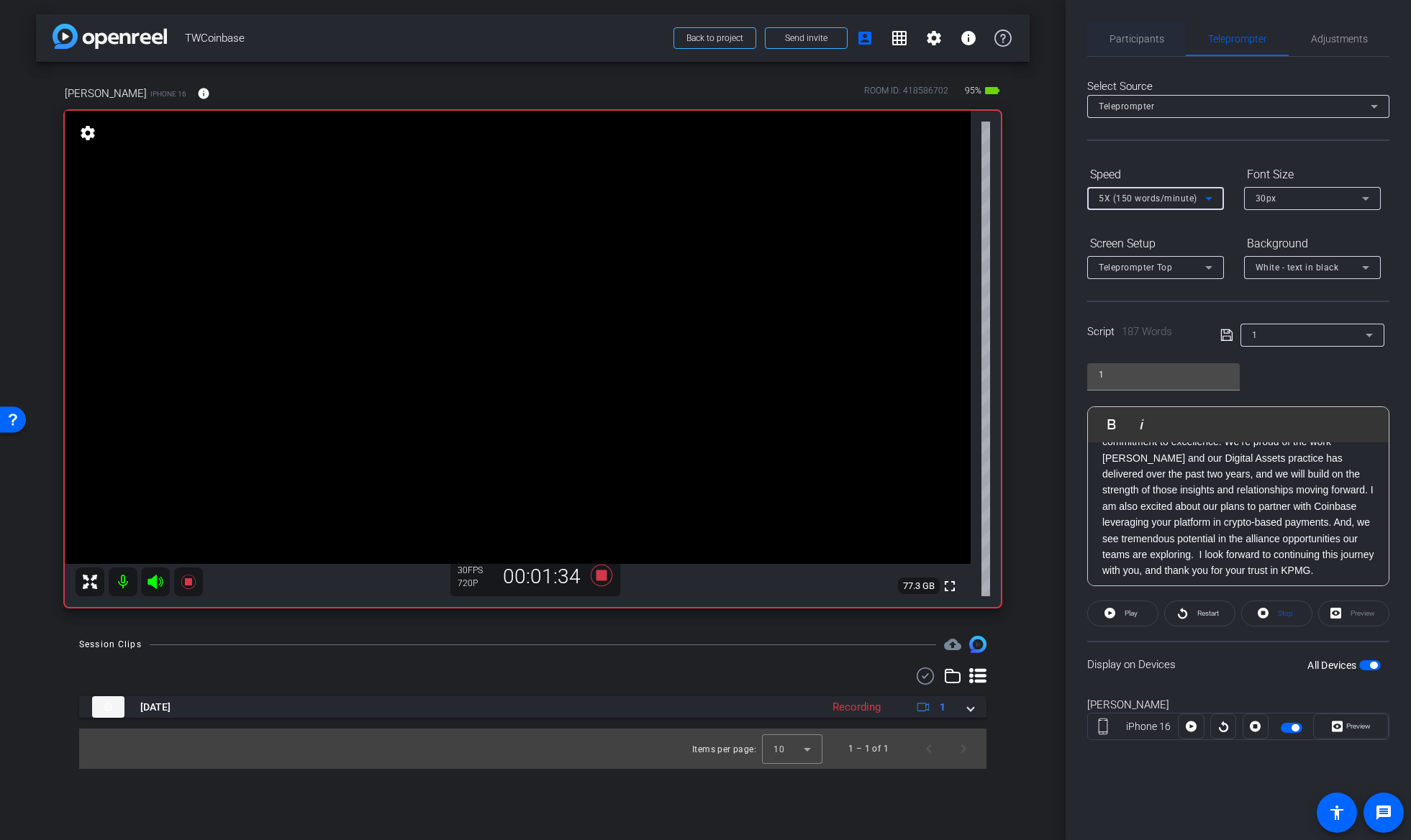
click at [1142, 36] on span "Participants" at bounding box center [1137, 38] width 55 height 10
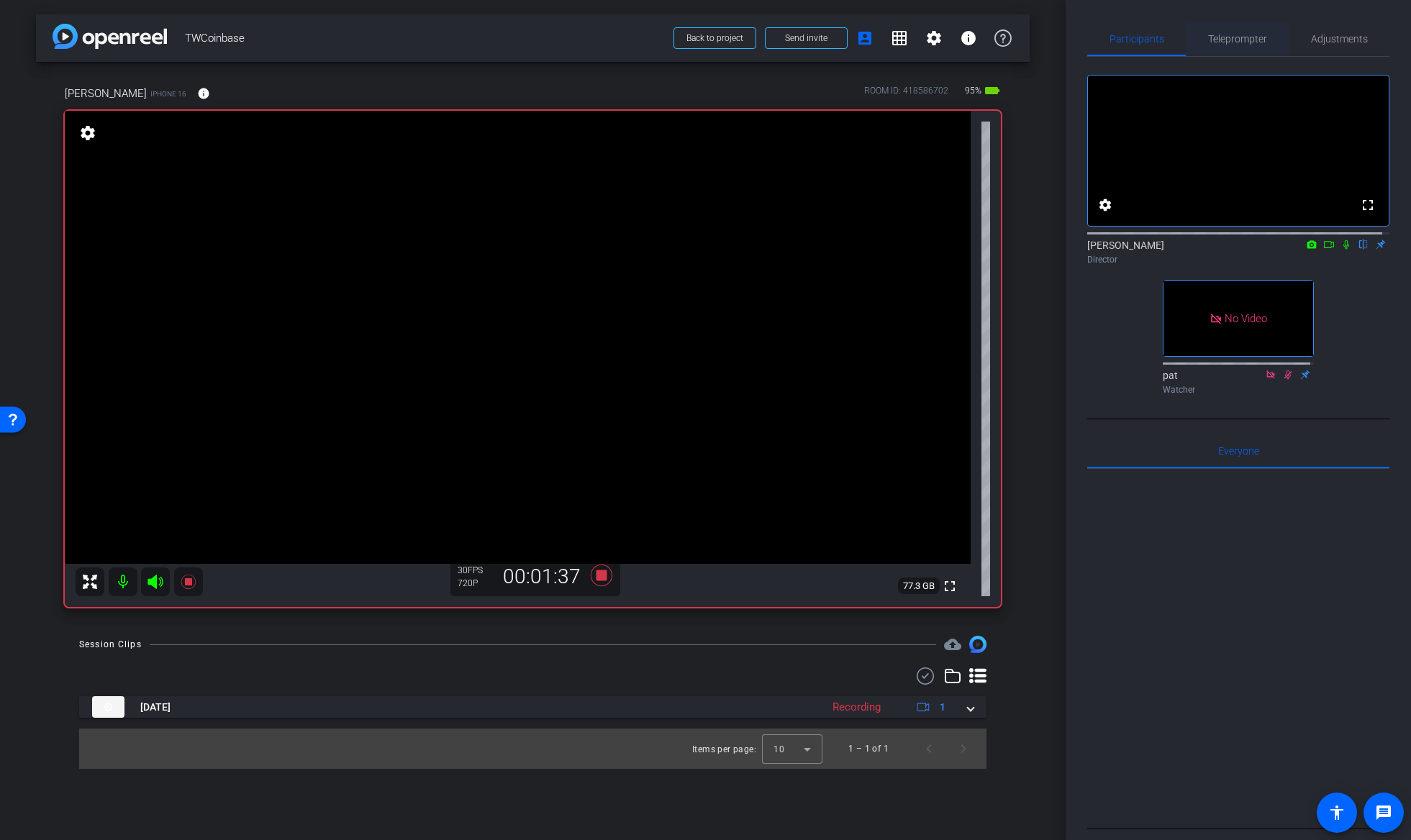
click at [1242, 39] on span "Teleprompter" at bounding box center [1237, 38] width 59 height 10
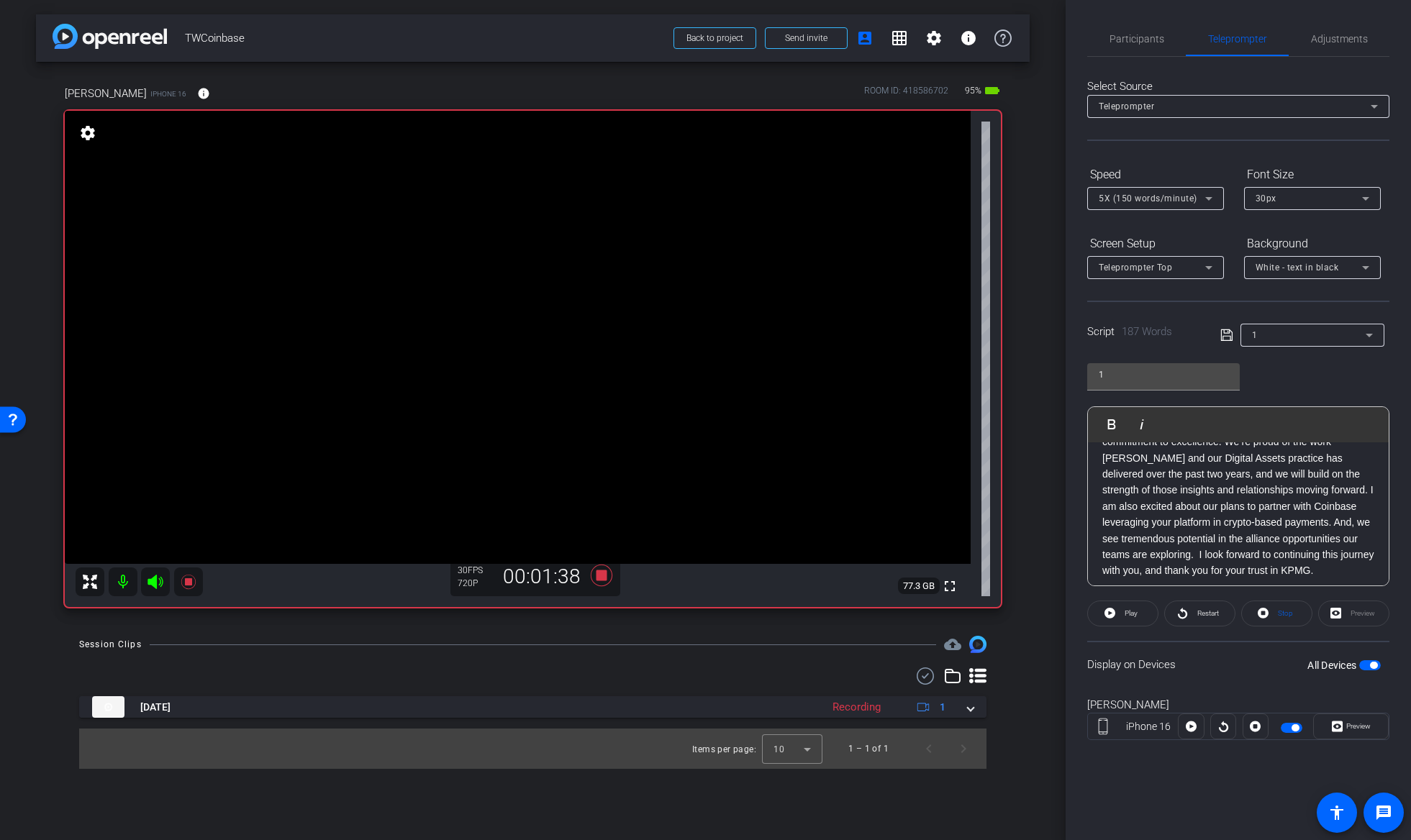
click at [1173, 521] on p "This opportunity is more than a business engagement. It’s a chance to help shap…" at bounding box center [1238, 465] width 272 height 225
click at [1264, 609] on icon at bounding box center [1264, 613] width 11 height 11
click at [1140, 36] on span "Participants" at bounding box center [1137, 38] width 55 height 10
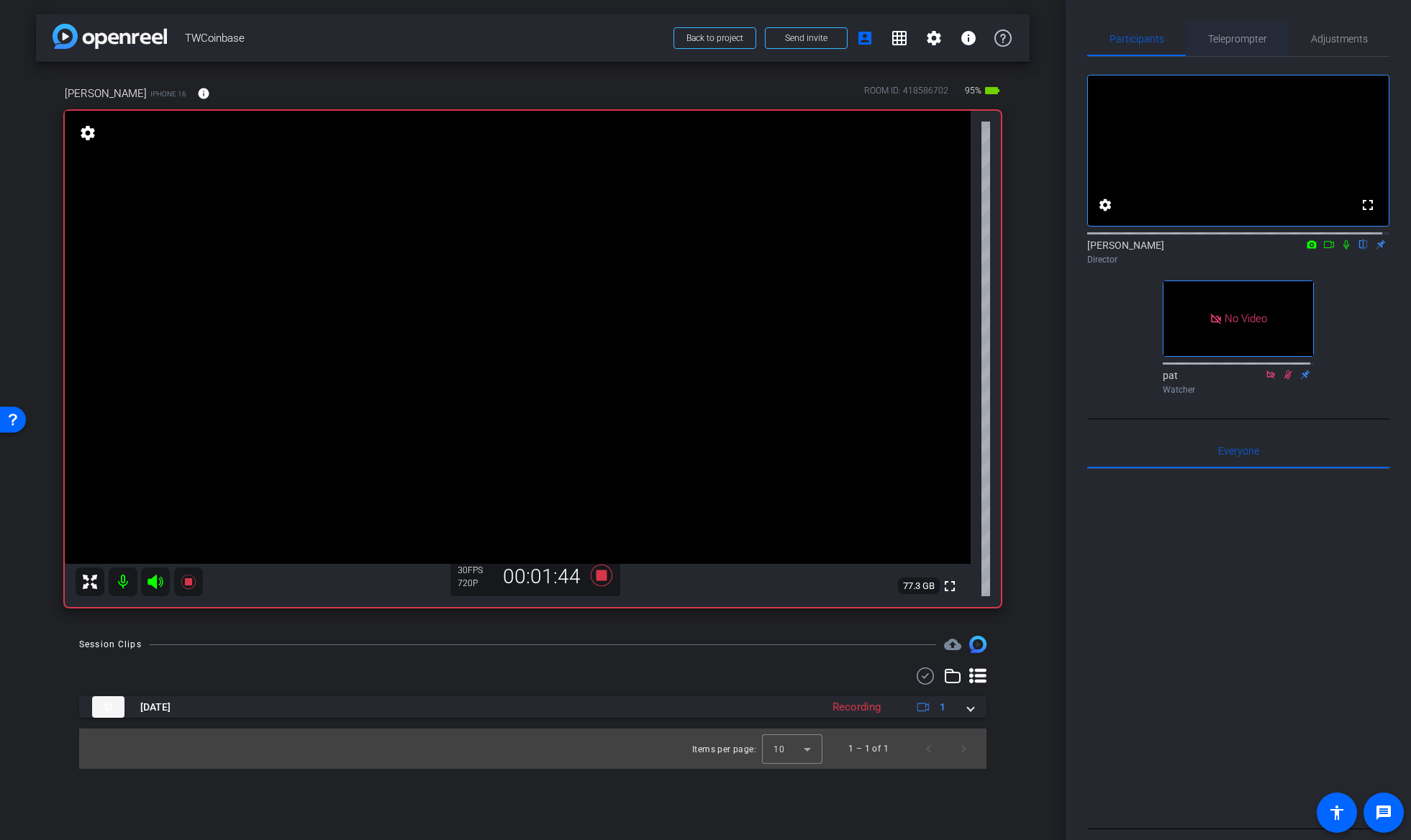
click at [1225, 35] on span "Teleprompter" at bounding box center [1237, 38] width 59 height 10
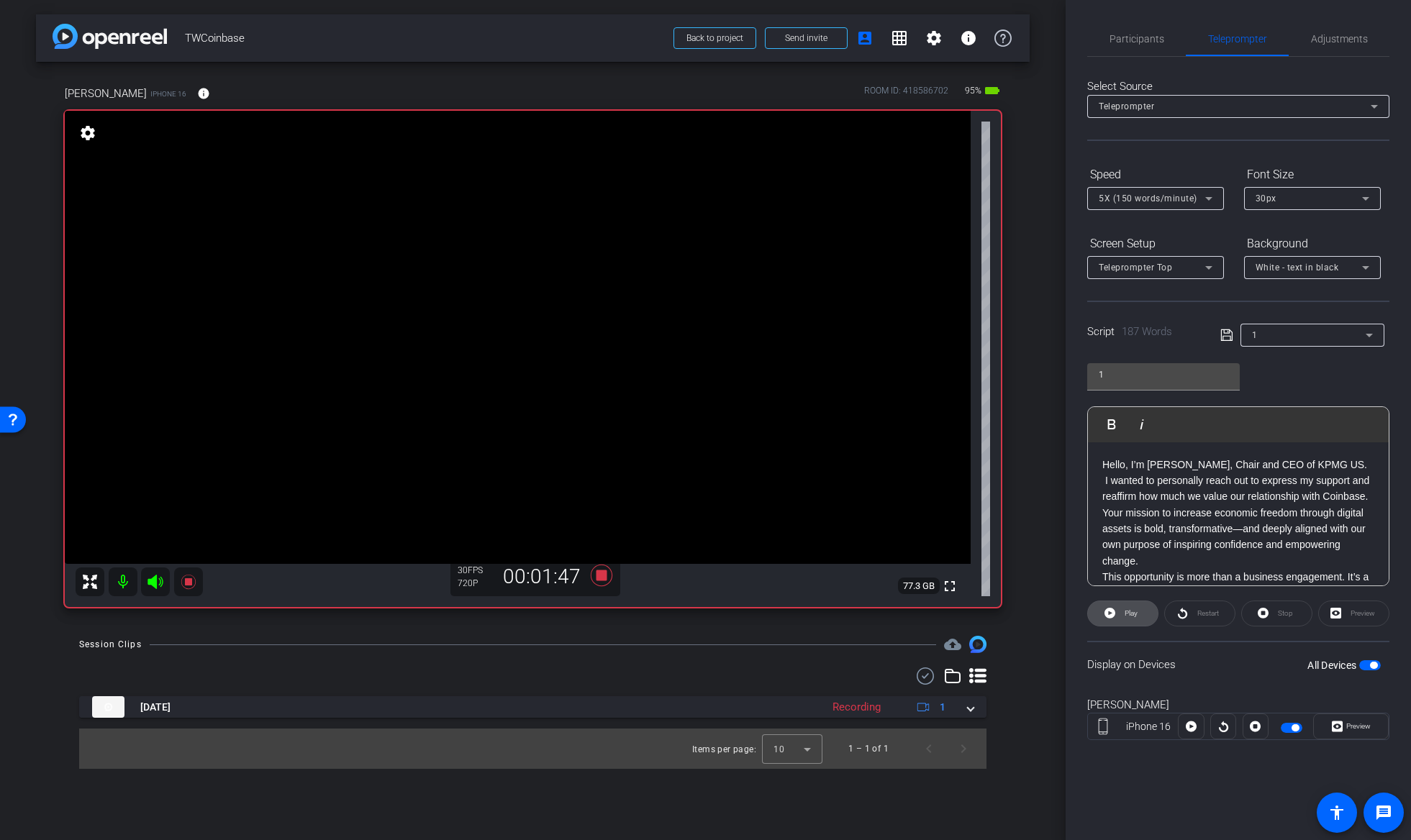
click at [1134, 609] on span "Play" at bounding box center [1131, 612] width 13 height 8
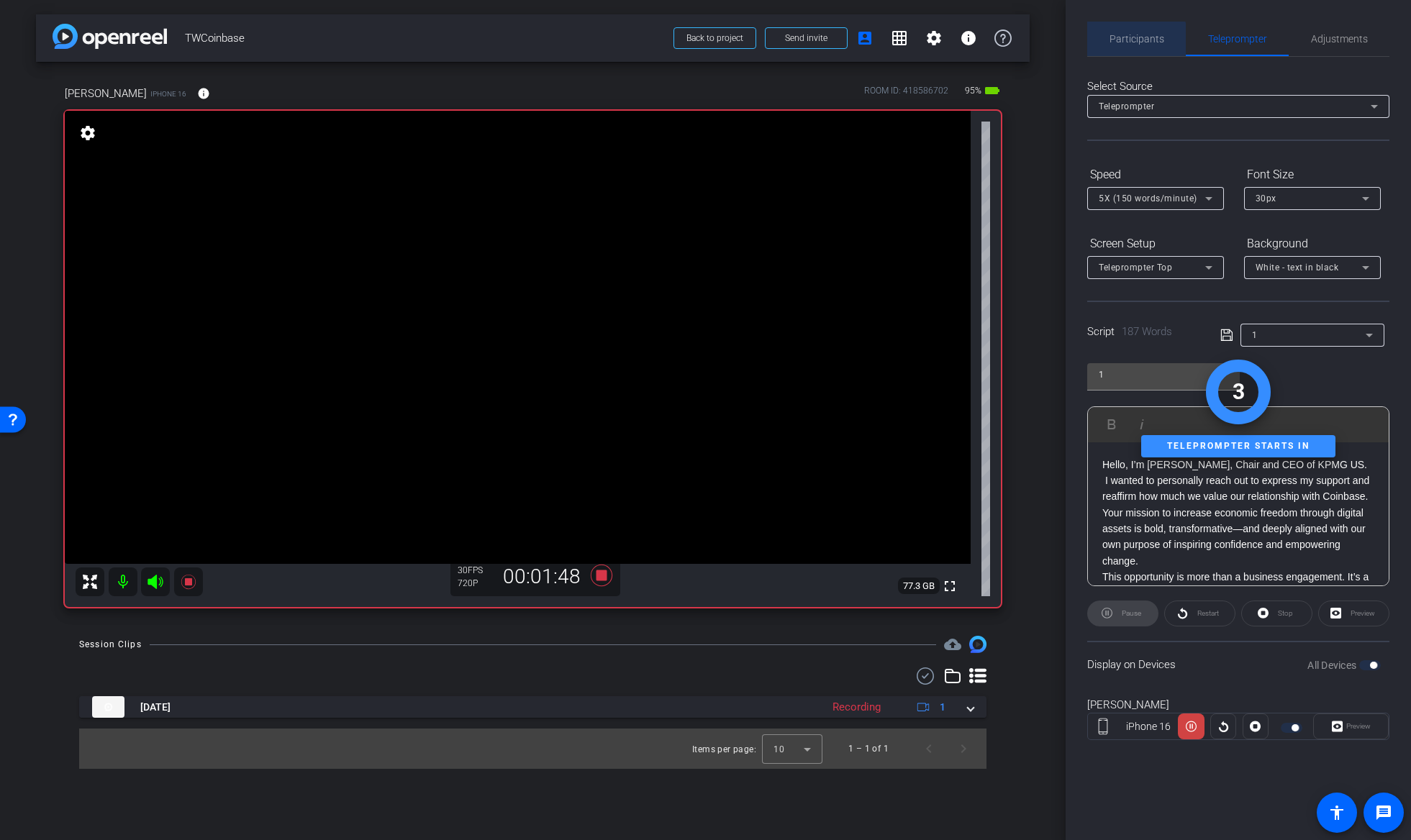
click at [1132, 46] on span "Participants" at bounding box center [1137, 39] width 55 height 35
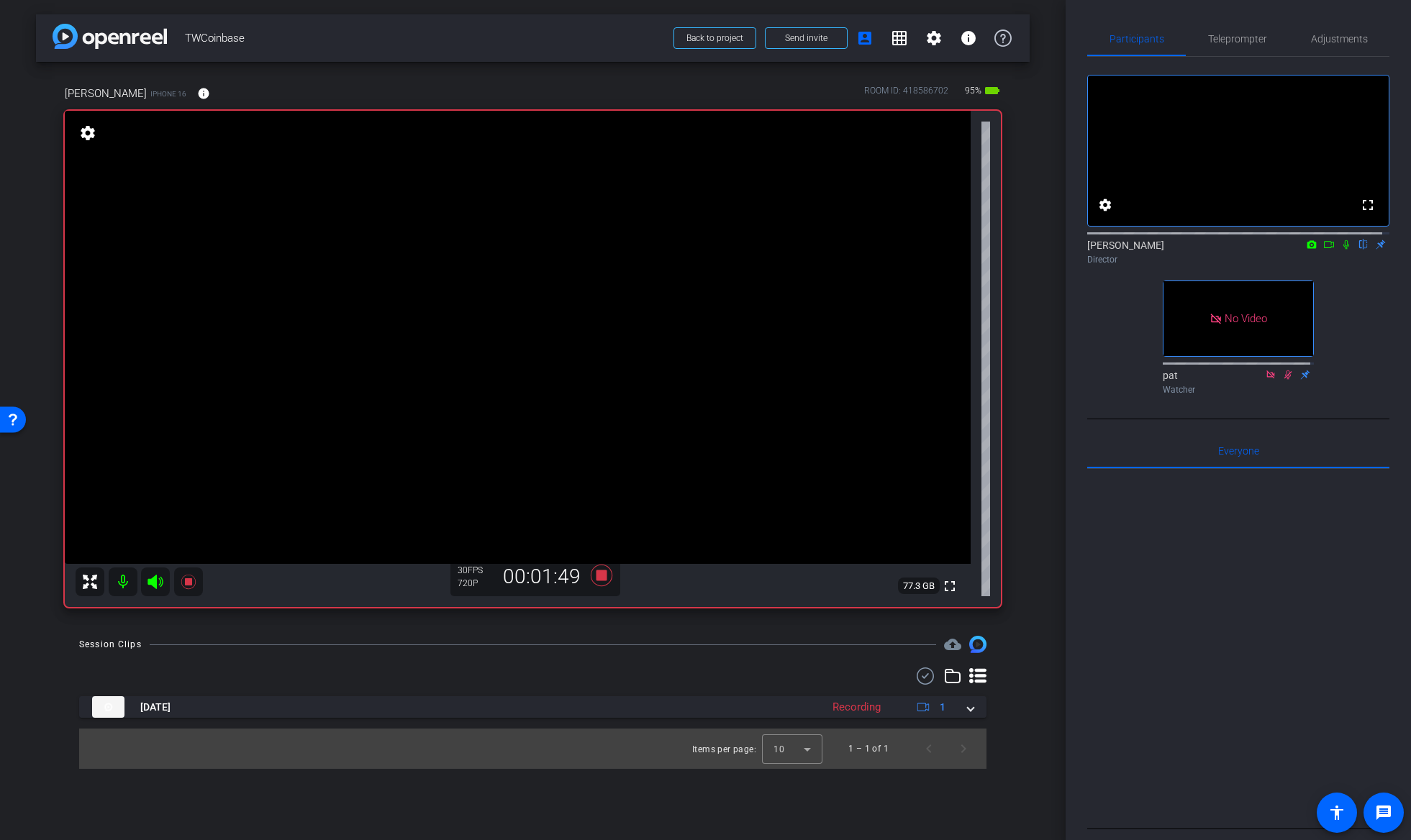
click at [1341, 249] on icon at bounding box center [1346, 244] width 12 height 10
click at [1246, 42] on span "Teleprompter" at bounding box center [1237, 38] width 59 height 10
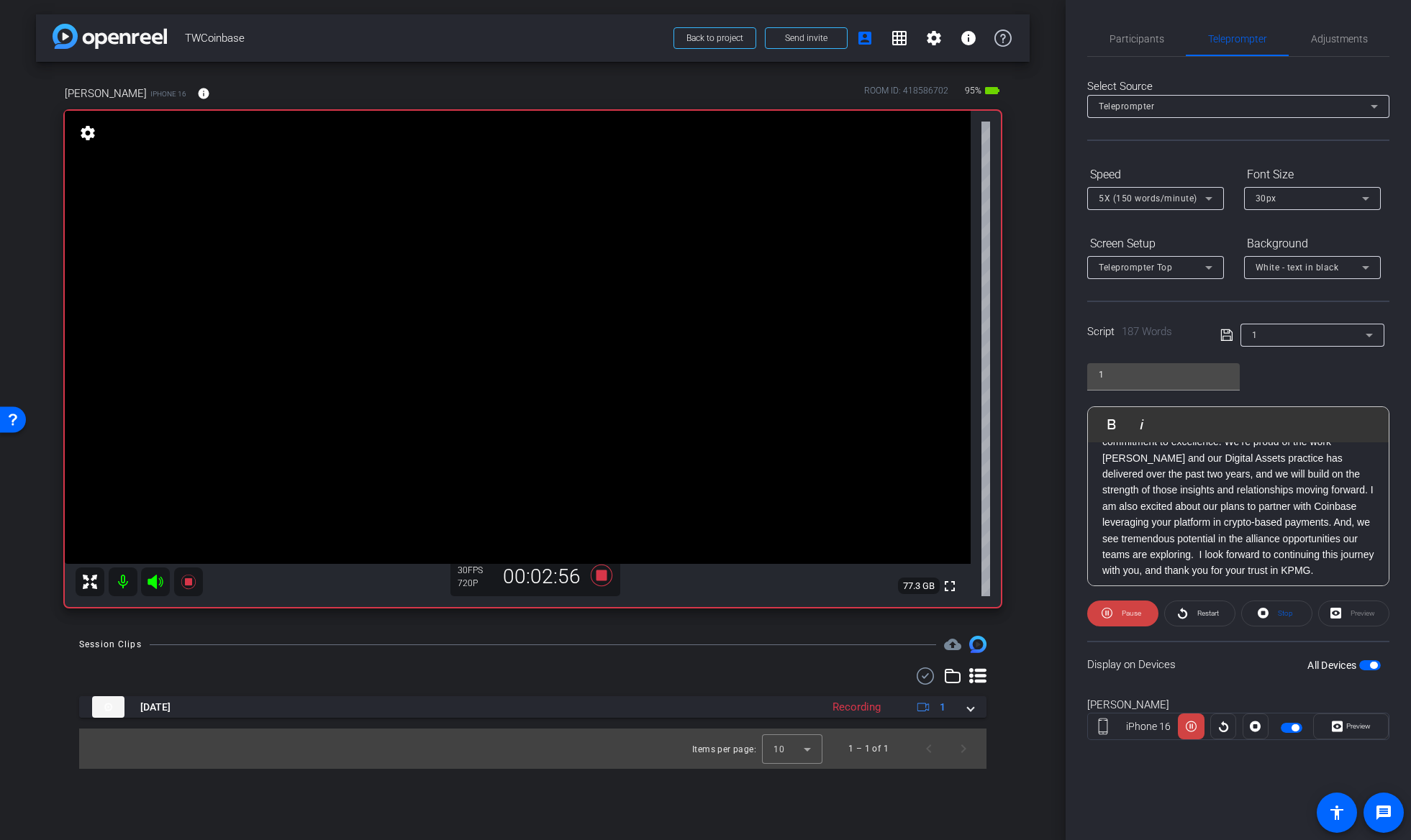
scroll to position [238, 0]
click at [1155, 41] on span "Participants" at bounding box center [1137, 38] width 55 height 10
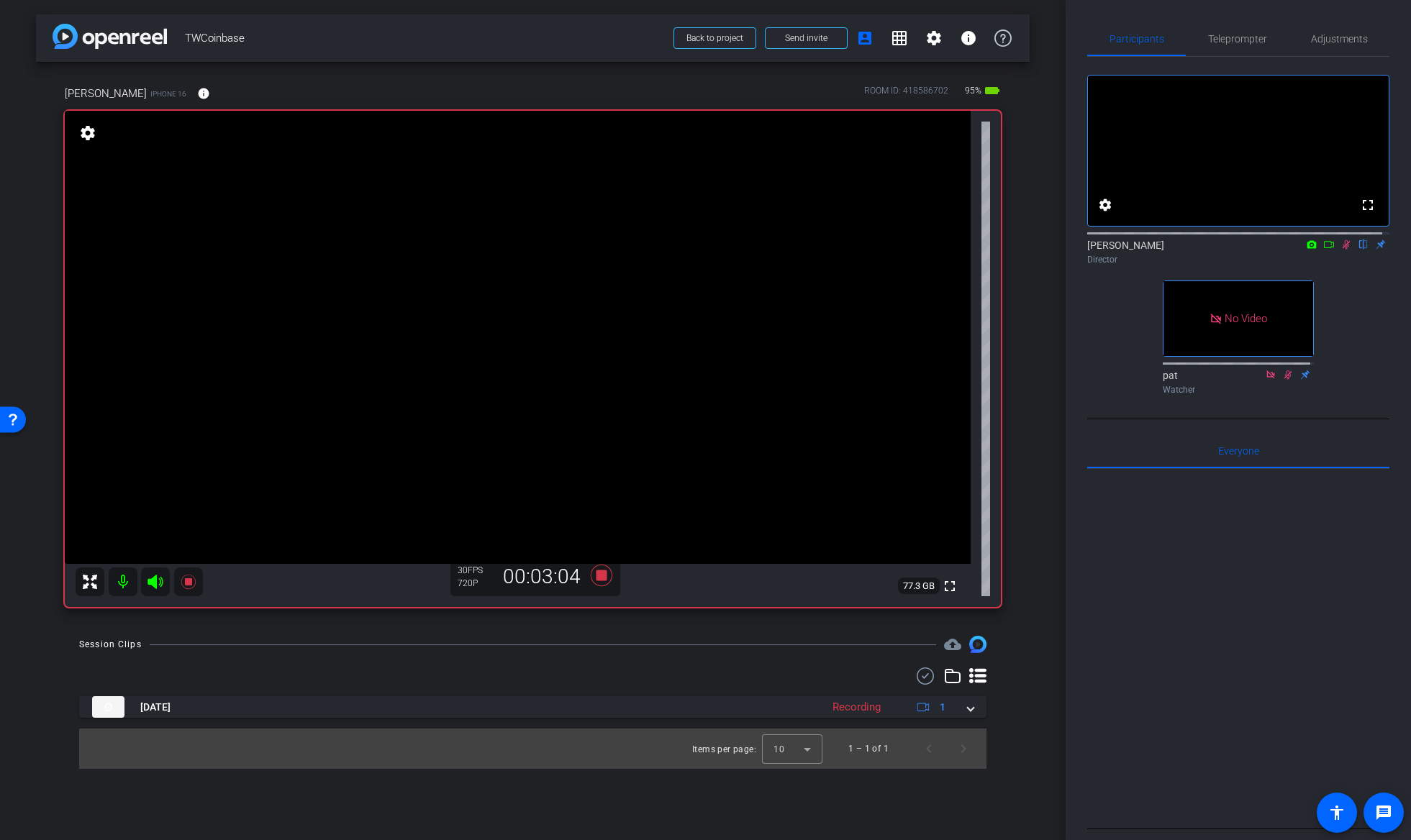
click at [1337, 251] on mat-icon at bounding box center [1345, 245] width 17 height 13
click at [1226, 39] on span "Teleprompter" at bounding box center [1237, 38] width 59 height 10
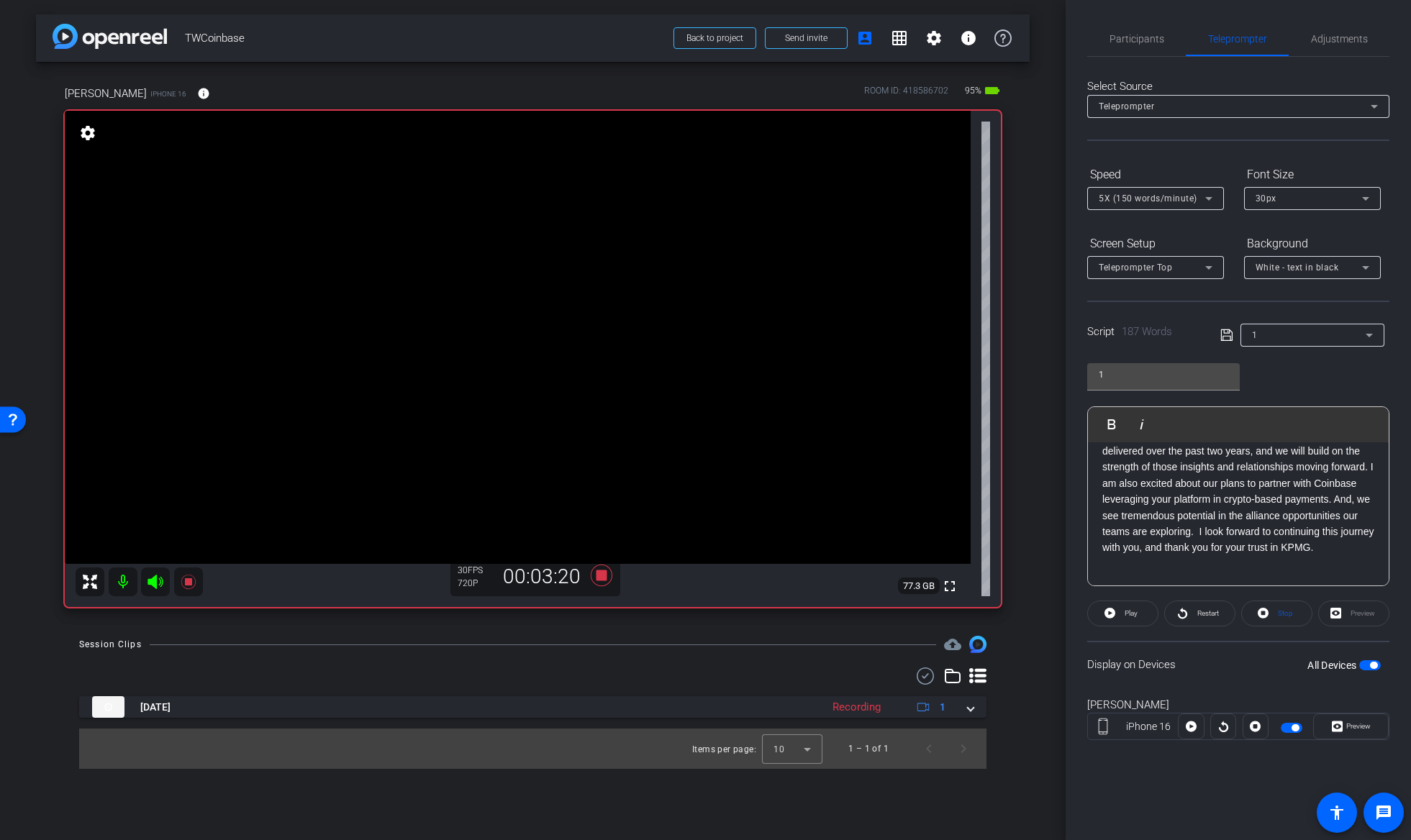
drag, startPoint x: 1200, startPoint y: 478, endPoint x: 1202, endPoint y: 501, distance: 23.1
click at [1200, 477] on p "This opportunity is more than a business engagement. It’s a chance to help shap…" at bounding box center [1238, 442] width 272 height 225
click at [1211, 609] on span "Restart" at bounding box center [1208, 612] width 22 height 8
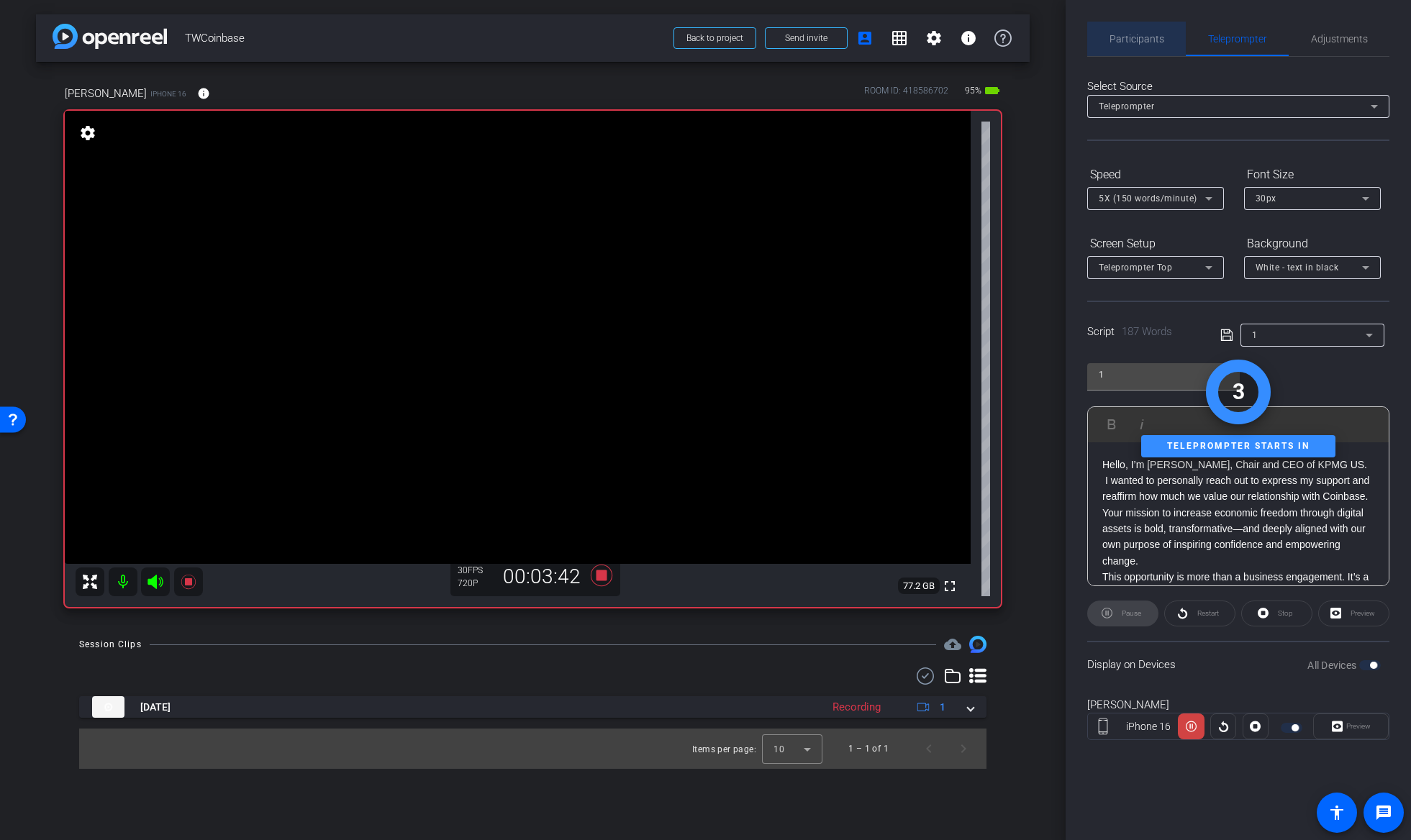
click at [1153, 43] on span "Participants" at bounding box center [1137, 38] width 55 height 10
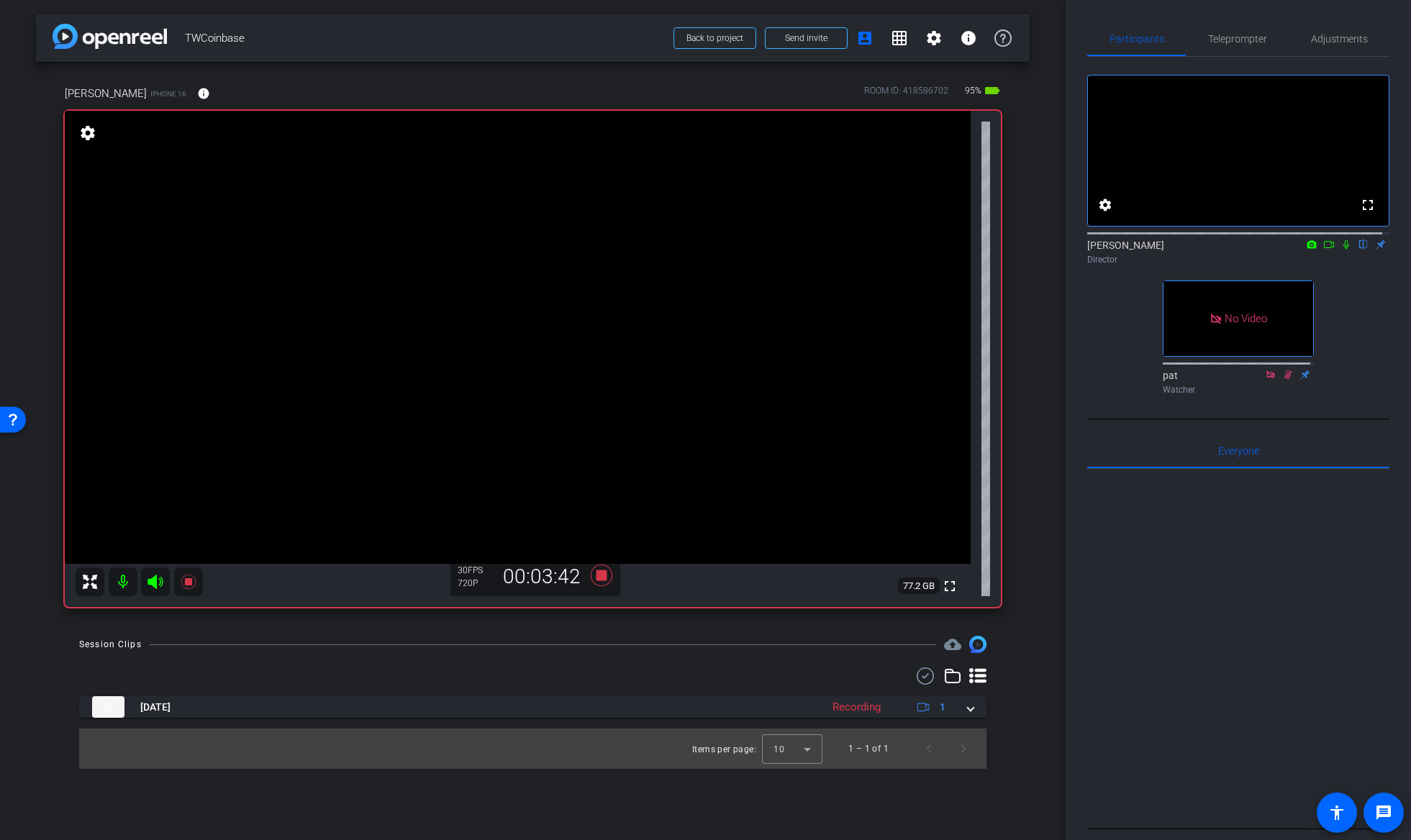
click at [1341, 249] on icon at bounding box center [1346, 244] width 12 height 10
click at [1244, 37] on span "Teleprompter" at bounding box center [1237, 38] width 59 height 10
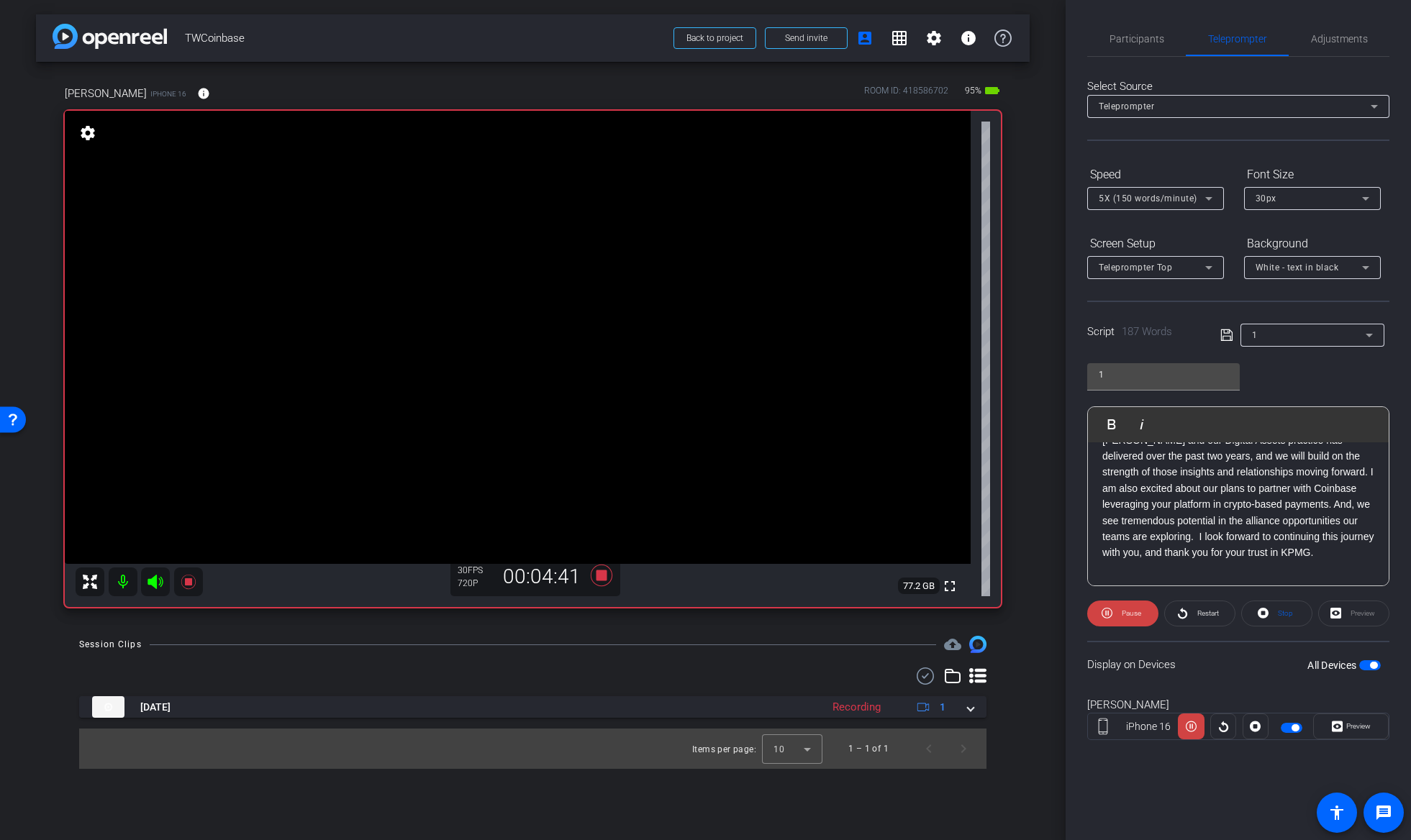
scroll to position [238, 0]
click at [1152, 36] on span "Participants" at bounding box center [1137, 38] width 55 height 10
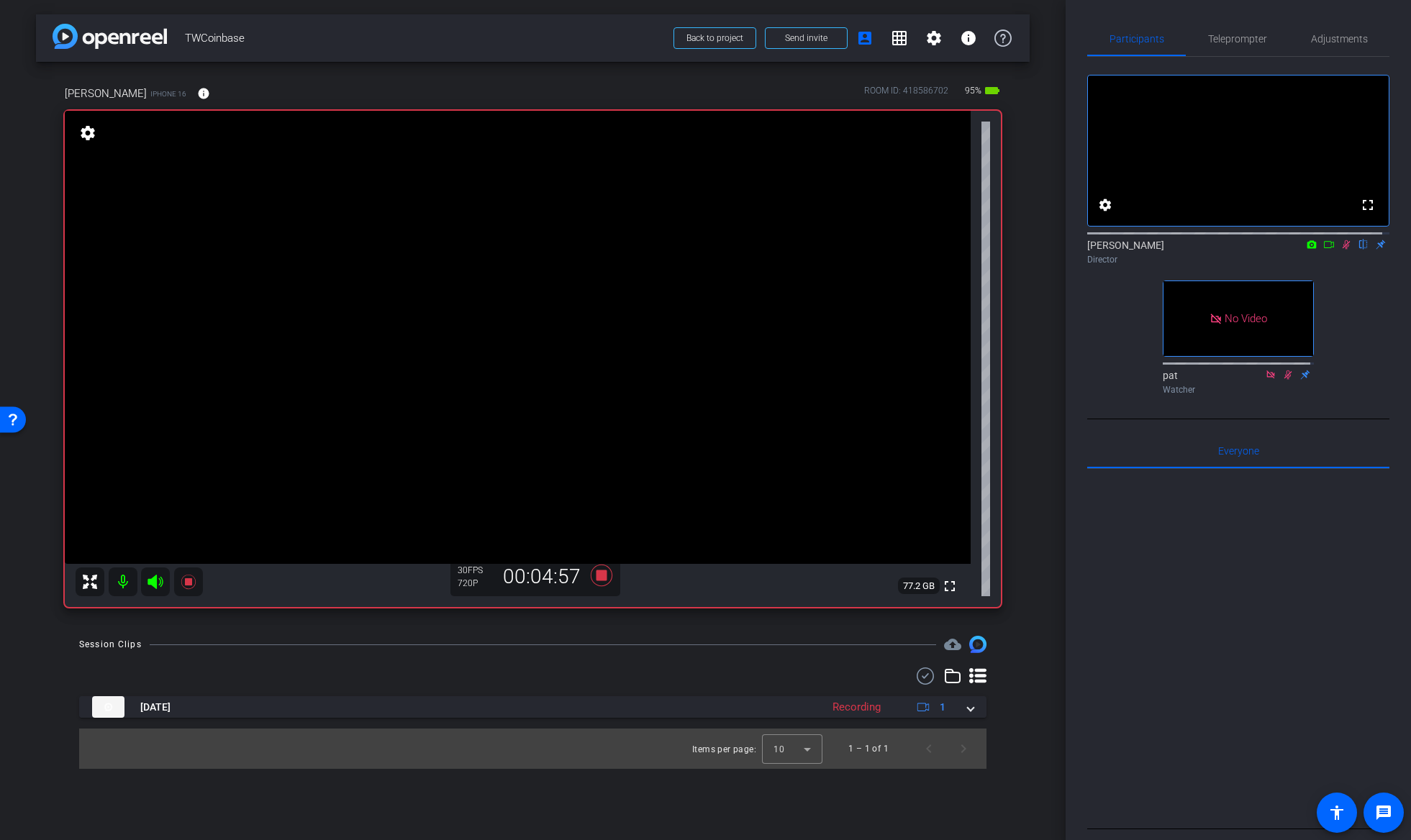
click at [1341, 249] on icon at bounding box center [1346, 244] width 12 height 10
click at [1239, 48] on span "Teleprompter" at bounding box center [1237, 39] width 59 height 35
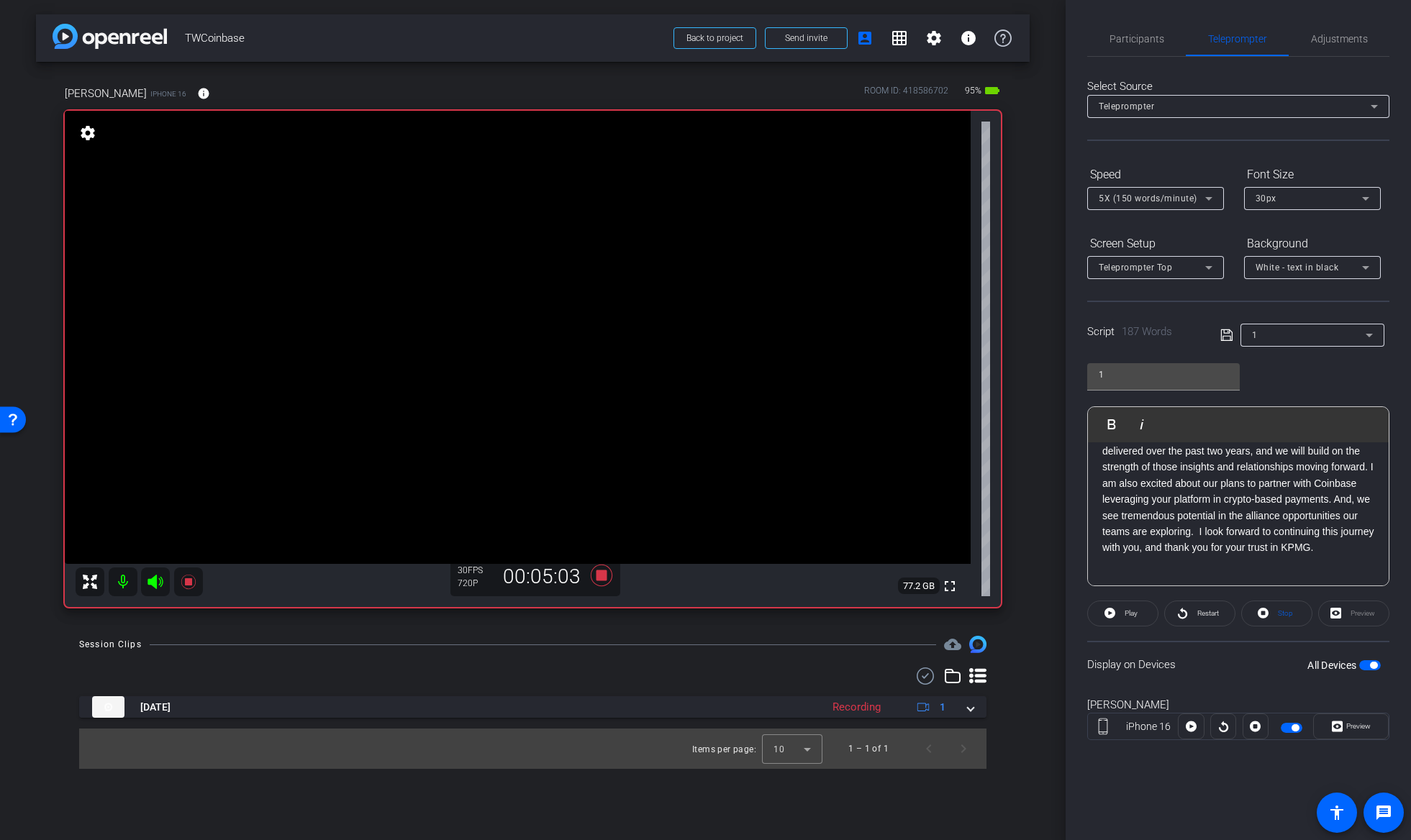
click at [1196, 478] on p "This opportunity is more than a business engagement. It’s a chance to help shap…" at bounding box center [1238, 442] width 272 height 225
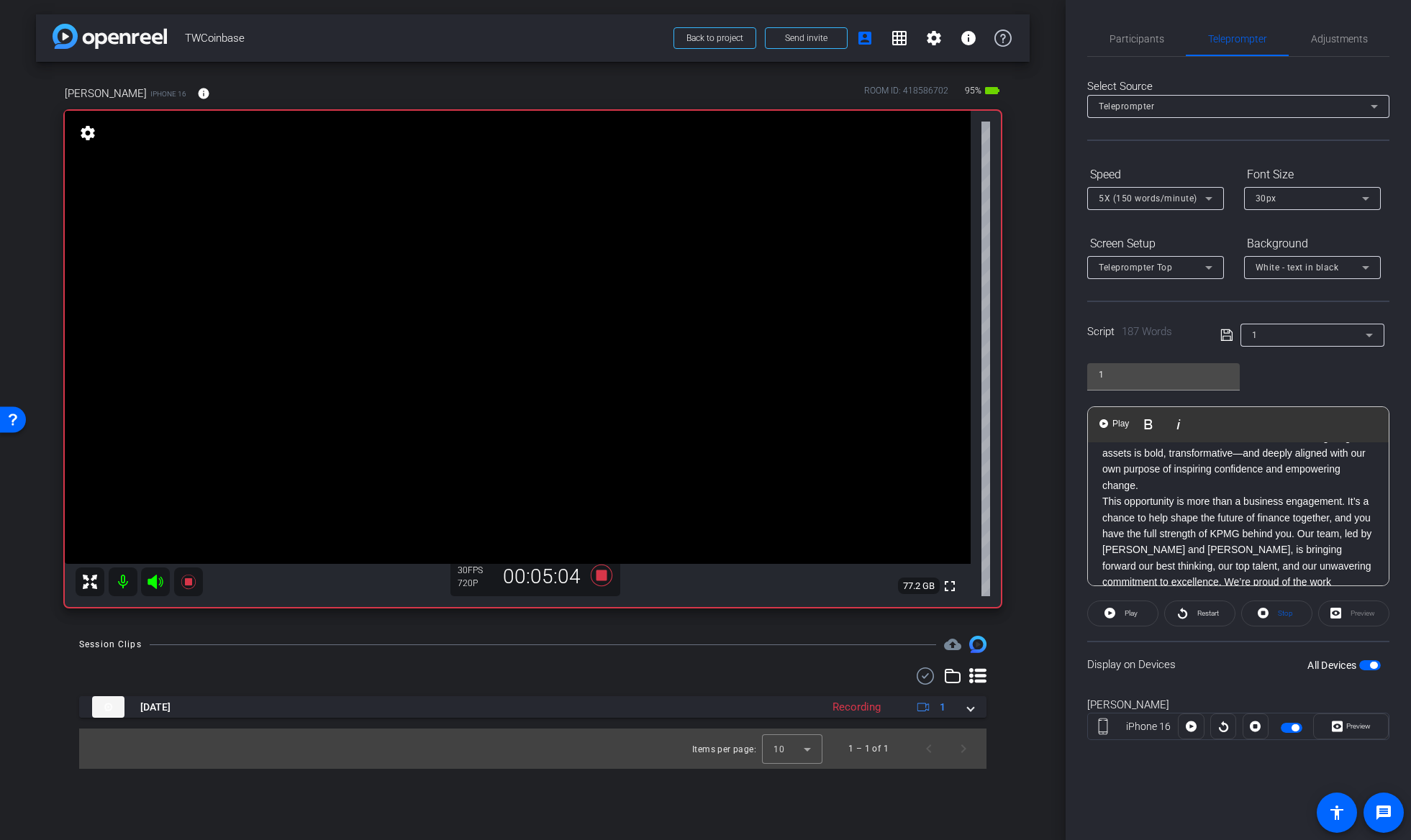
scroll to position [0, 0]
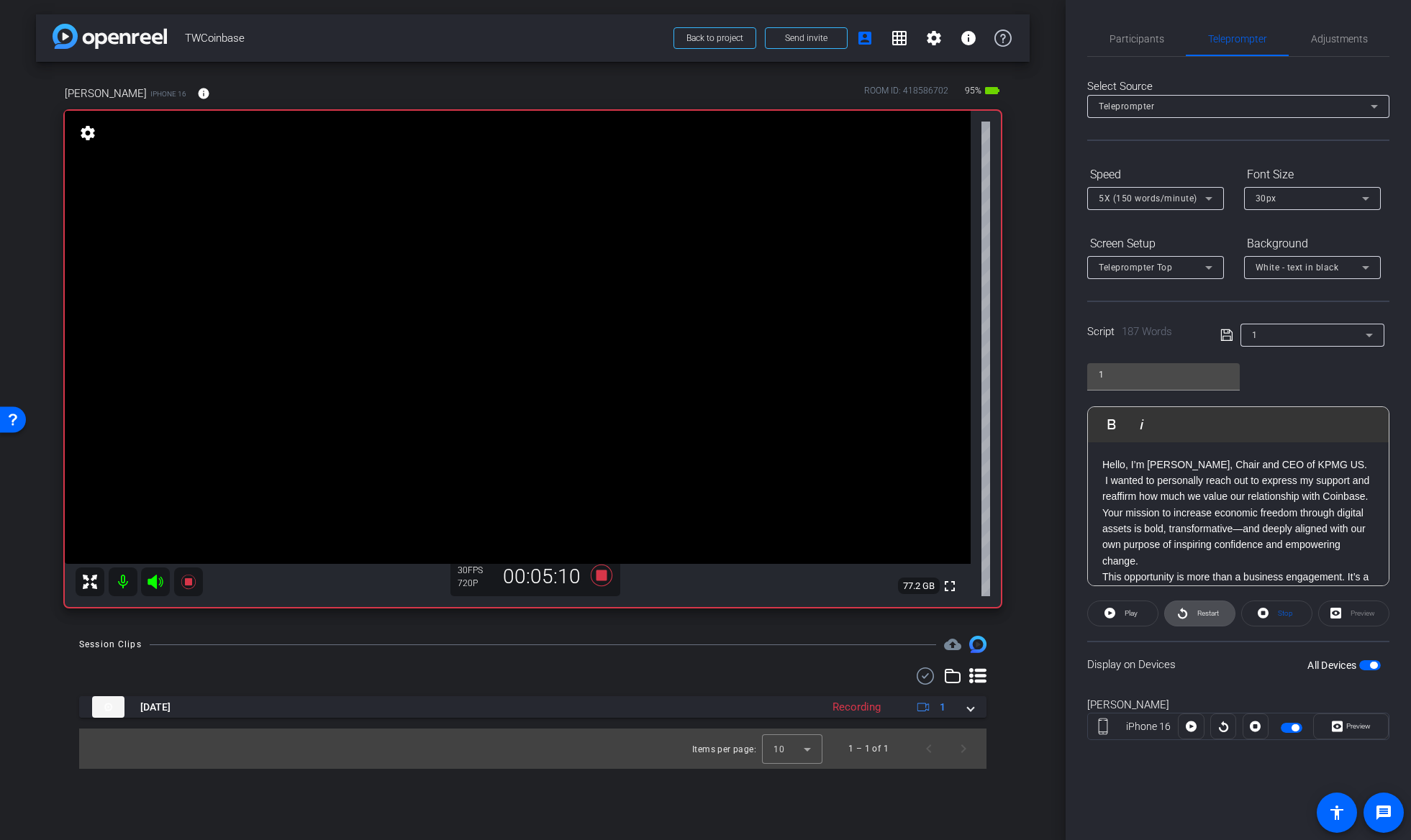
click at [1200, 608] on span "Restart" at bounding box center [1206, 613] width 25 height 20
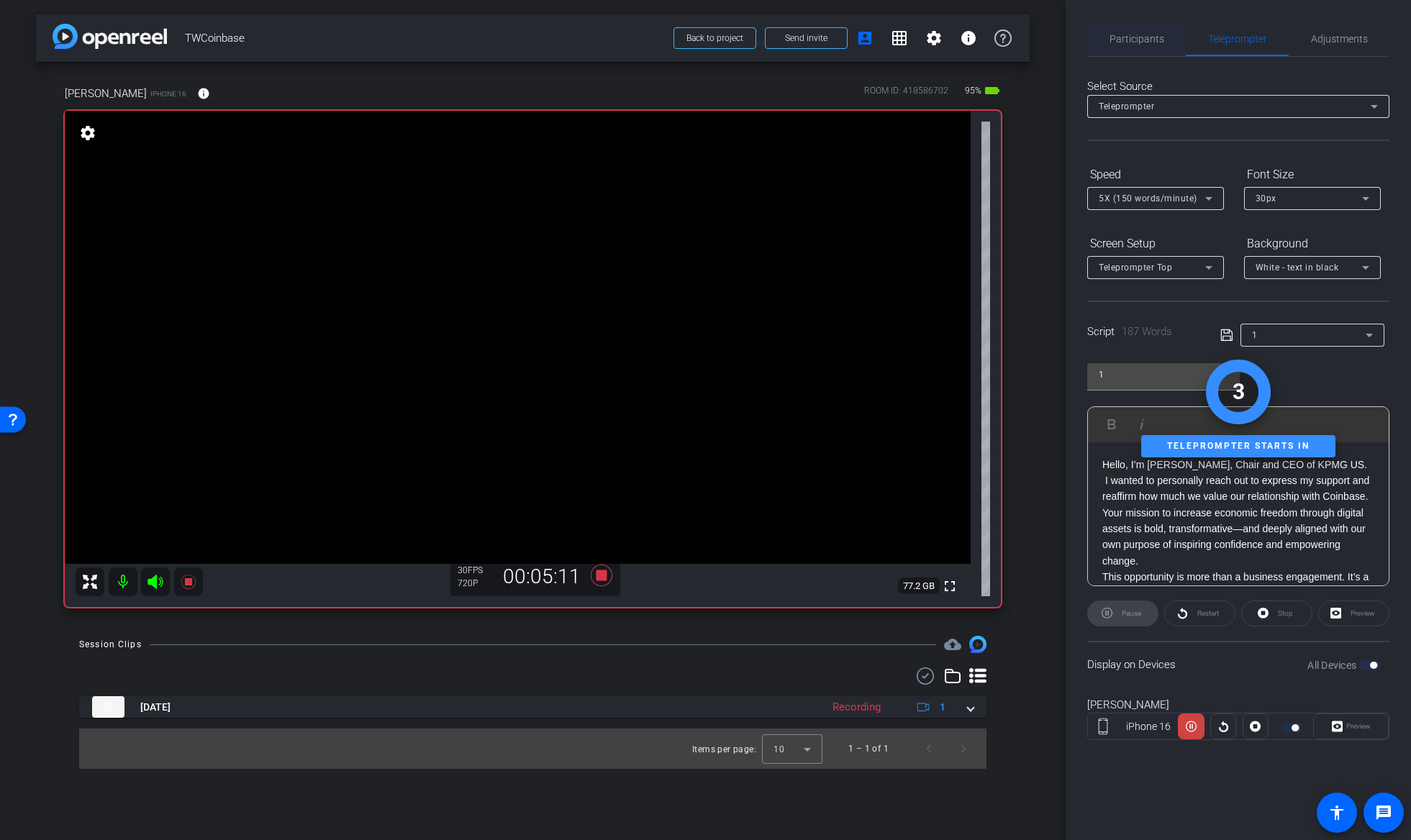
click at [1152, 46] on span "Participants" at bounding box center [1137, 39] width 55 height 35
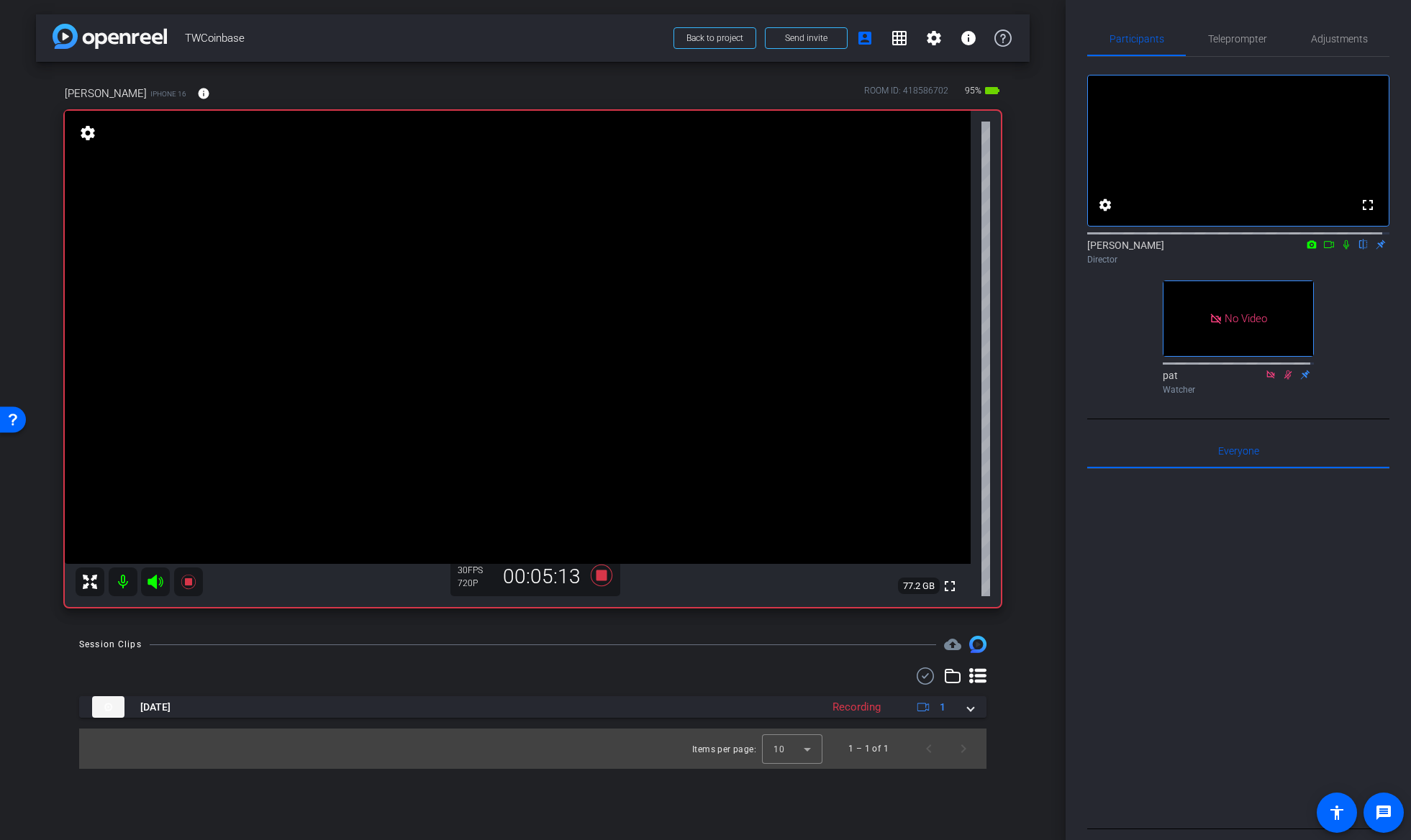
click at [1341, 249] on icon at bounding box center [1346, 244] width 12 height 10
click at [1228, 39] on span "Teleprompter" at bounding box center [1237, 38] width 59 height 10
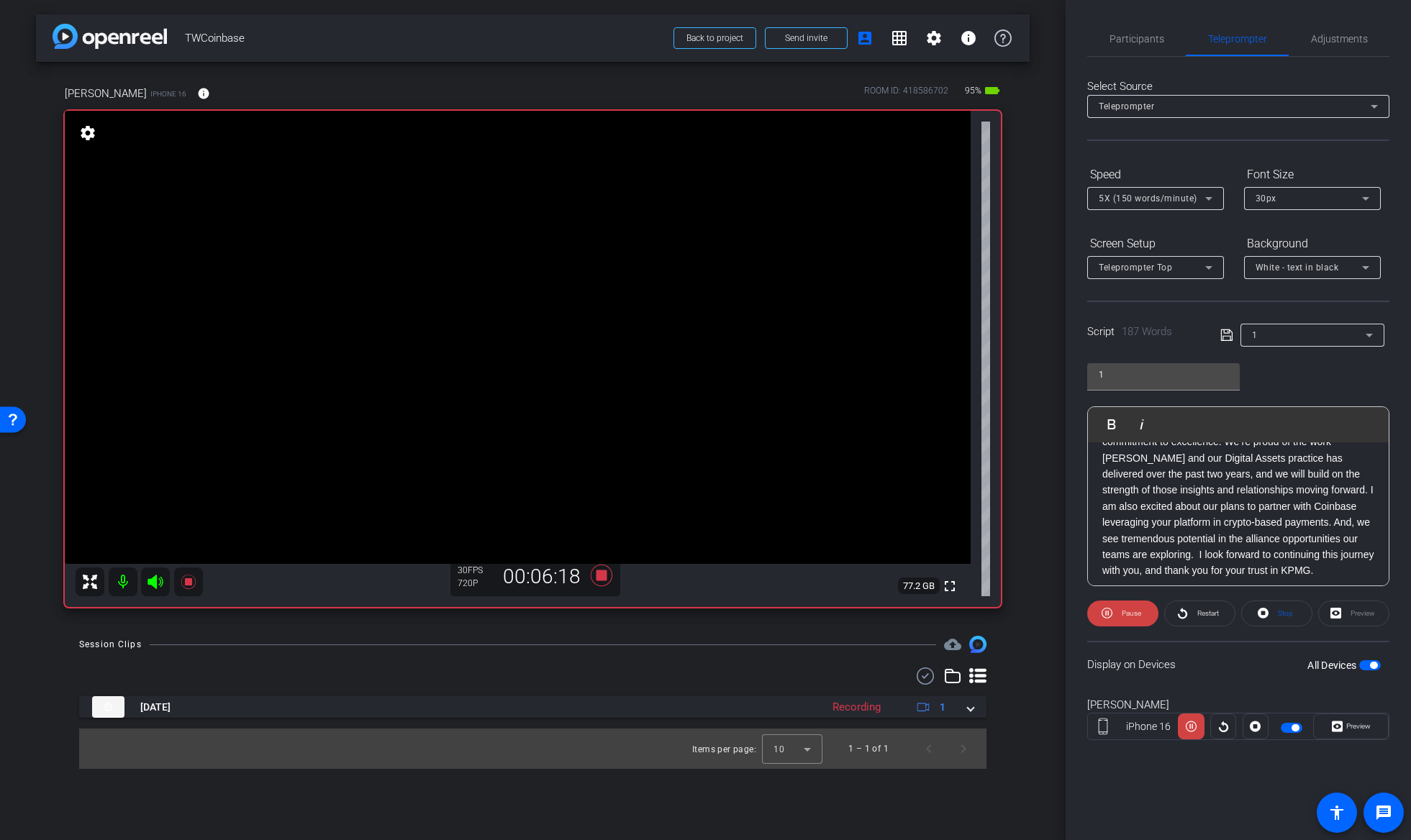
scroll to position [238, 0]
click at [1158, 35] on span "Participants" at bounding box center [1137, 38] width 55 height 10
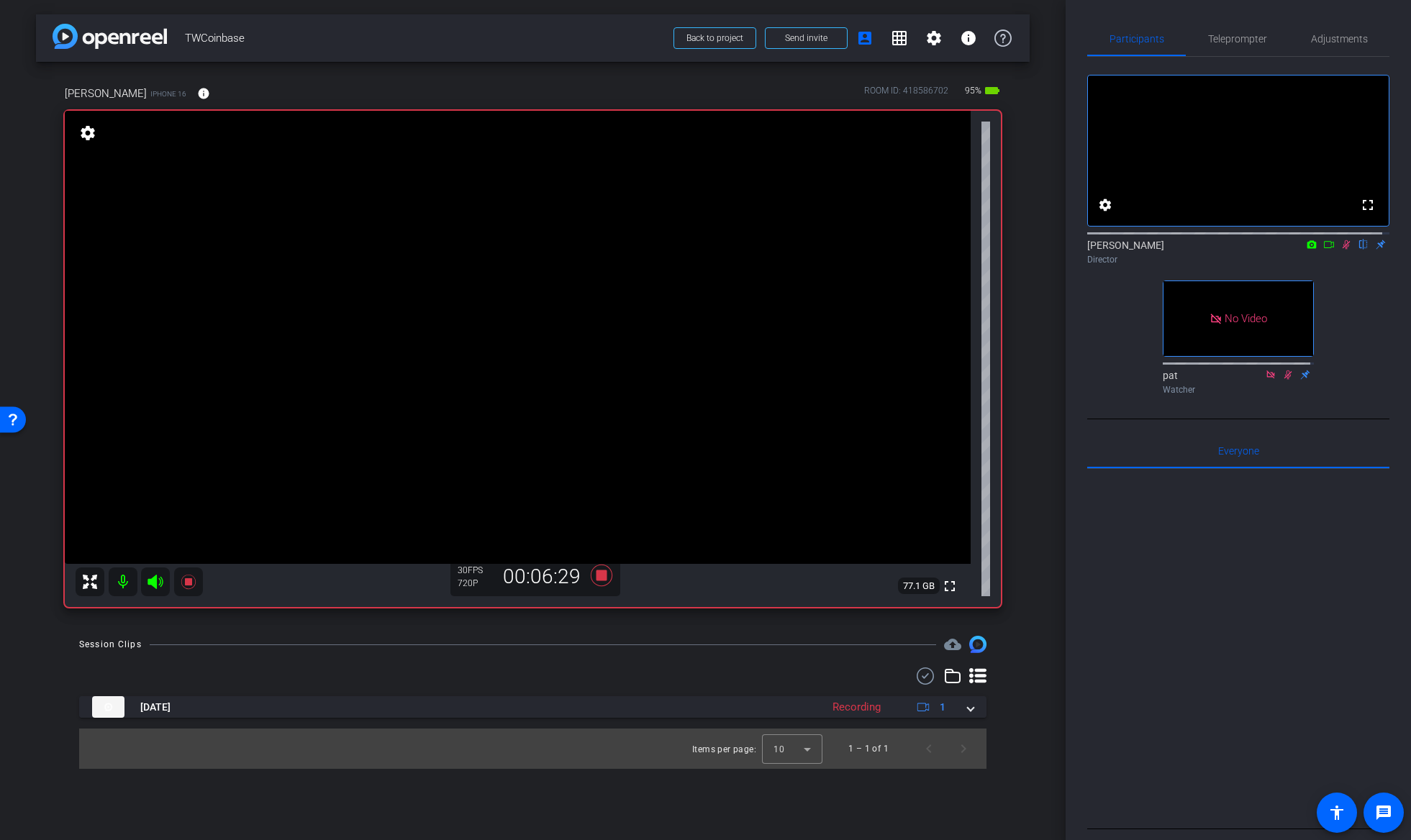
click at [1343, 249] on icon at bounding box center [1346, 245] width 8 height 9
click at [603, 577] on icon at bounding box center [601, 575] width 22 height 22
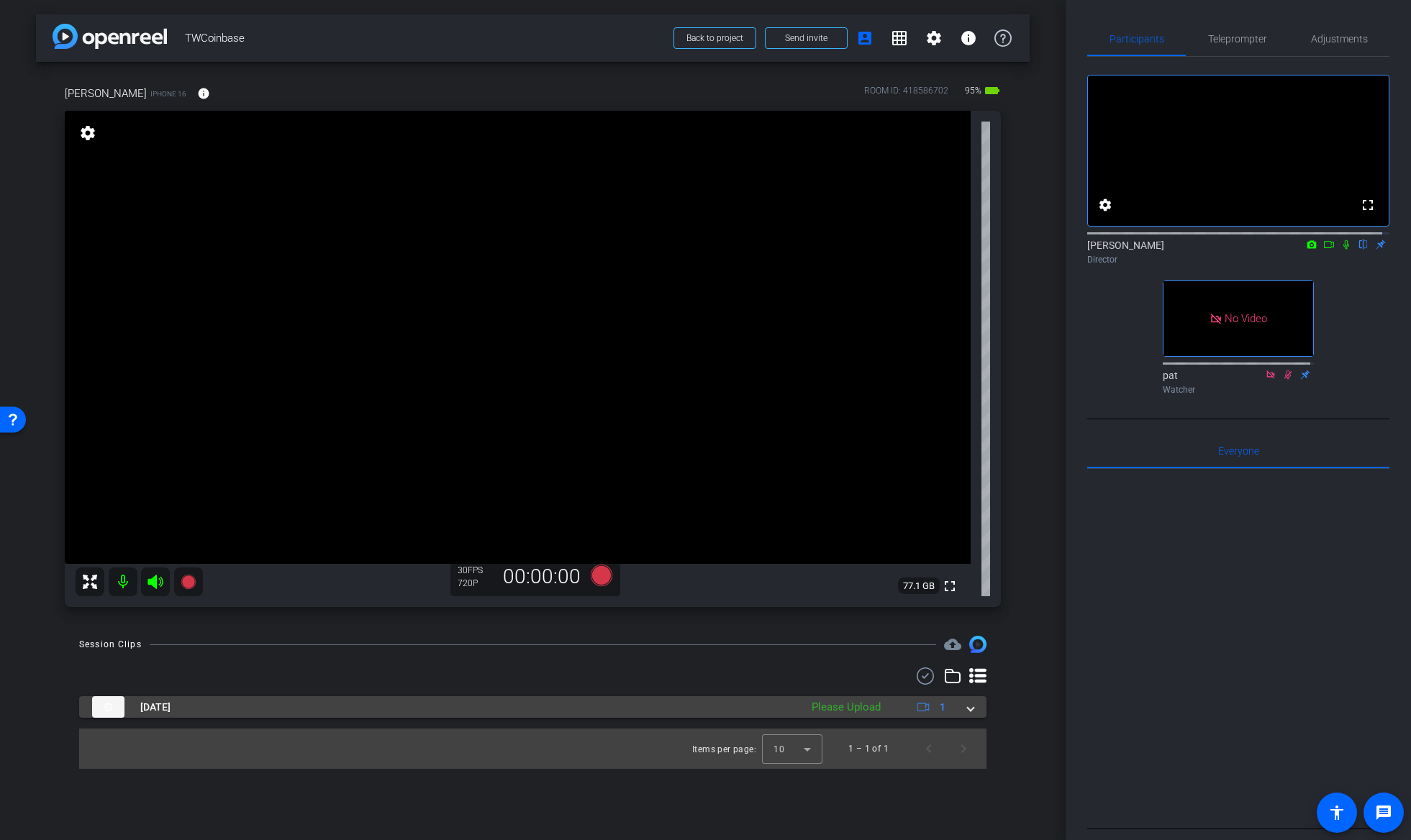
click at [967, 706] on div "Oct 2, 2025 Please Upload 1" at bounding box center [530, 707] width 876 height 22
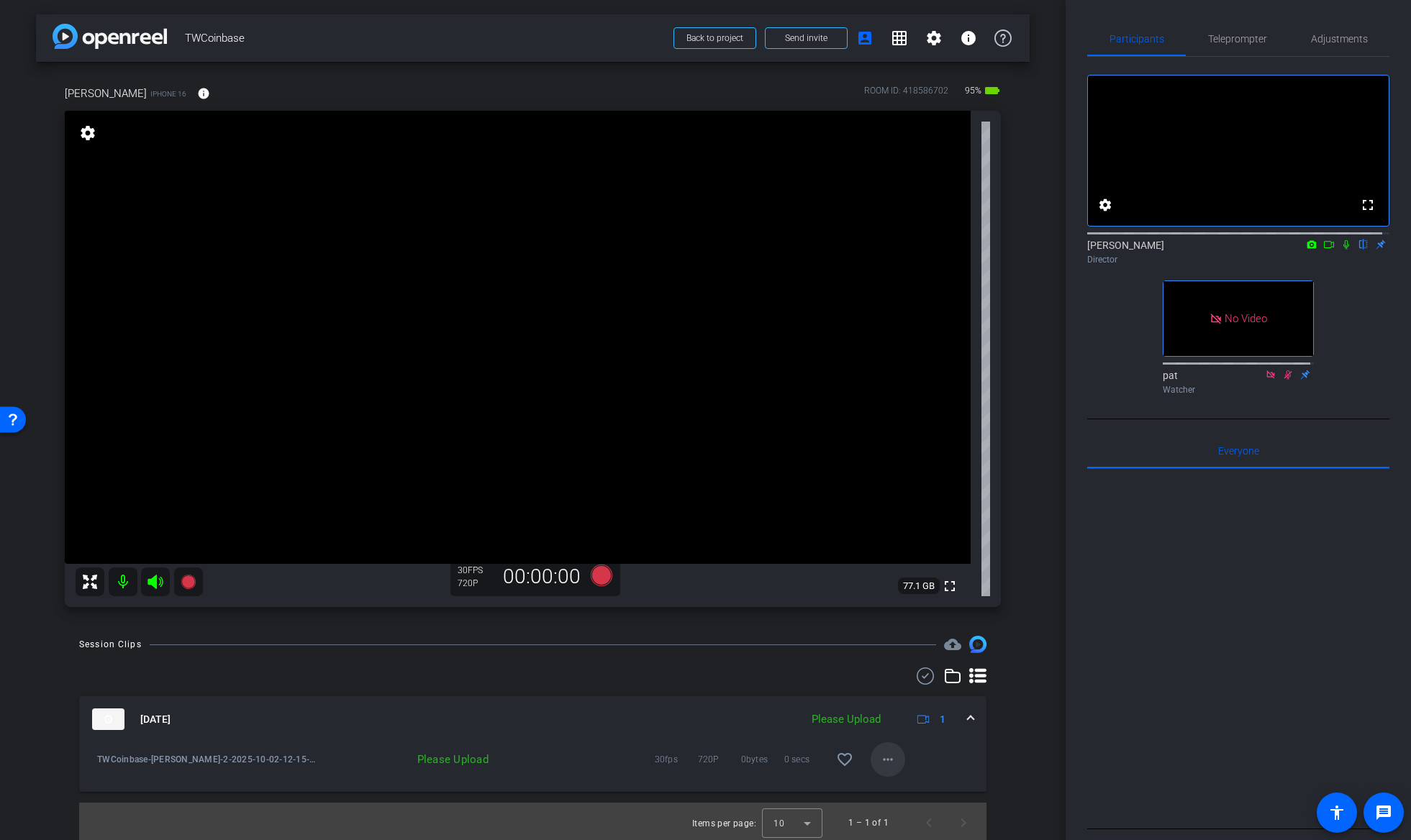
click at [879, 764] on mat-icon "more_horiz" at bounding box center [888, 759] width 17 height 17
click at [895, 785] on span "Upload" at bounding box center [903, 789] width 57 height 17
click at [600, 566] on icon at bounding box center [602, 575] width 35 height 25
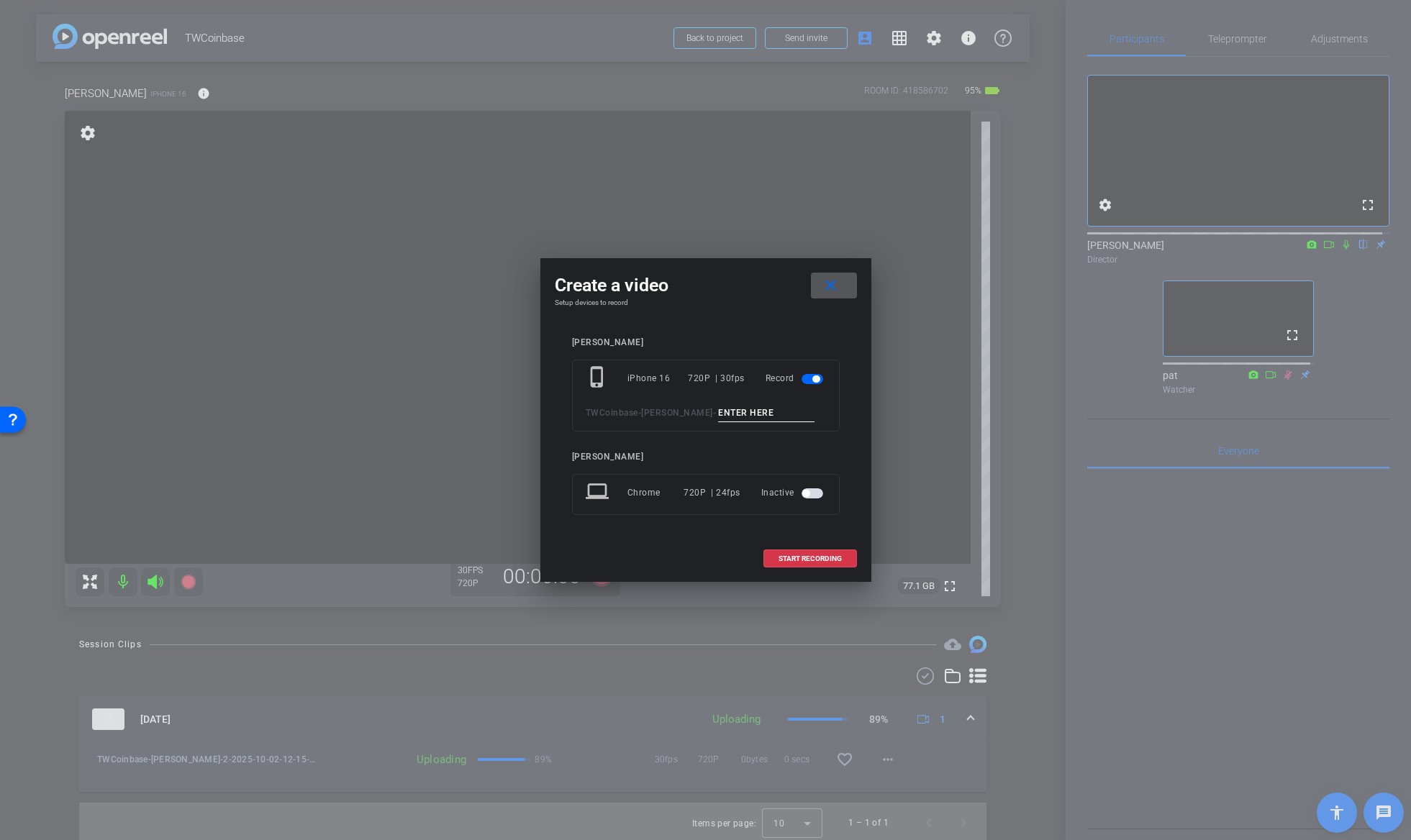
click at [718, 420] on input at bounding box center [766, 413] width 96 height 18
type input "2"
click at [807, 558] on span "START RECORDING" at bounding box center [810, 559] width 64 height 7
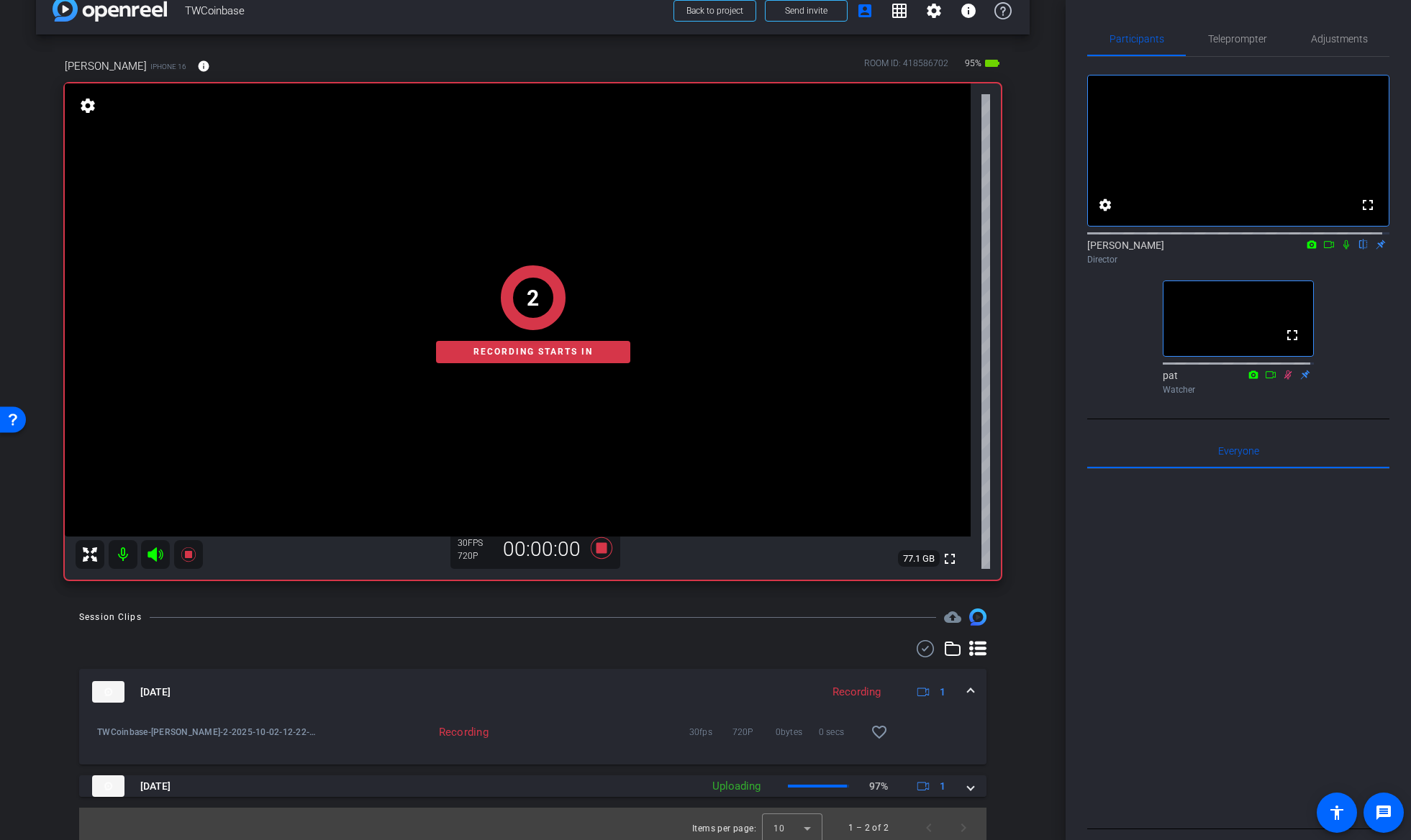
scroll to position [35, 0]
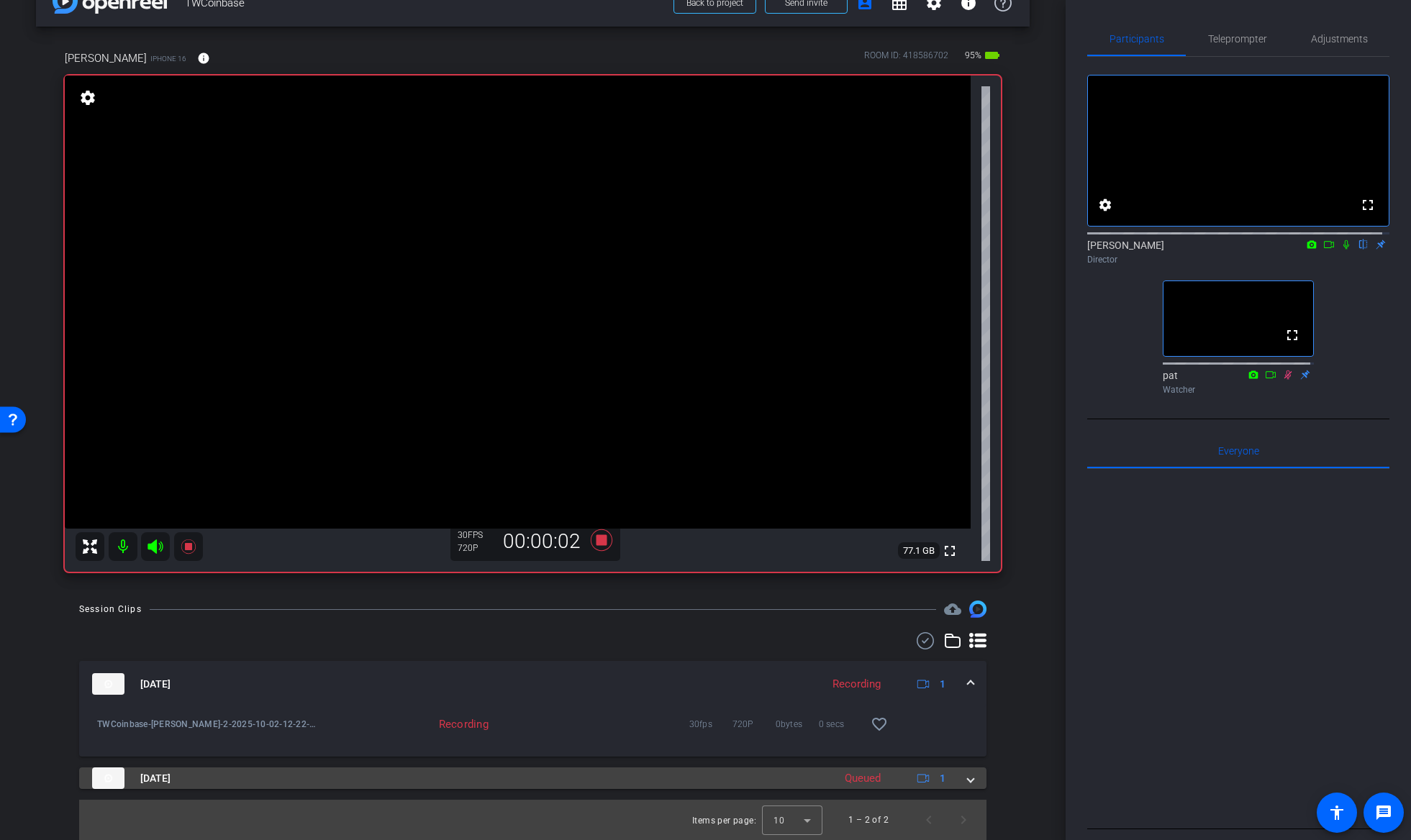
click at [968, 776] on span at bounding box center [970, 778] width 5 height 15
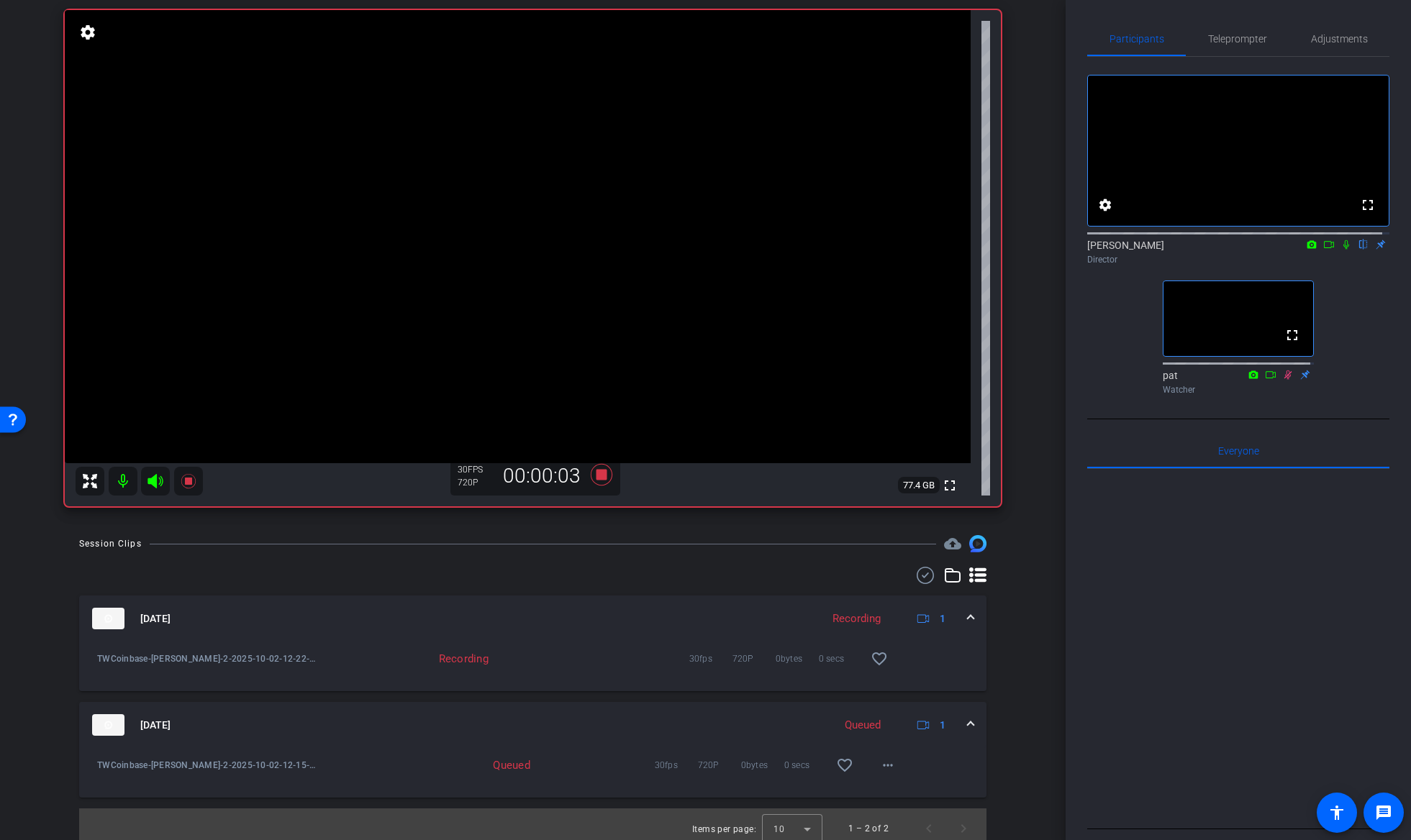
scroll to position [109, 0]
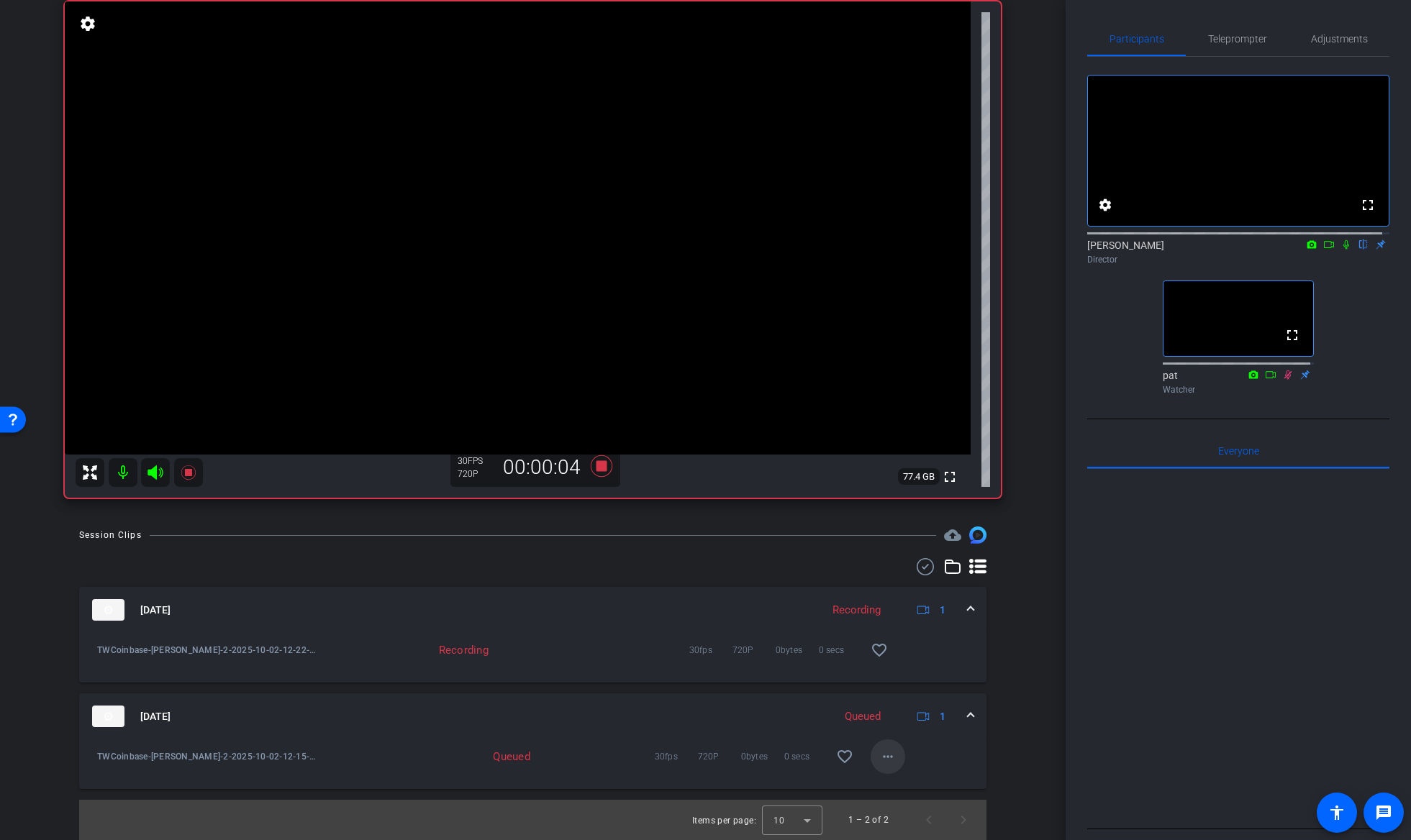
click at [880, 760] on mat-icon "more_horiz" at bounding box center [888, 756] width 17 height 17
click at [915, 640] on span "Download Original" at bounding box center [927, 637] width 105 height 17
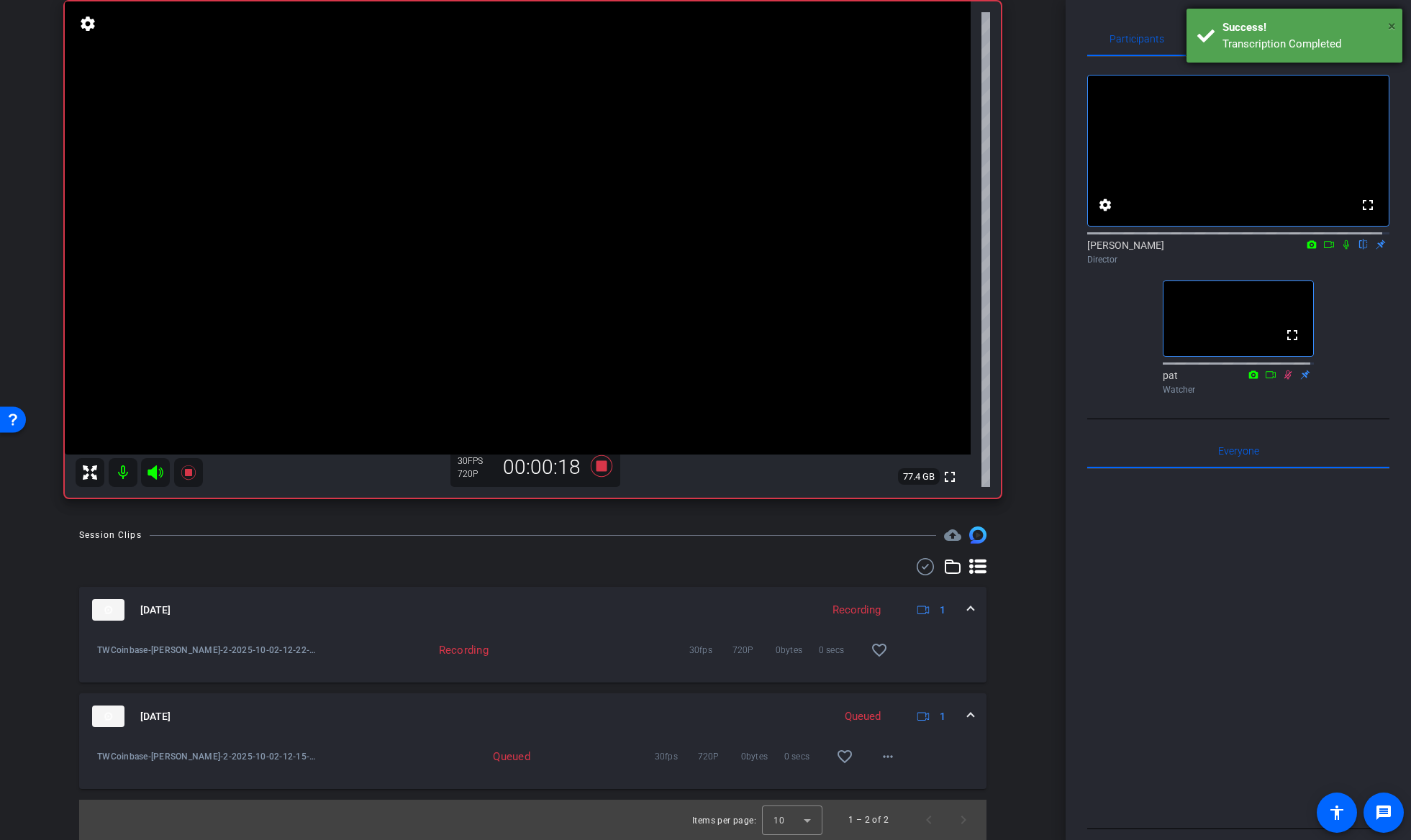
click at [1392, 23] on span "×" at bounding box center [1392, 25] width 8 height 17
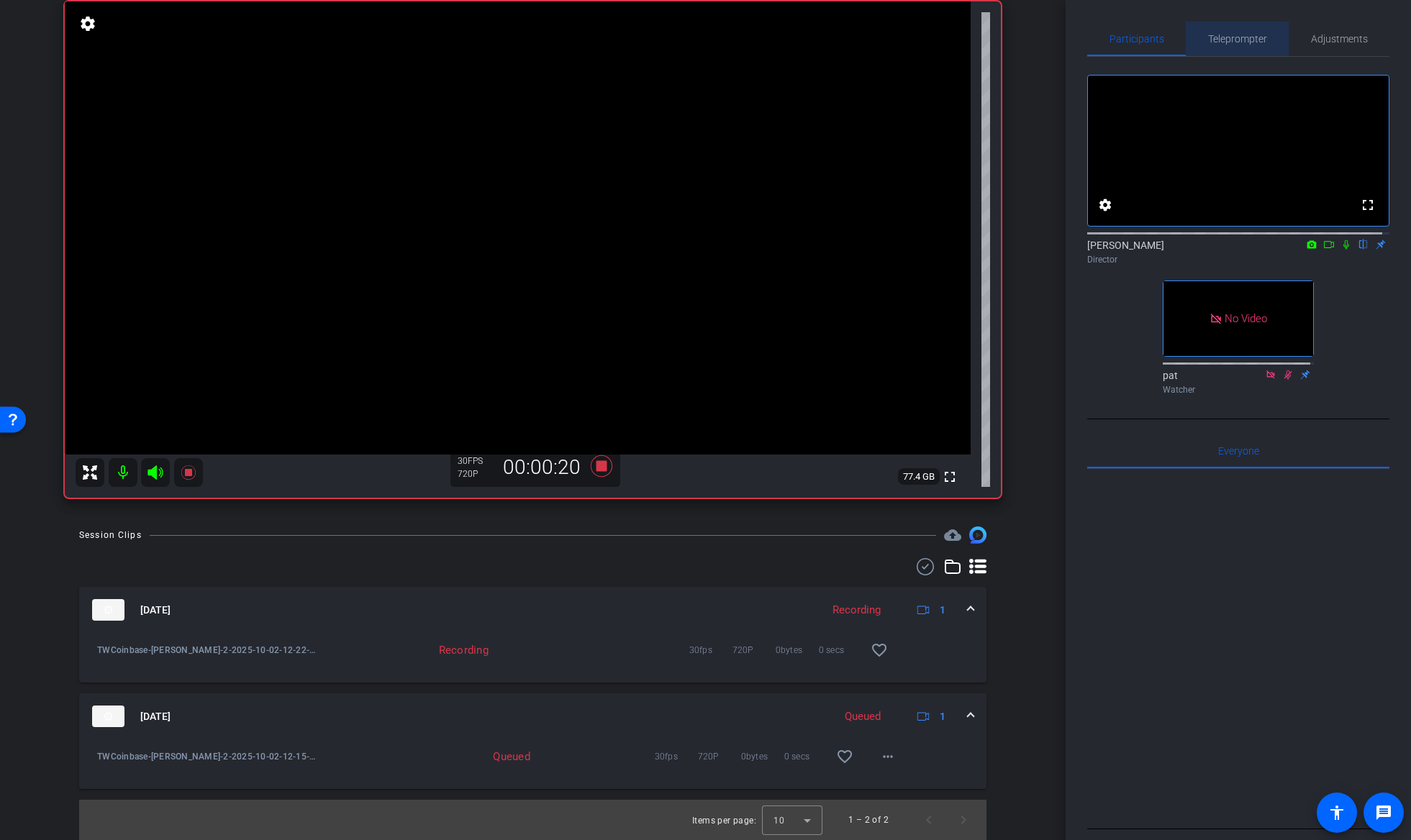
click at [1244, 40] on span "Teleprompter" at bounding box center [1237, 38] width 59 height 10
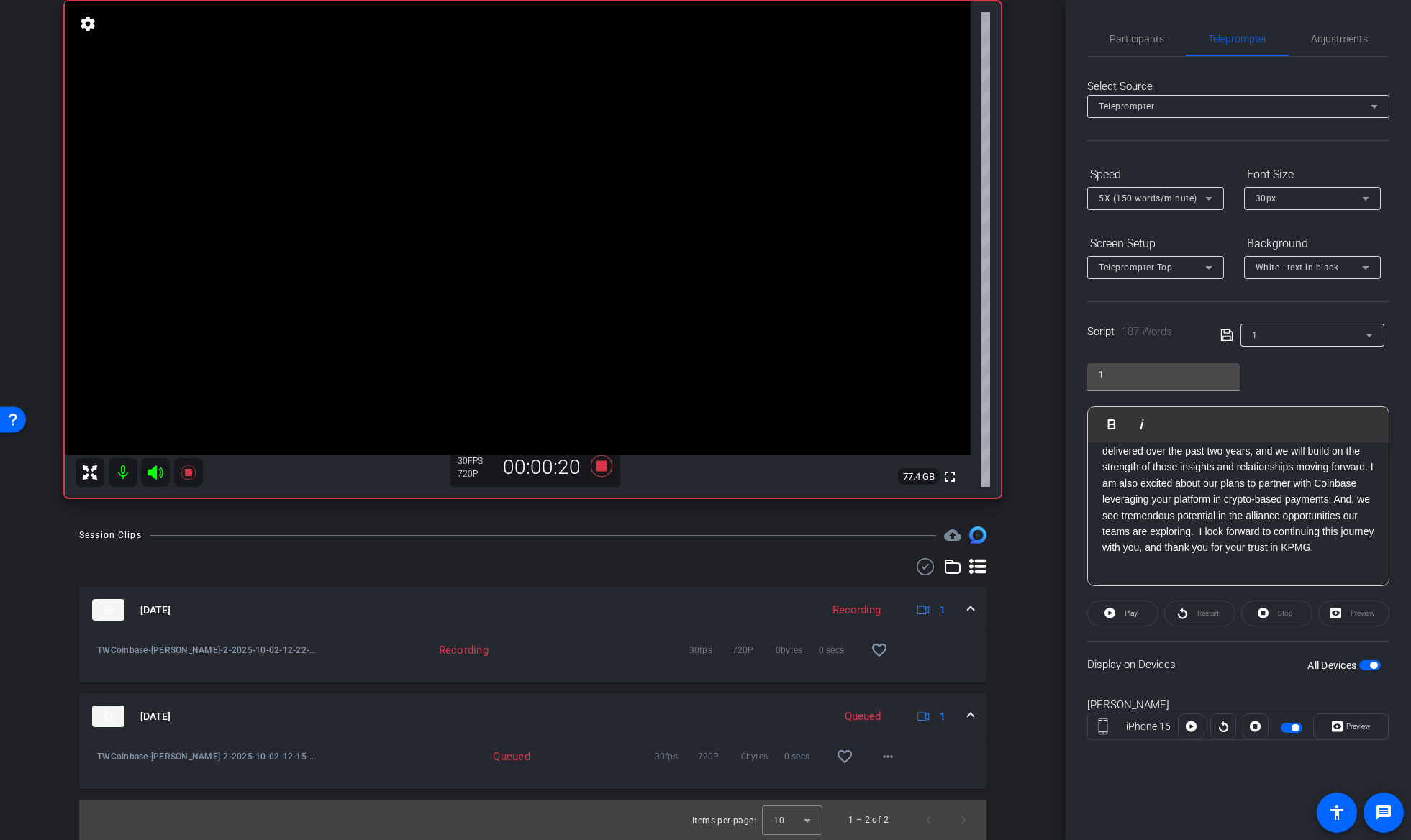
click at [1211, 502] on p "This opportunity is more than a business engagement. It’s a chance to help shap…" at bounding box center [1238, 442] width 272 height 225
click at [1132, 608] on span "Play" at bounding box center [1129, 613] width 16 height 20
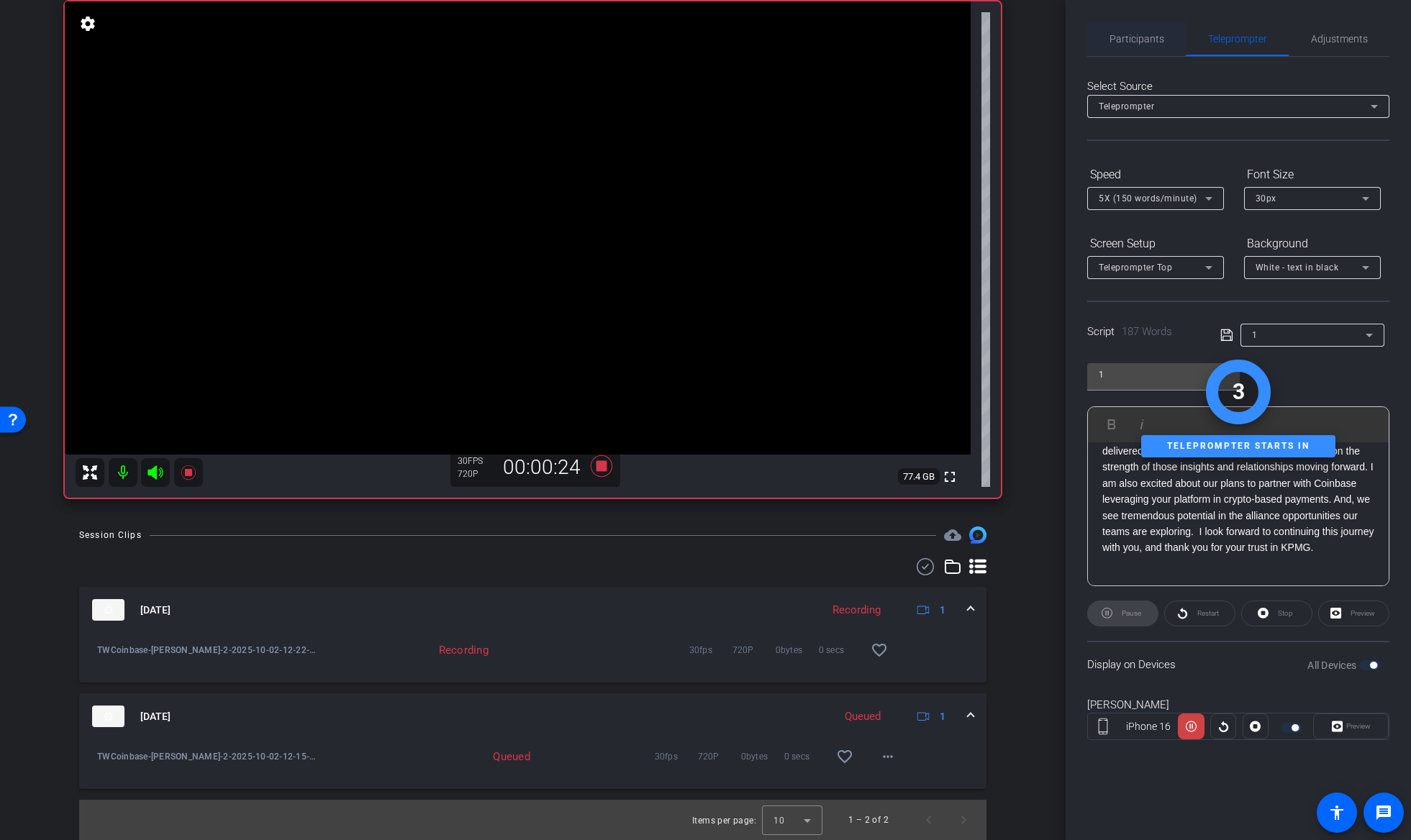
click at [1138, 46] on span "Participants" at bounding box center [1137, 39] width 55 height 35
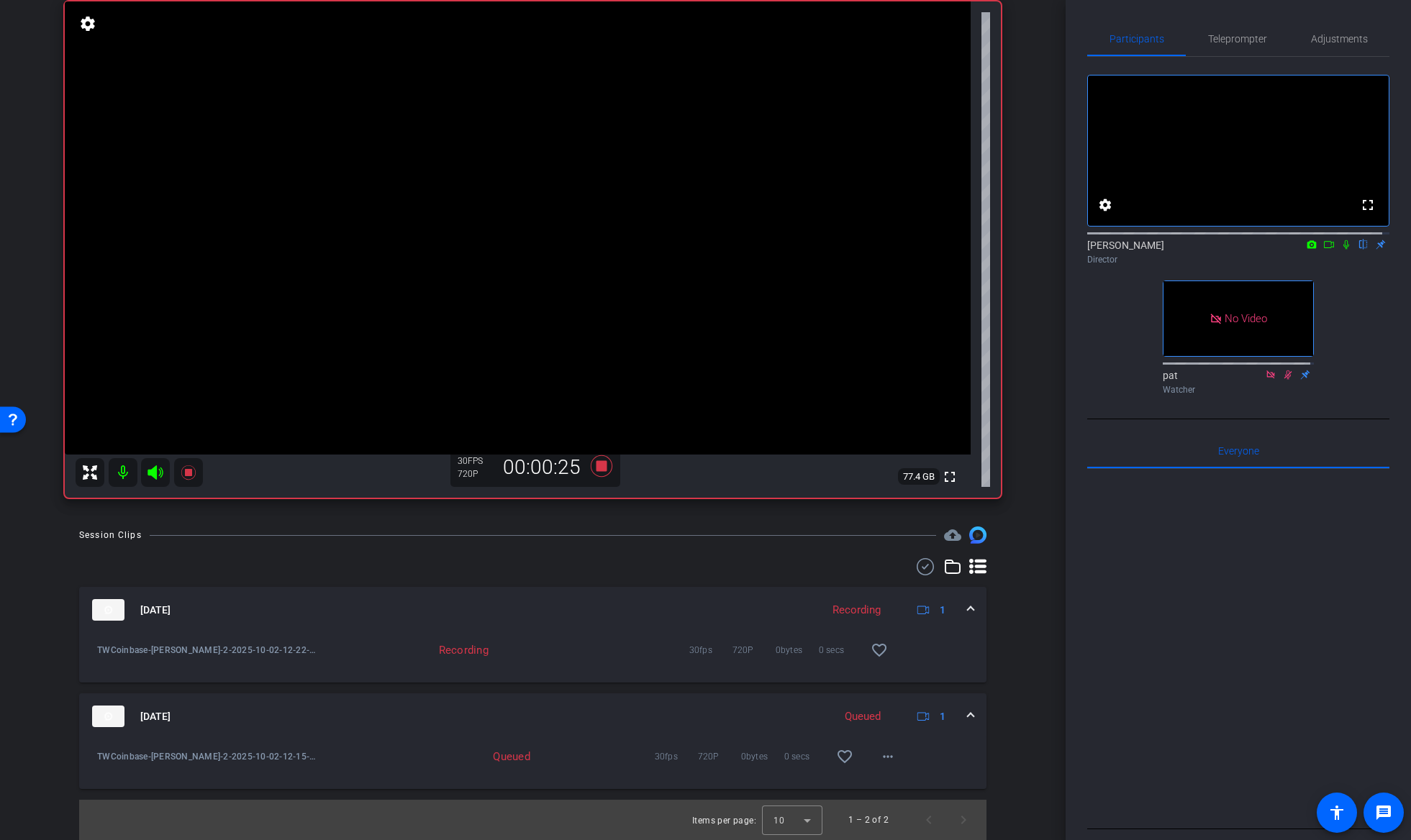
click at [1341, 249] on icon at bounding box center [1346, 244] width 12 height 10
click at [1232, 38] on span "Teleprompter" at bounding box center [1237, 38] width 59 height 10
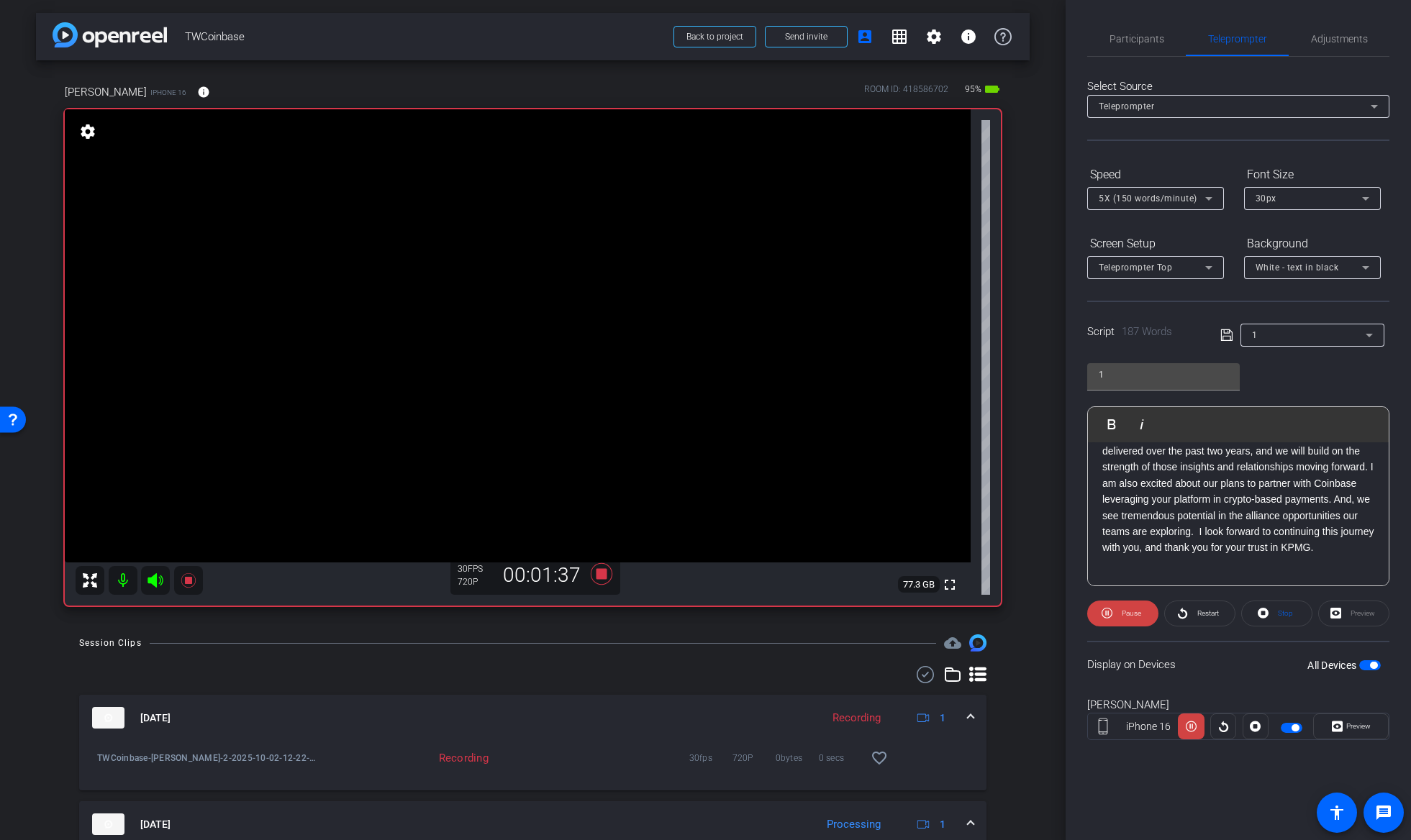
scroll to position [0, 0]
click at [1132, 34] on span "Participants" at bounding box center [1137, 38] width 55 height 10
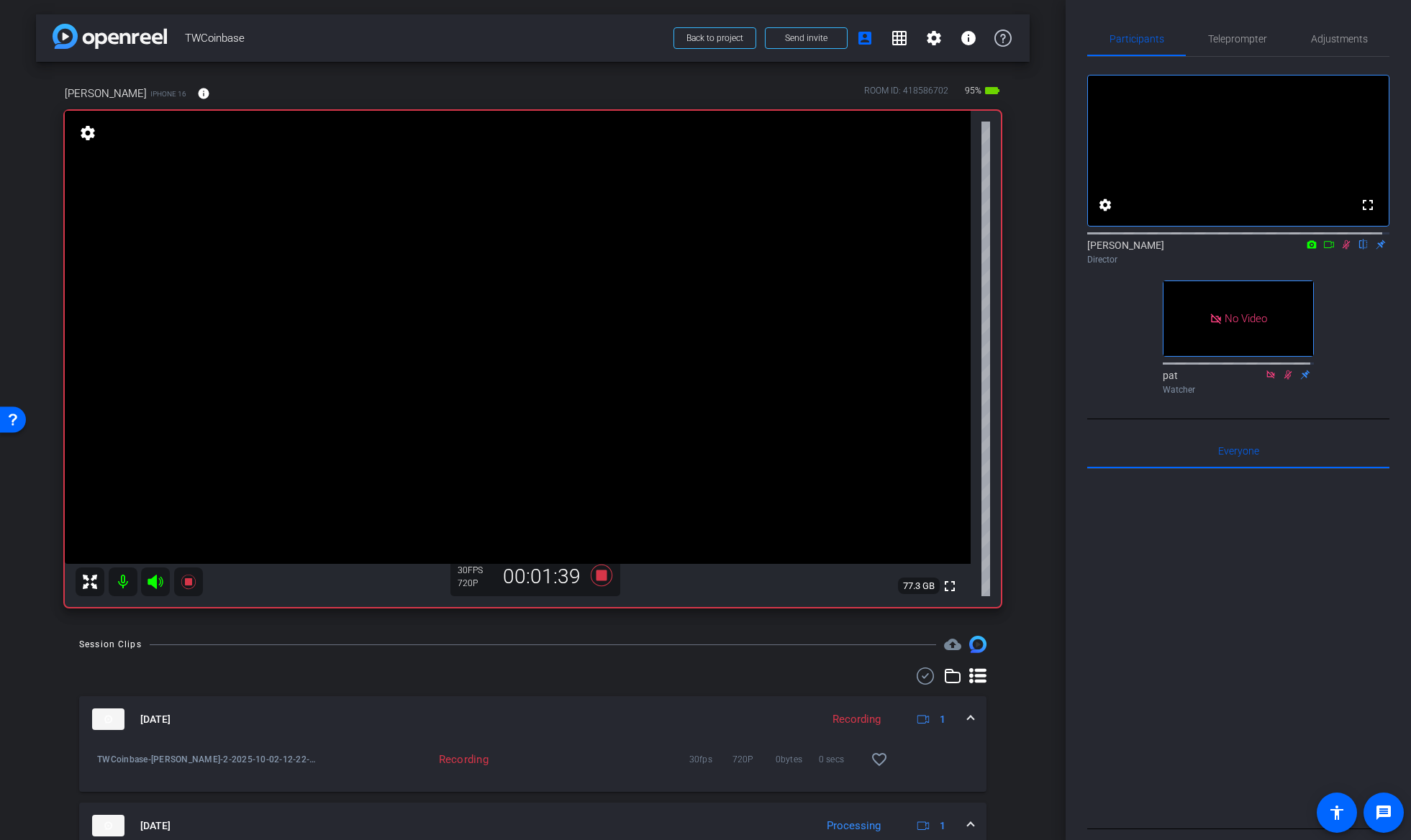
click at [1341, 249] on icon at bounding box center [1346, 244] width 12 height 10
click at [596, 575] on icon at bounding box center [601, 575] width 22 height 22
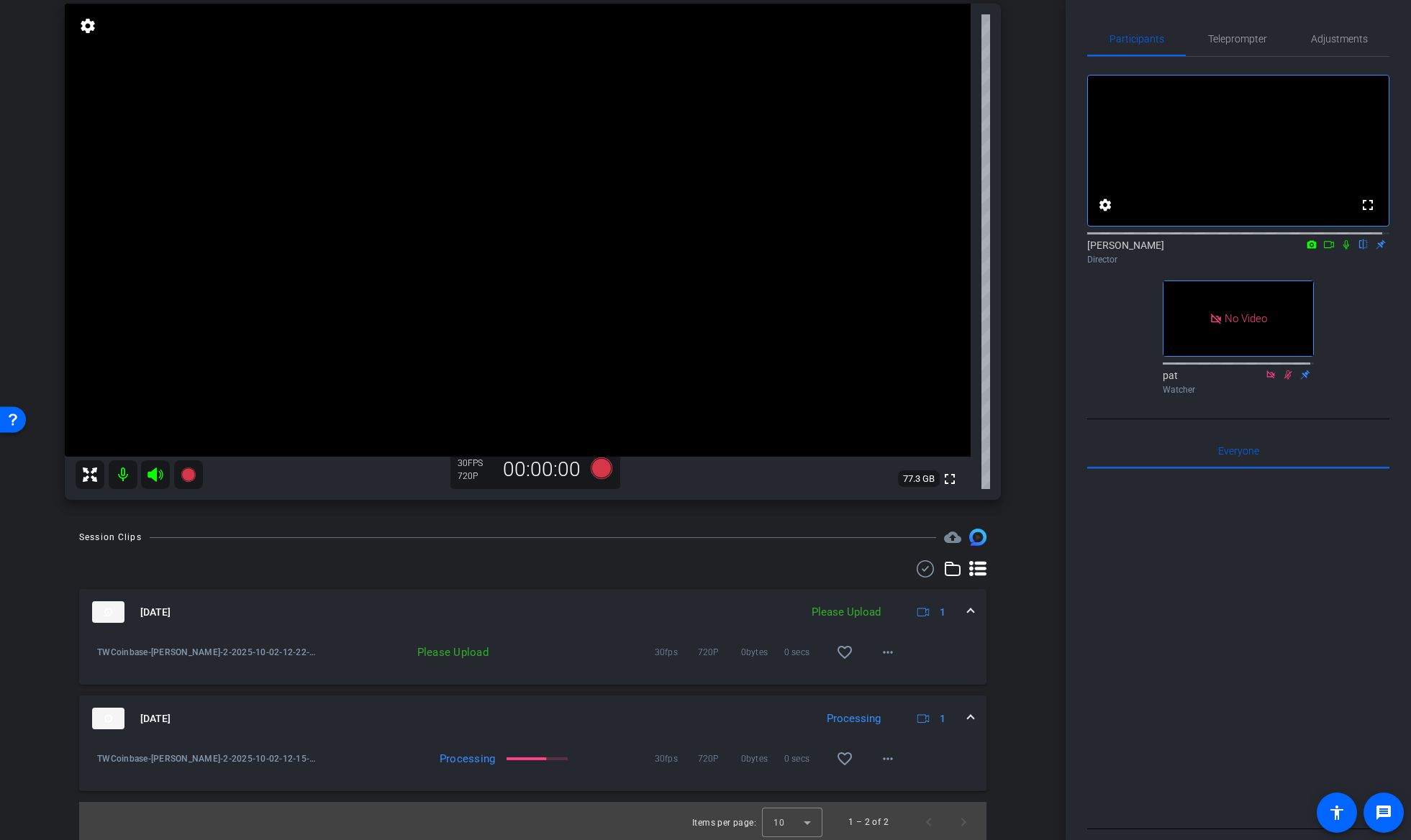
scroll to position [109, 0]
click at [879, 653] on mat-icon "more_horiz" at bounding box center [888, 650] width 17 height 17
click at [892, 674] on span "Upload" at bounding box center [903, 680] width 57 height 17
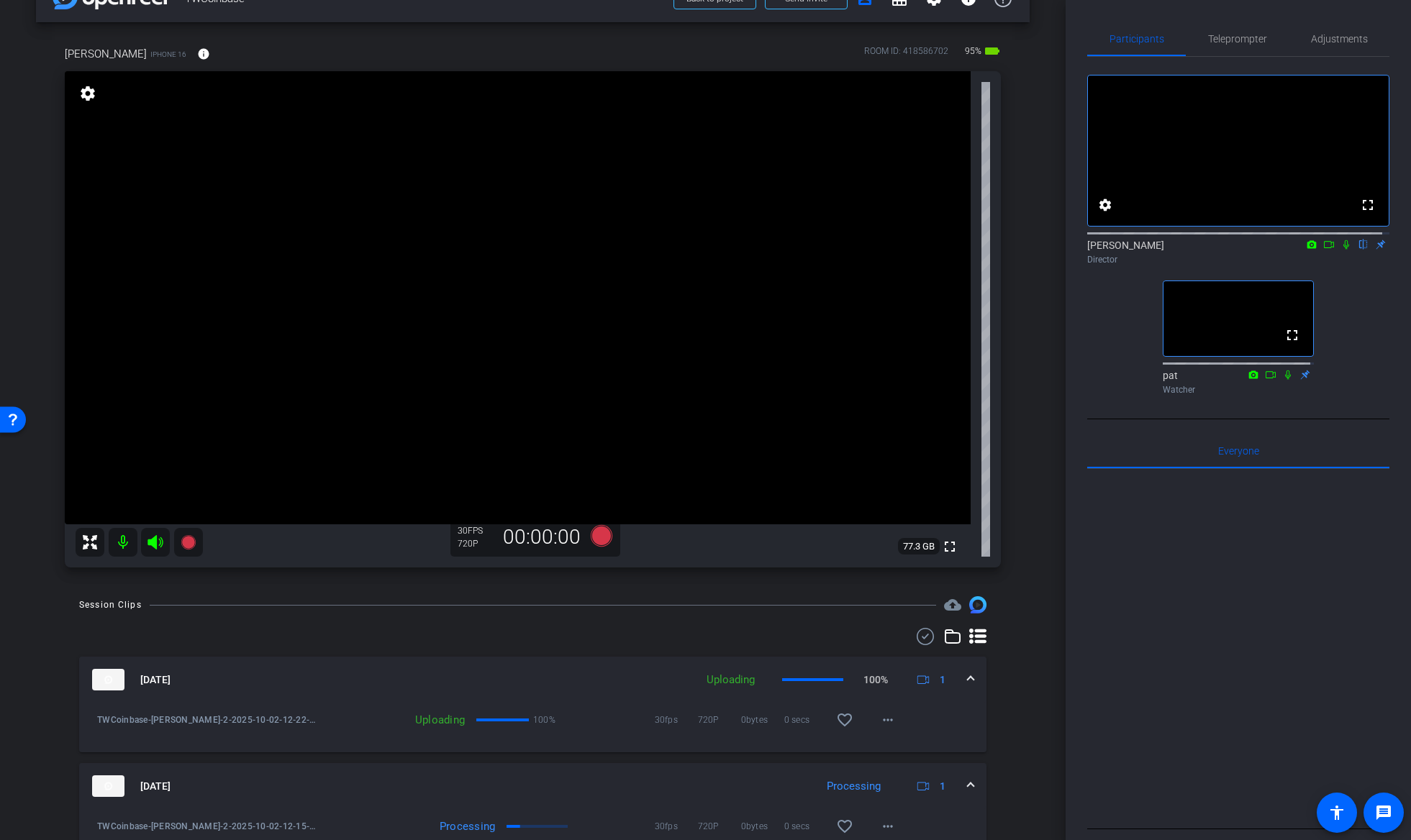
scroll to position [72, 0]
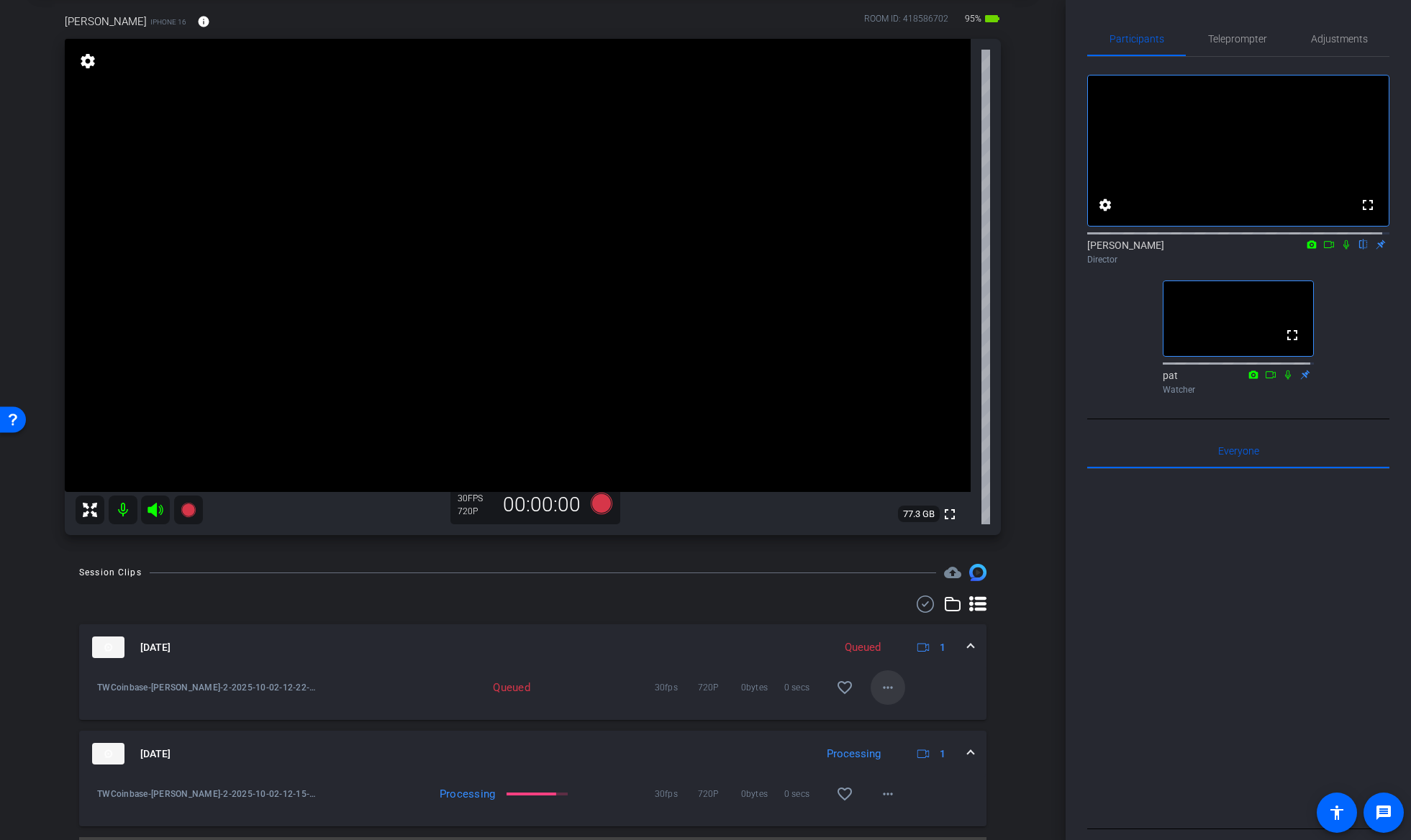
click at [882, 684] on mat-icon "more_horiz" at bounding box center [888, 687] width 17 height 17
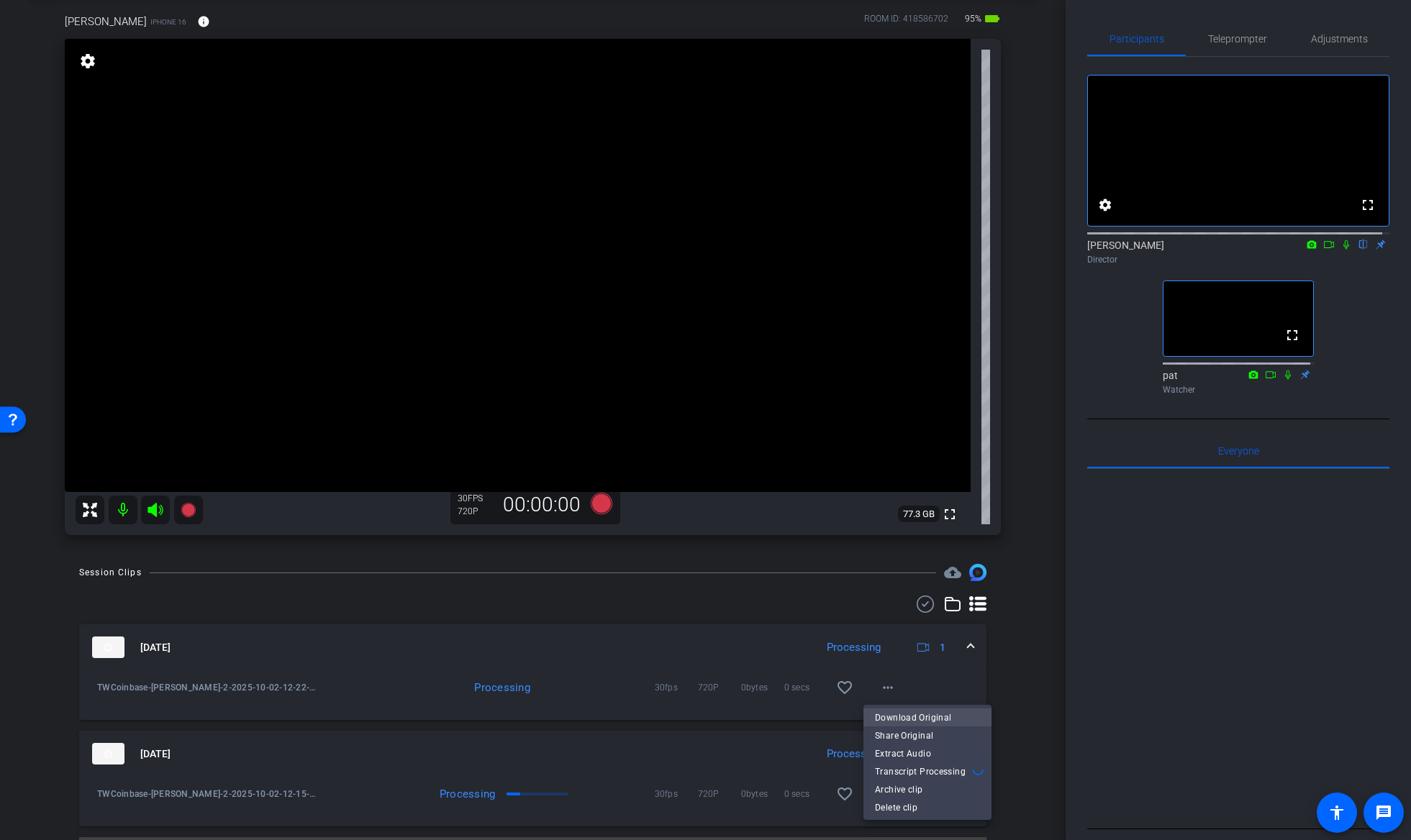
click at [911, 712] on span "Download Original" at bounding box center [927, 717] width 105 height 17
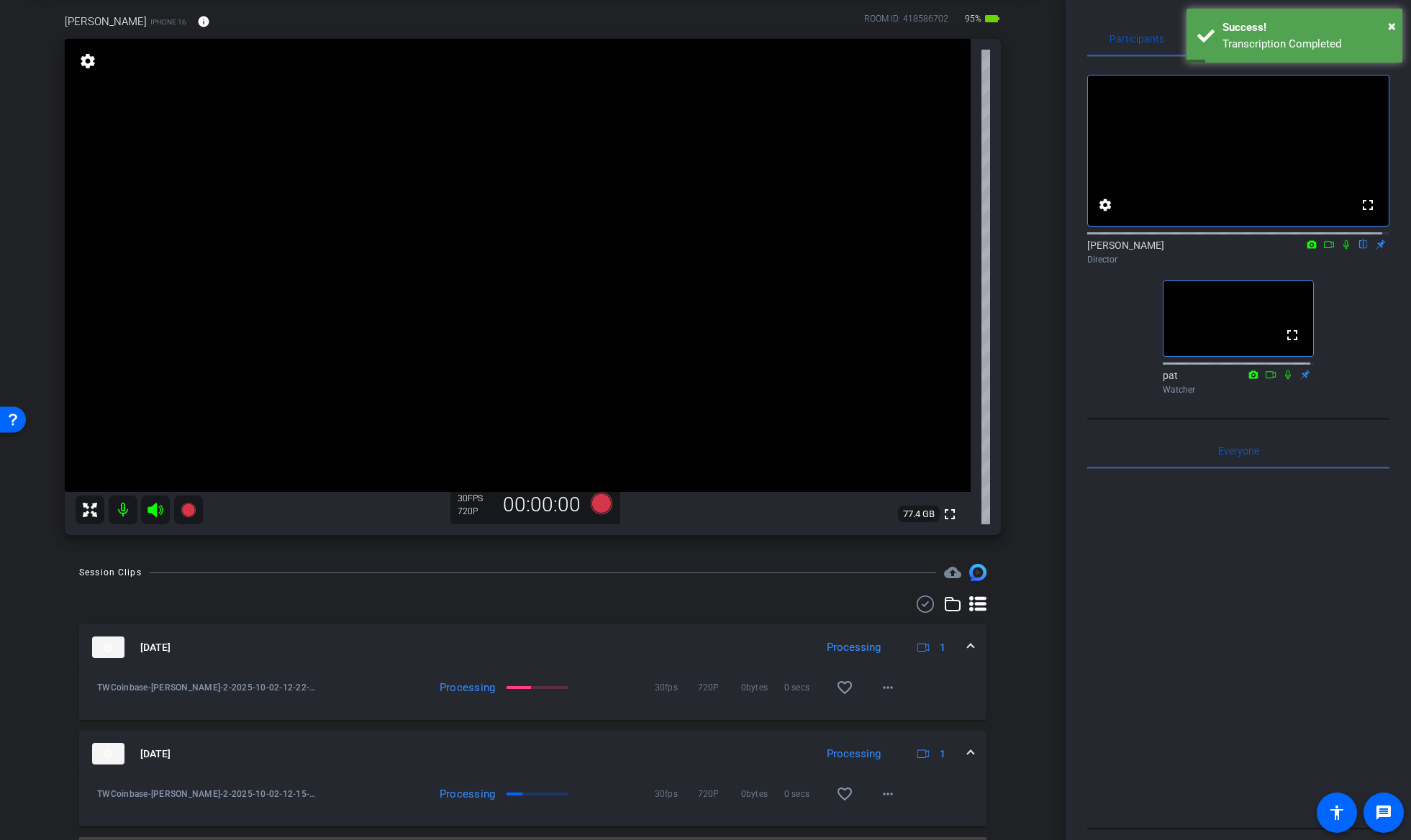
click at [1341, 249] on icon at bounding box center [1346, 244] width 12 height 10
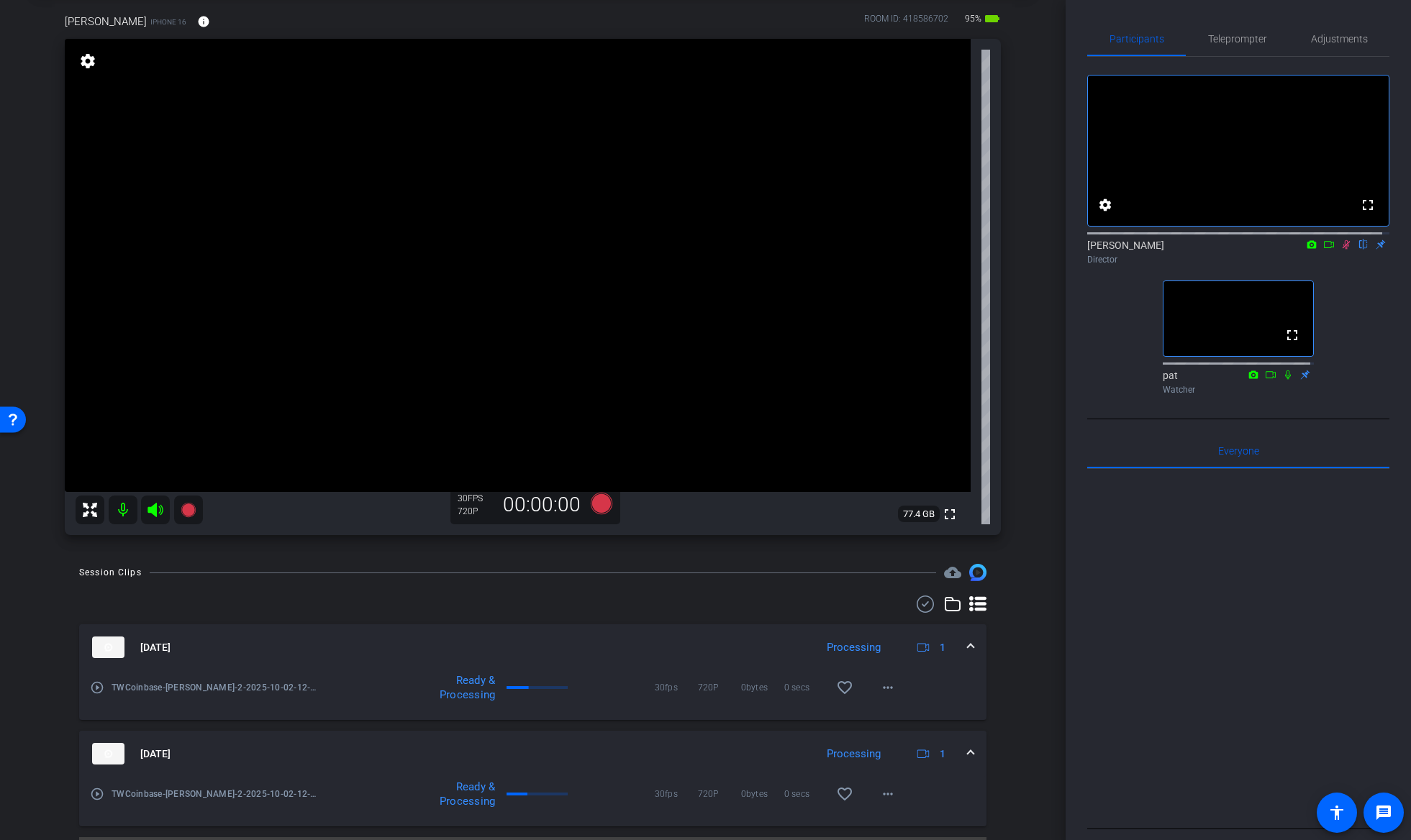
click at [1343, 249] on icon at bounding box center [1346, 245] width 8 height 9
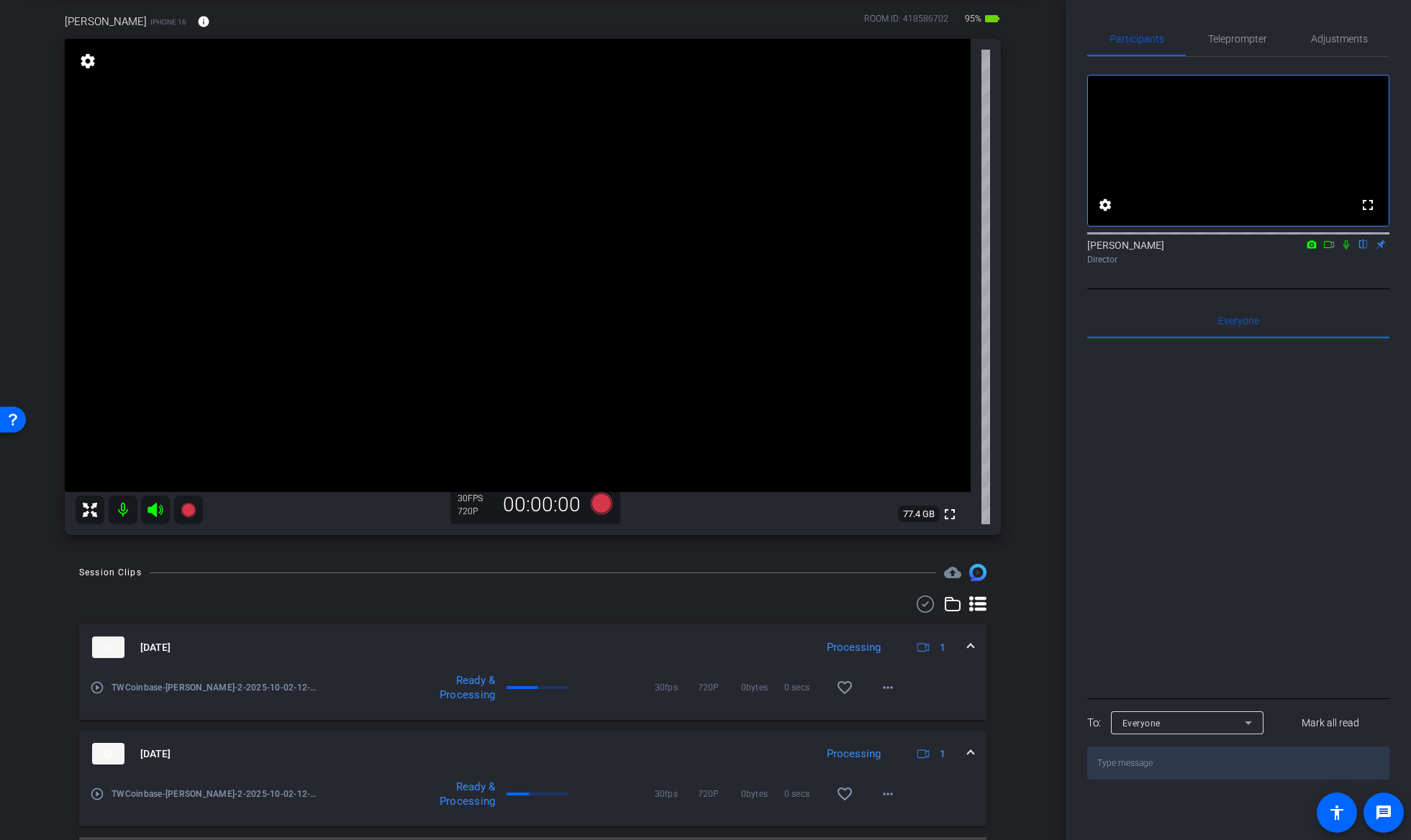
scroll to position [0, 0]
